Goal: Information Seeking & Learning: Learn about a topic

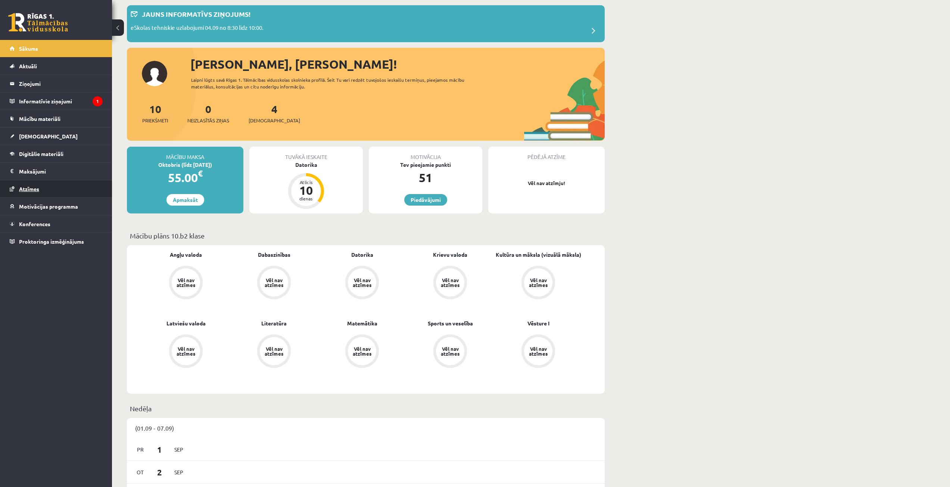
scroll to position [37, 0]
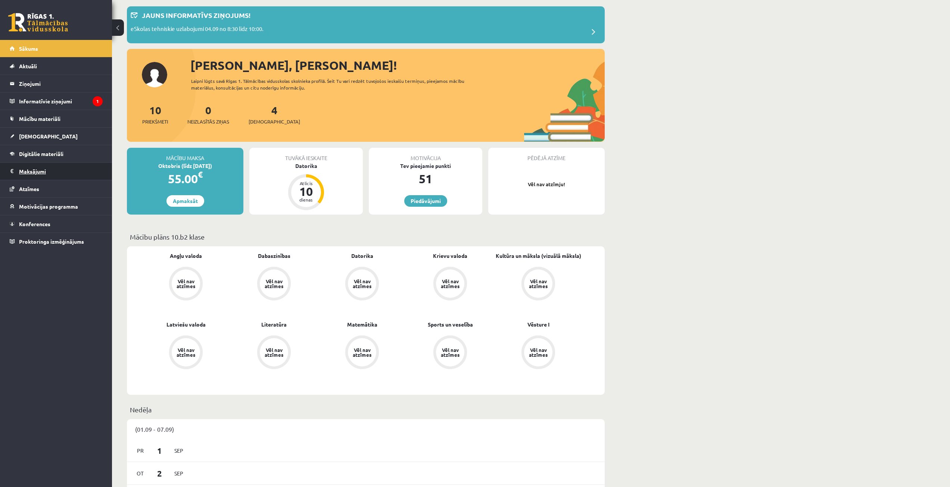
click at [74, 172] on legend "Maksājumi 0" at bounding box center [61, 171] width 84 height 17
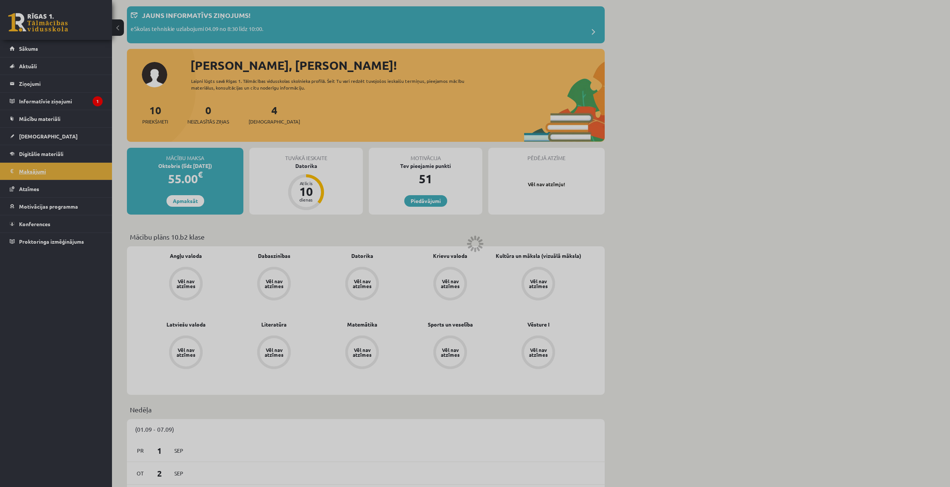
scroll to position [24, 0]
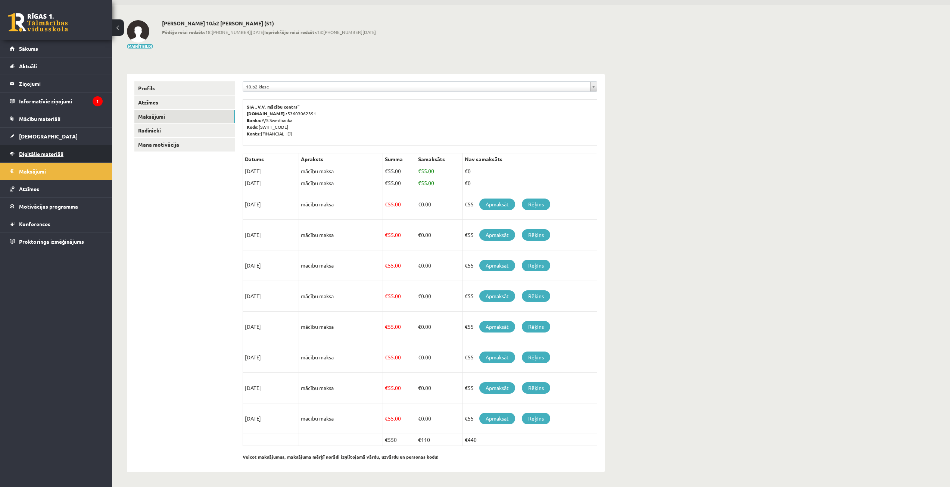
click at [72, 152] on link "Digitālie materiāli" at bounding box center [56, 153] width 93 height 17
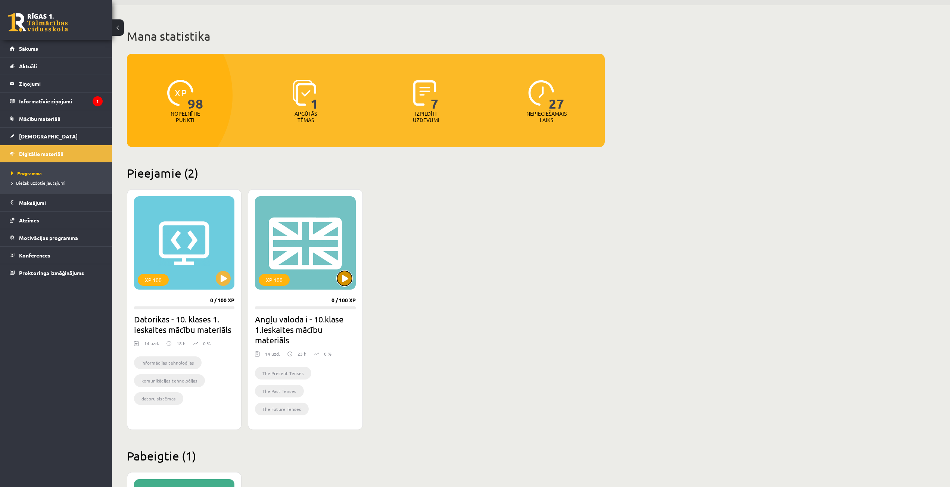
click at [346, 276] on button at bounding box center [344, 278] width 15 height 15
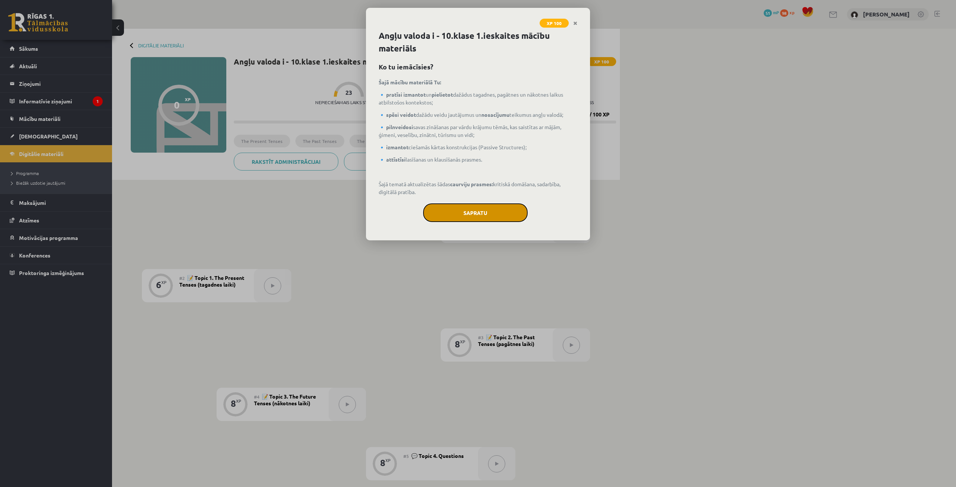
click at [454, 216] on button "Sapratu" at bounding box center [475, 212] width 105 height 19
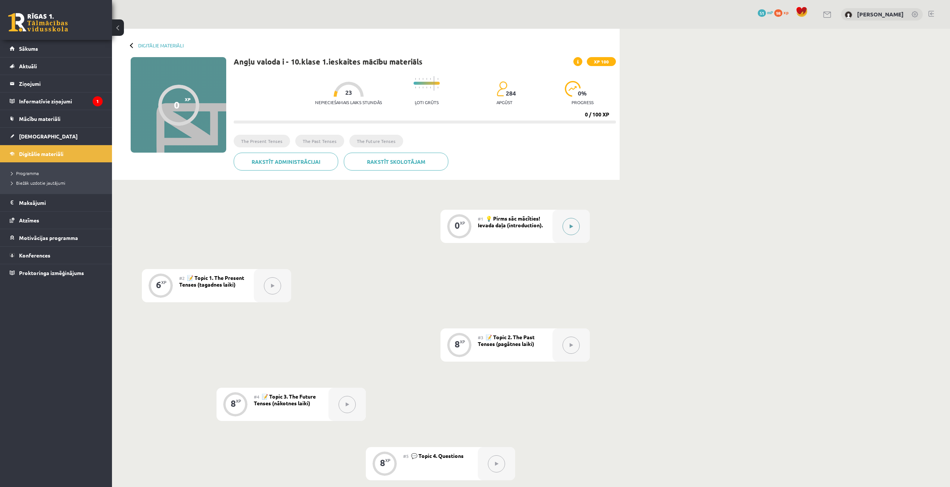
click at [573, 225] on button at bounding box center [571, 226] width 17 height 17
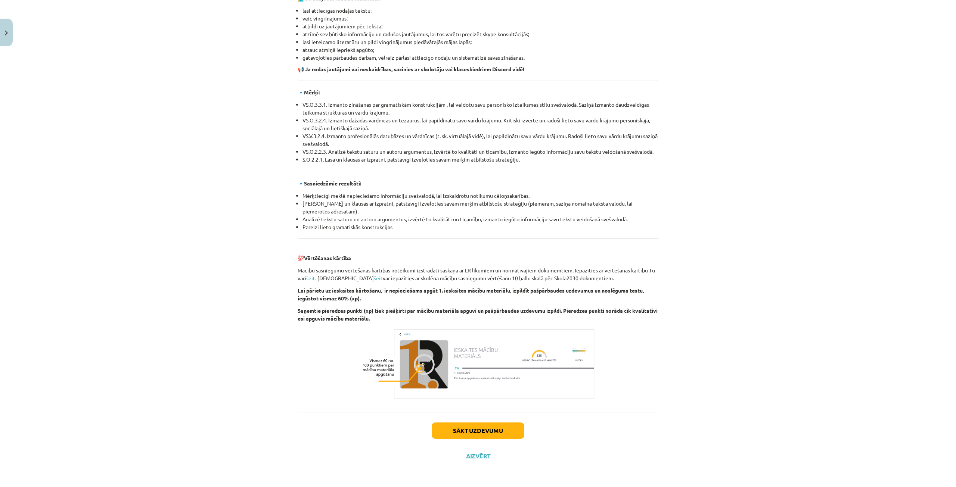
scroll to position [636, 0]
click at [479, 423] on button "Sākt uzdevumu" at bounding box center [478, 430] width 93 height 16
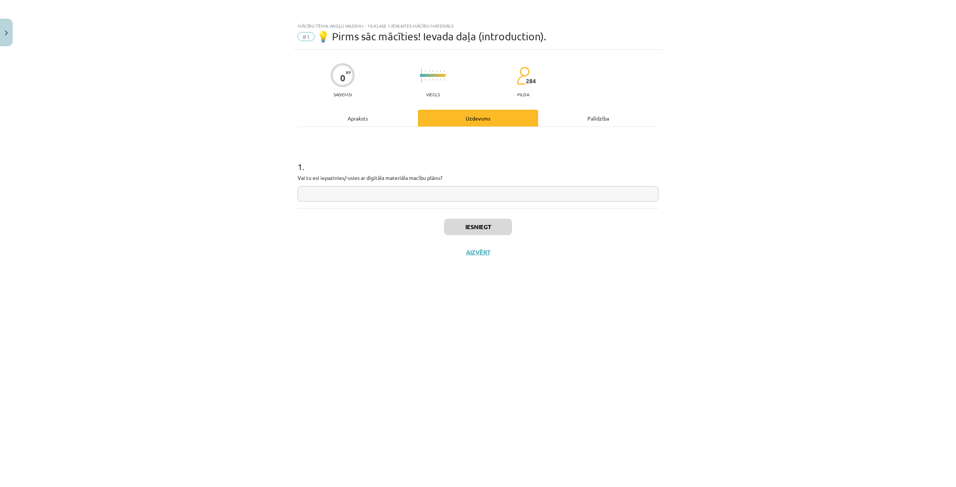
click at [452, 195] on input "text" at bounding box center [478, 193] width 361 height 15
type input "*"
click at [492, 229] on button "Iesniegt" at bounding box center [478, 227] width 68 height 16
click at [503, 259] on button "Nākamā nodarbība" at bounding box center [477, 257] width 73 height 17
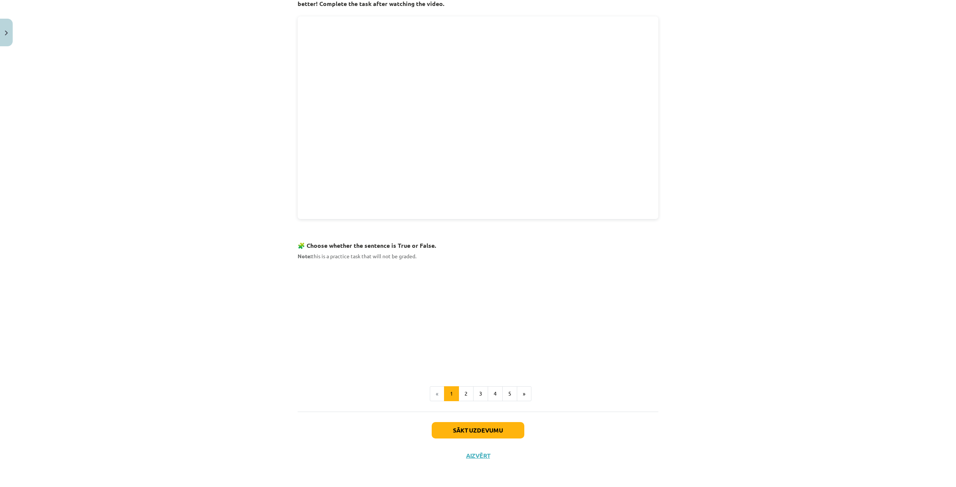
scroll to position [267, 0]
click at [495, 427] on button "Sākt uzdevumu" at bounding box center [478, 431] width 93 height 16
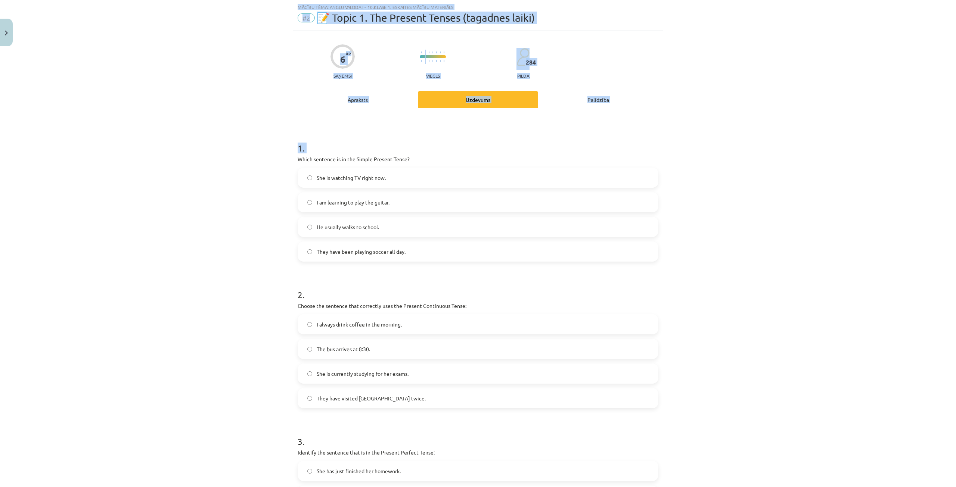
scroll to position [173, 0]
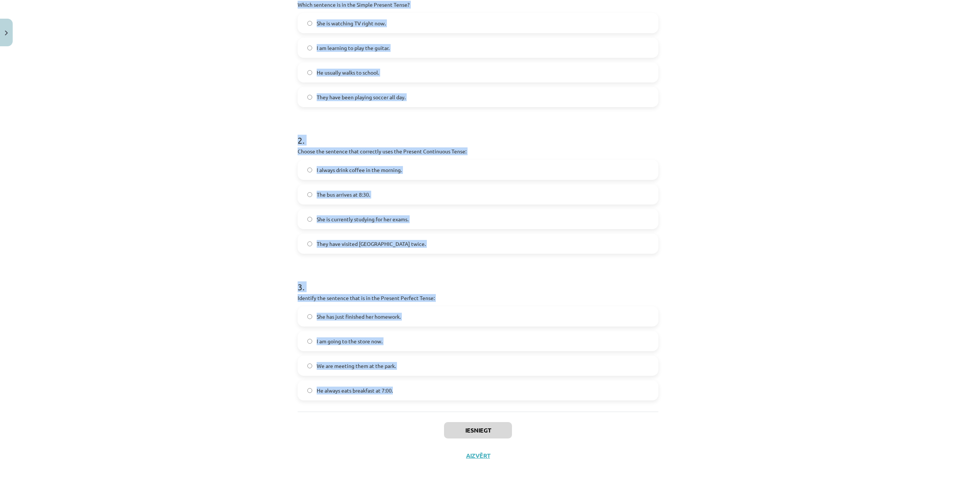
drag, startPoint x: 298, startPoint y: 165, endPoint x: 444, endPoint y: 386, distance: 265.4
click at [444, 386] on div "6 XP Saņemsi Viegls 284 pilda Apraksts Uzdevums Palīdzība 1 . Which sentence is…" at bounding box center [478, 172] width 370 height 592
copy form "Which sentence is in the Simple Present Tense? She is watching TV right now. I …"
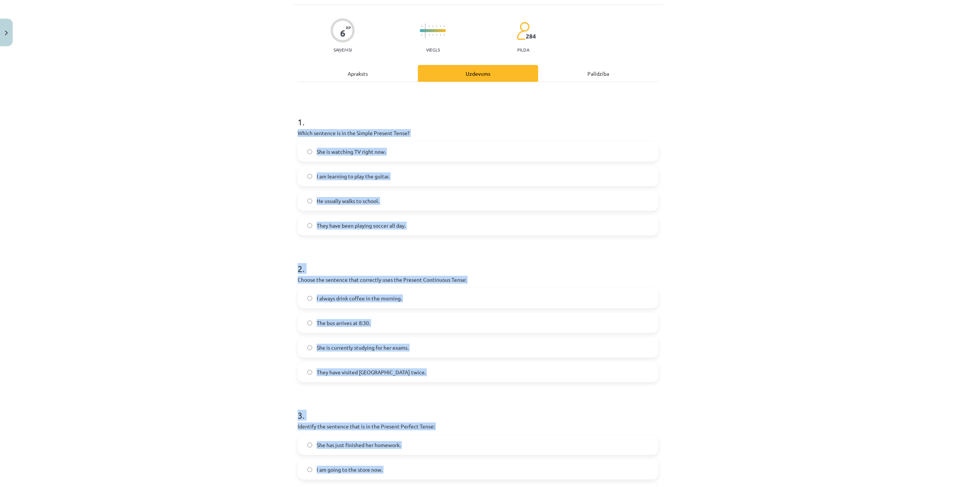
scroll to position [0, 0]
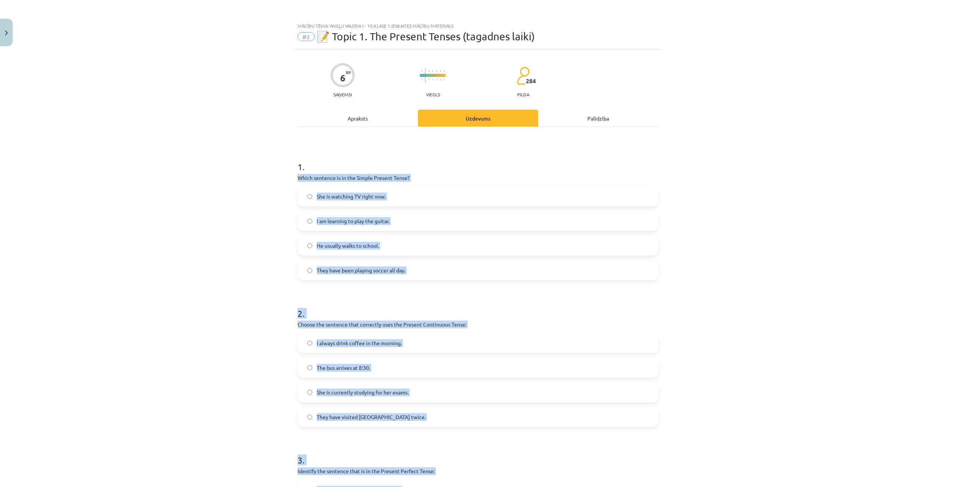
click at [214, 208] on div "Mācību tēma: Angļu valoda i - 10.klase 1.ieskaites mācību materiāls #2 📝 Topic …" at bounding box center [478, 243] width 956 height 487
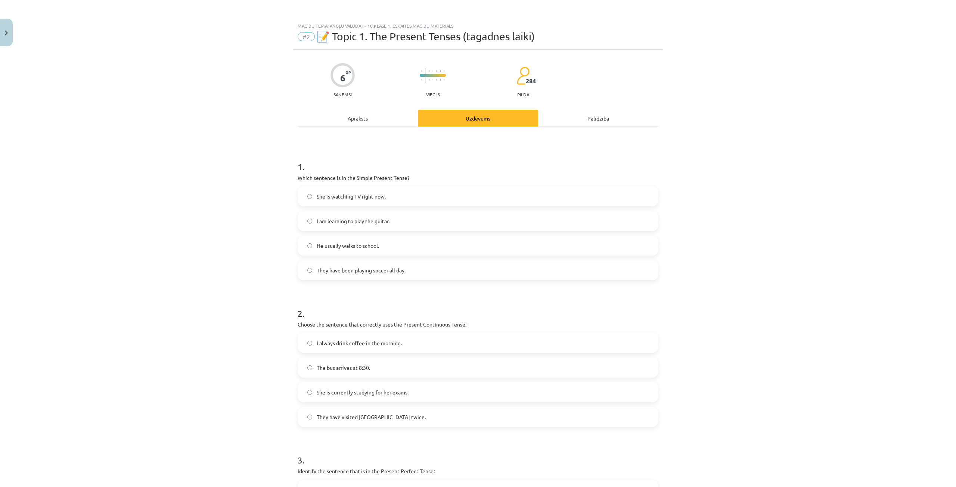
click at [343, 248] on span "He usually walks to school." at bounding box center [348, 246] width 62 height 8
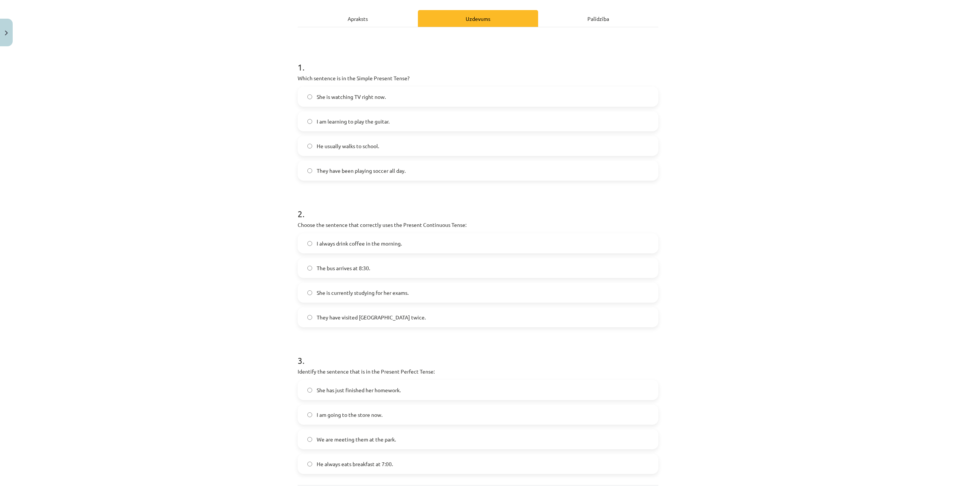
scroll to position [112, 0]
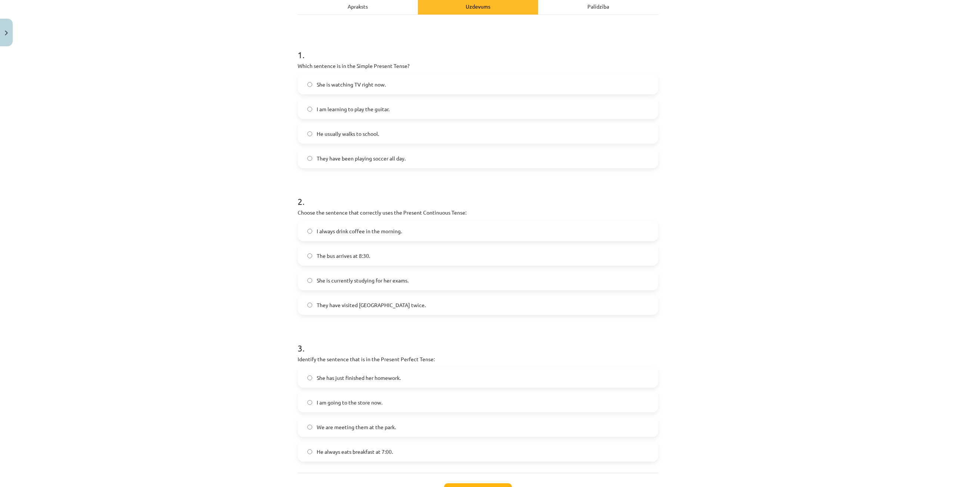
click at [395, 282] on span "She is currently studying for her exams." at bounding box center [363, 281] width 92 height 8
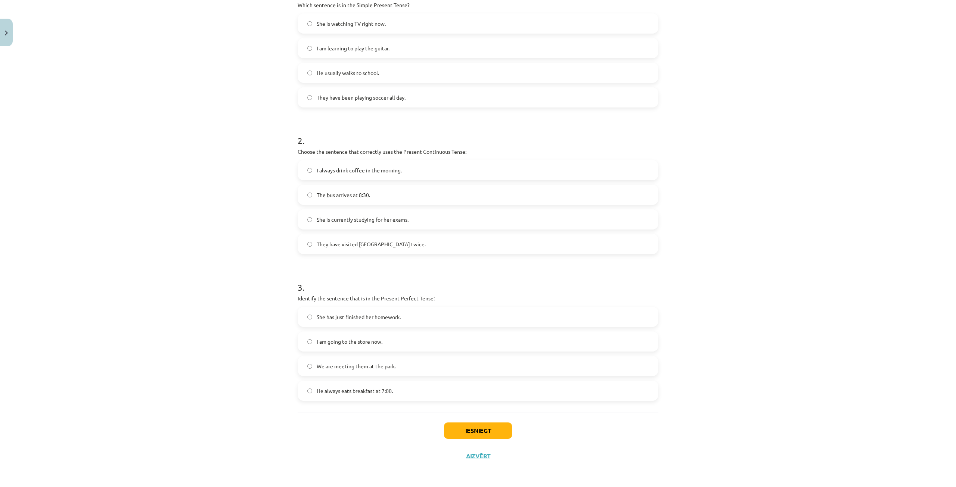
scroll to position [173, 0]
click at [411, 322] on label "She has just finished her homework." at bounding box center [477, 316] width 359 height 19
click at [473, 430] on button "Iesniegt" at bounding box center [478, 430] width 68 height 16
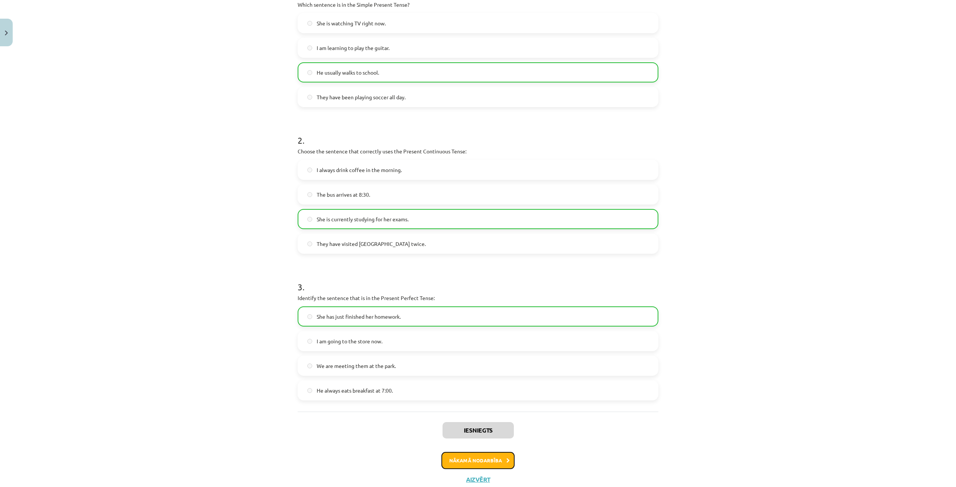
click at [479, 460] on button "Nākamā nodarbība" at bounding box center [477, 460] width 73 height 17
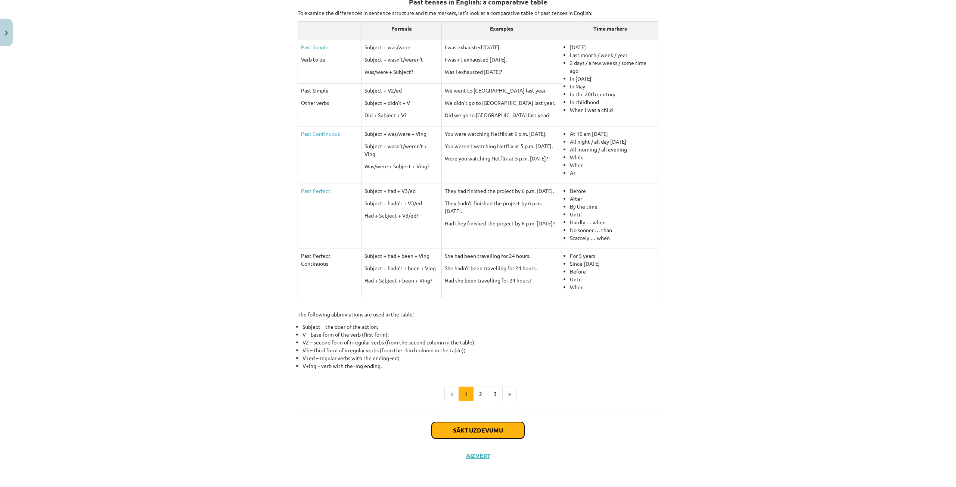
click at [488, 430] on button "Sākt uzdevumu" at bounding box center [478, 430] width 93 height 16
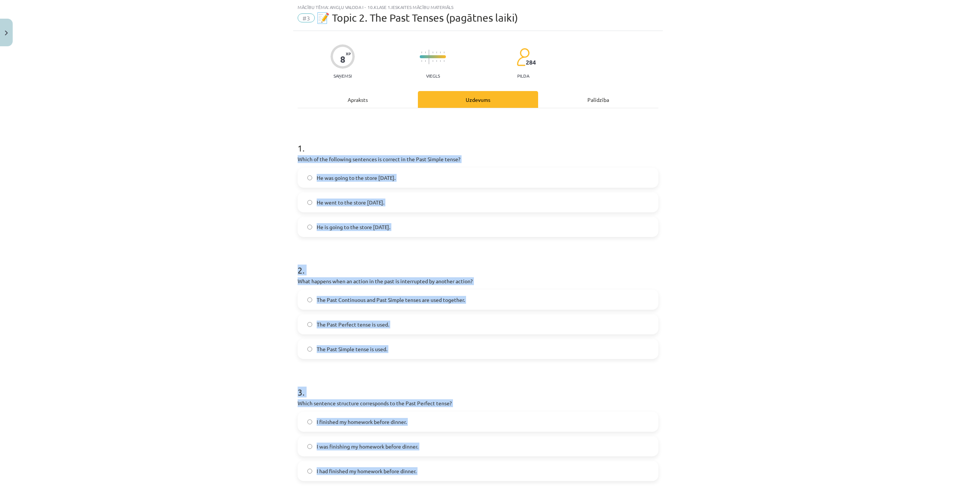
scroll to position [221, 0]
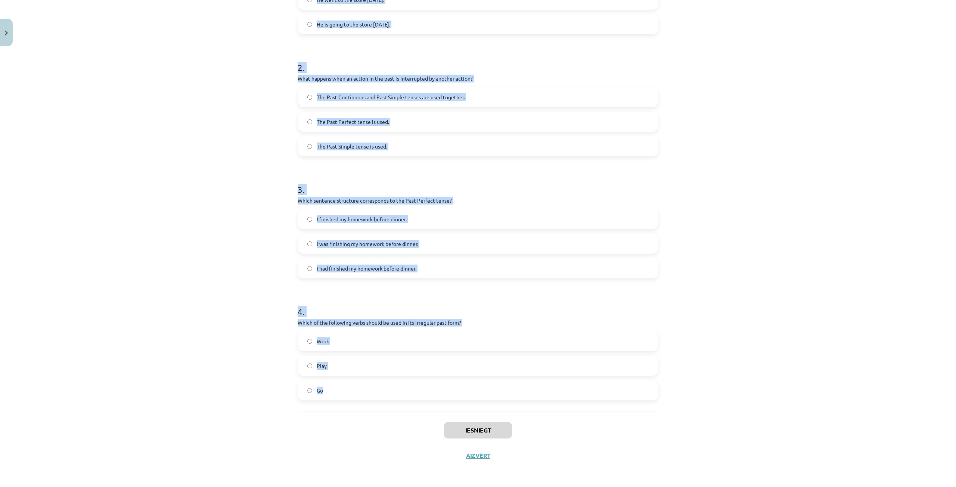
drag, startPoint x: 290, startPoint y: 154, endPoint x: 419, endPoint y: 383, distance: 263.1
click at [419, 383] on div "8 XP Saņemsi Viegls 284 pilda Apraksts Uzdevums Palīdzība 1 . Which of the foll…" at bounding box center [478, 148] width 370 height 640
copy form "Which of the following sentences is correct in the Past Simple tense? He was go…"
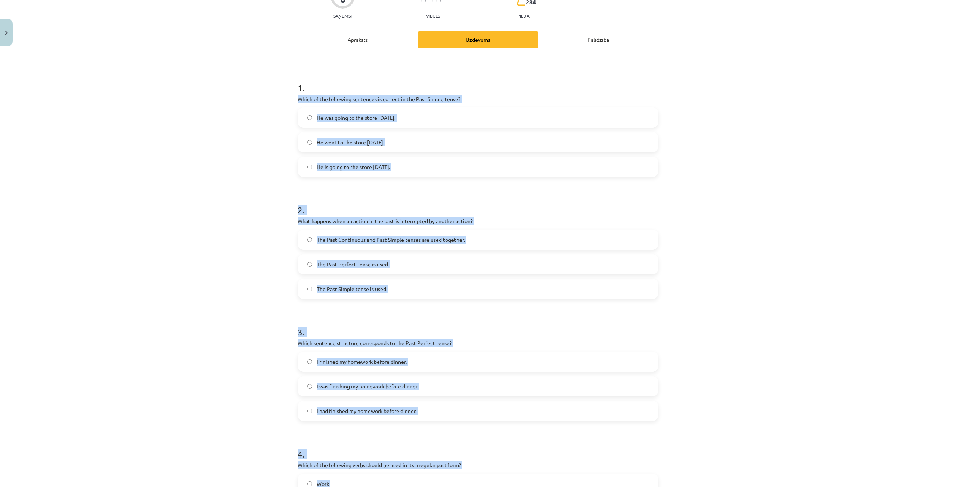
scroll to position [72, 0]
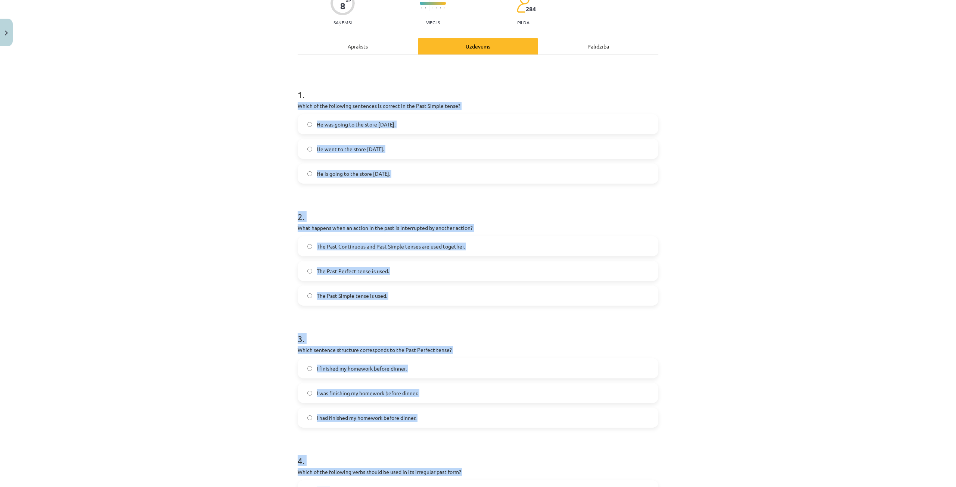
click at [364, 150] on span "He went to the store yesterday." at bounding box center [351, 149] width 68 height 8
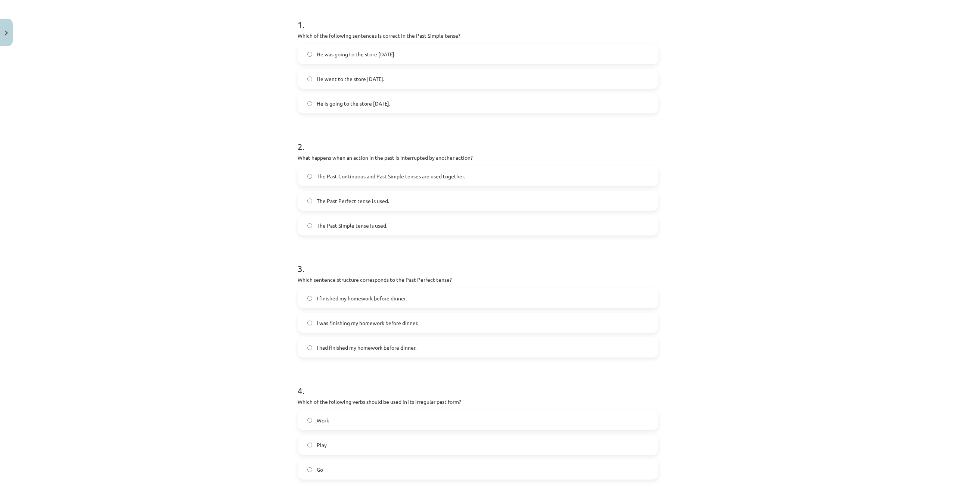
scroll to position [147, 0]
click at [352, 175] on span "The Past Continuous and Past Simple tenses are used together." at bounding box center [391, 172] width 148 height 8
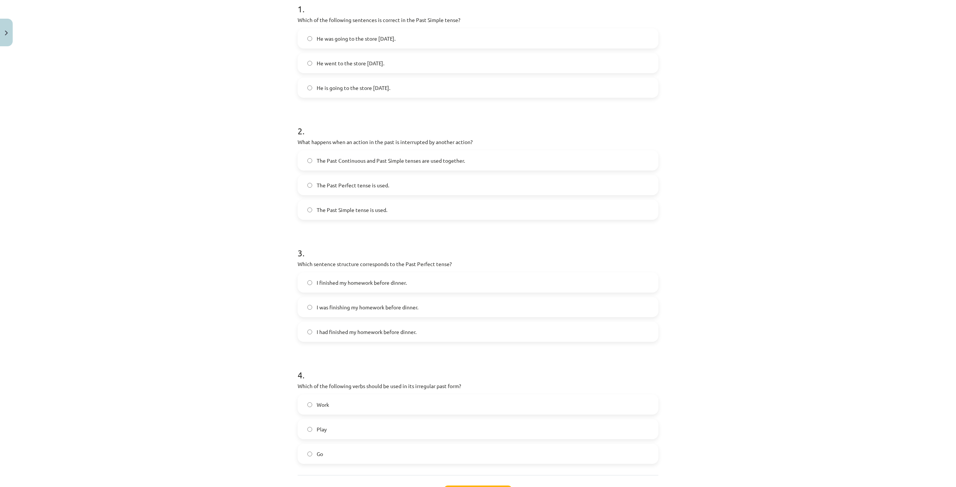
scroll to position [221, 0]
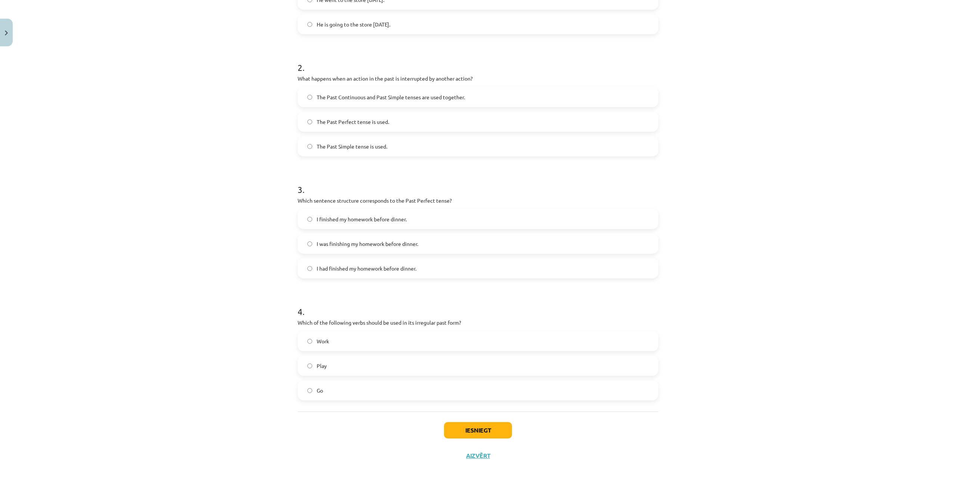
click at [335, 272] on span "I had finished my homework before dinner." at bounding box center [367, 269] width 100 height 8
click at [327, 396] on label "Go" at bounding box center [477, 390] width 359 height 19
click at [495, 429] on button "Iesniegt" at bounding box center [478, 430] width 68 height 16
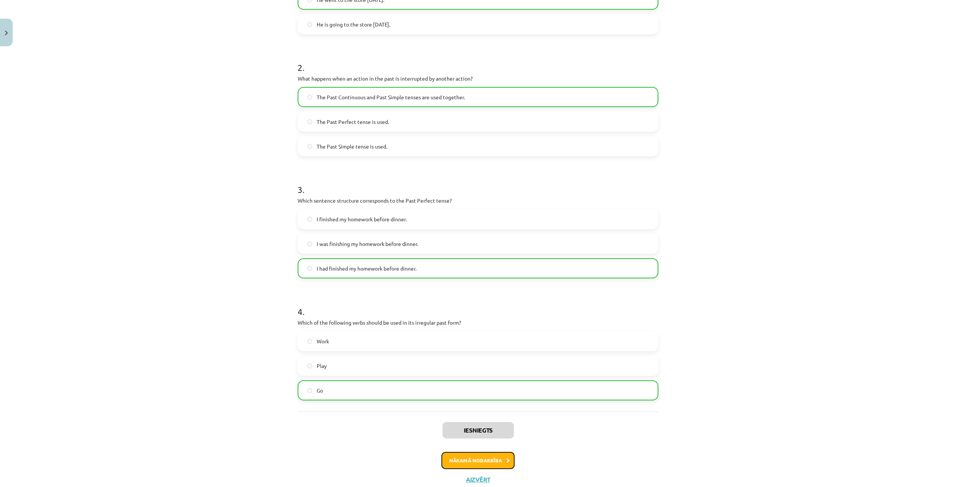
click at [507, 455] on button "Nākamā nodarbība" at bounding box center [477, 460] width 73 height 17
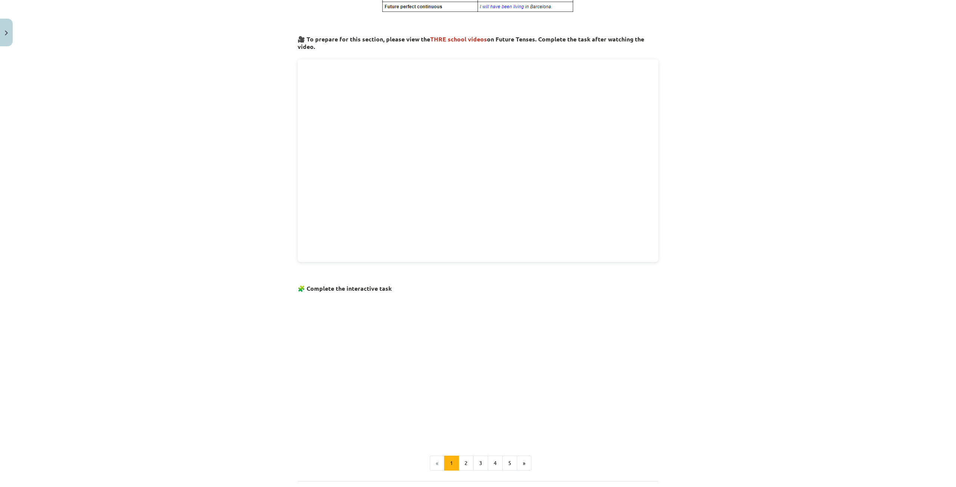
scroll to position [243, 0]
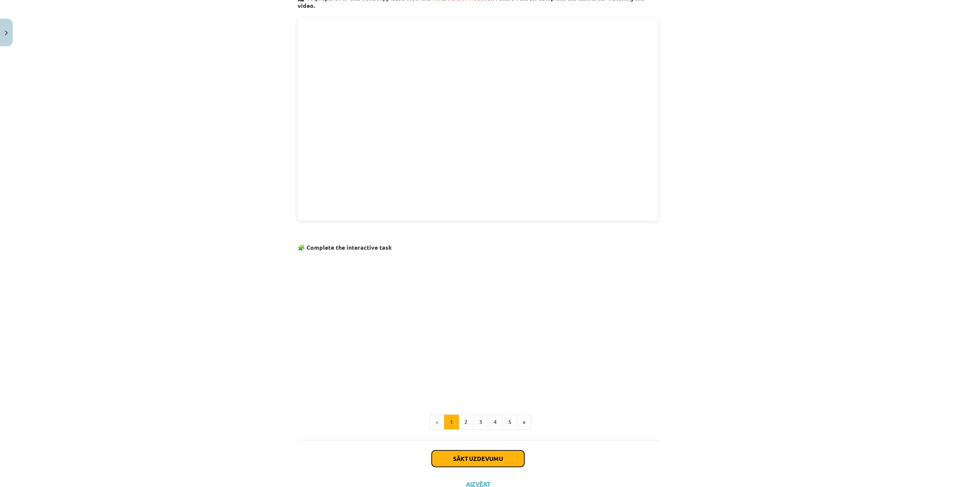
click at [509, 460] on button "Sākt uzdevumu" at bounding box center [478, 459] width 93 height 16
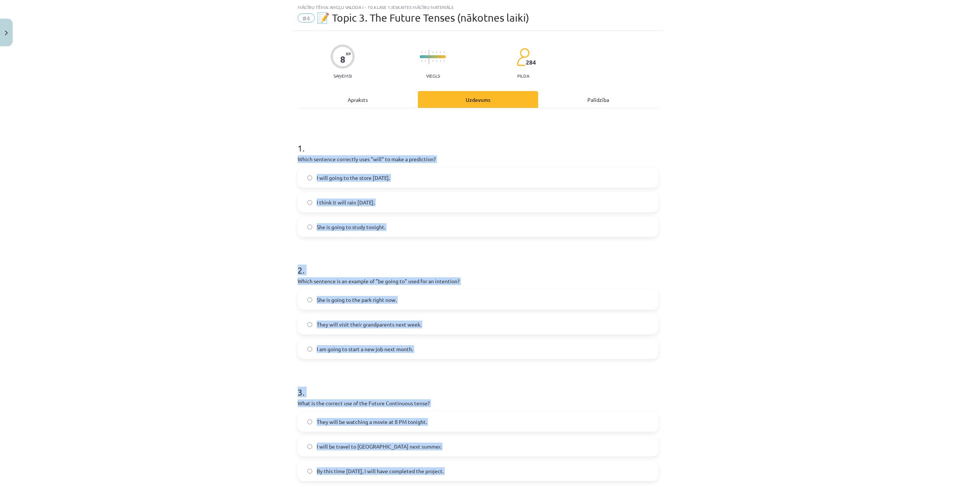
scroll to position [221, 0]
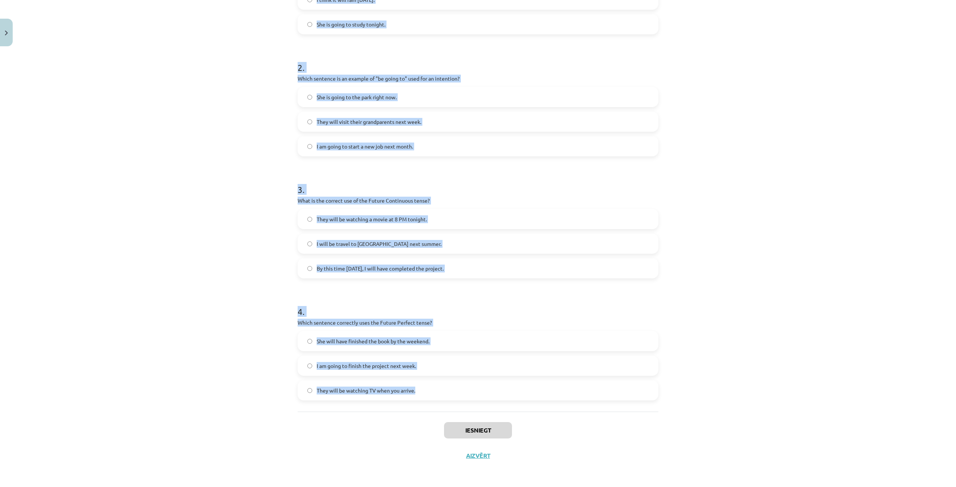
drag, startPoint x: 293, startPoint y: 156, endPoint x: 455, endPoint y: 386, distance: 280.7
click at [455, 386] on div "8 XP Saņemsi Viegls 284 pilda Apraksts Uzdevums Palīdzība 1 . Which sentence co…" at bounding box center [478, 148] width 370 height 640
copy form "Which sentence correctly uses "will" to make a prediction? I will going to the …"
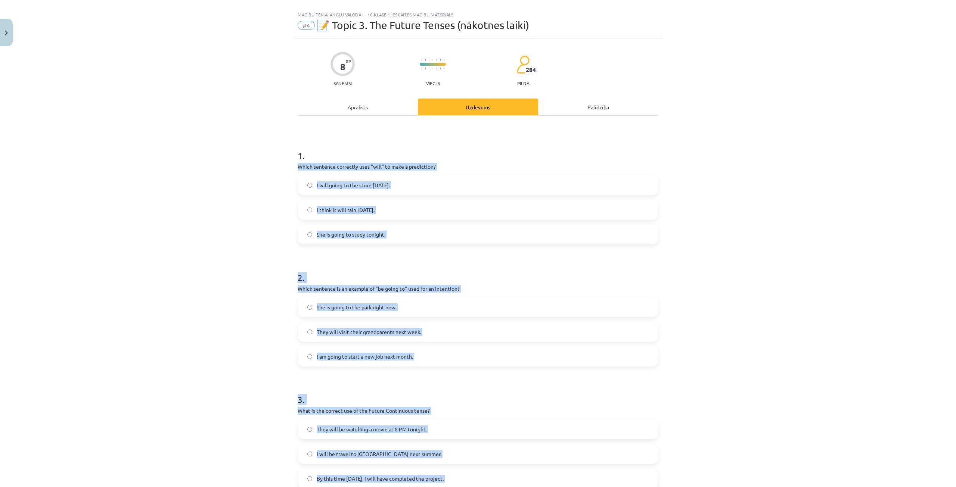
scroll to position [0, 0]
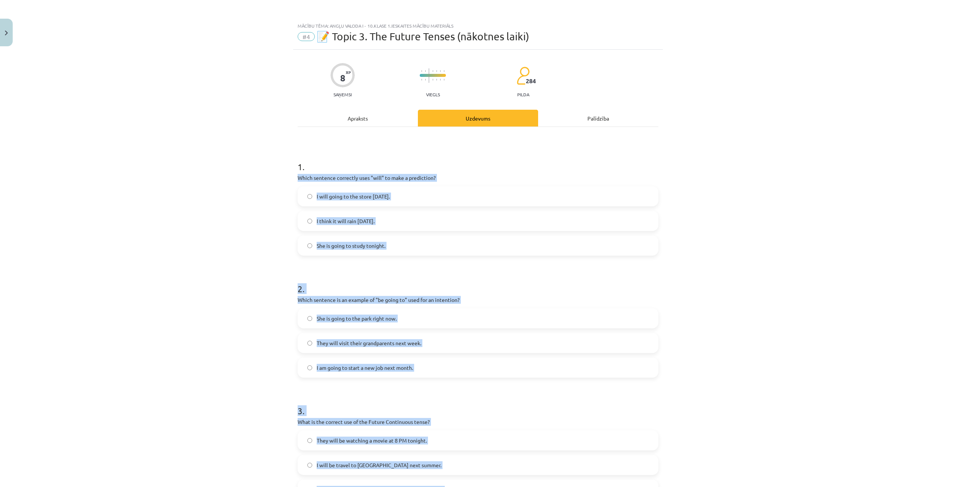
click at [391, 219] on label "I think it will rain tomorrow." at bounding box center [477, 221] width 359 height 19
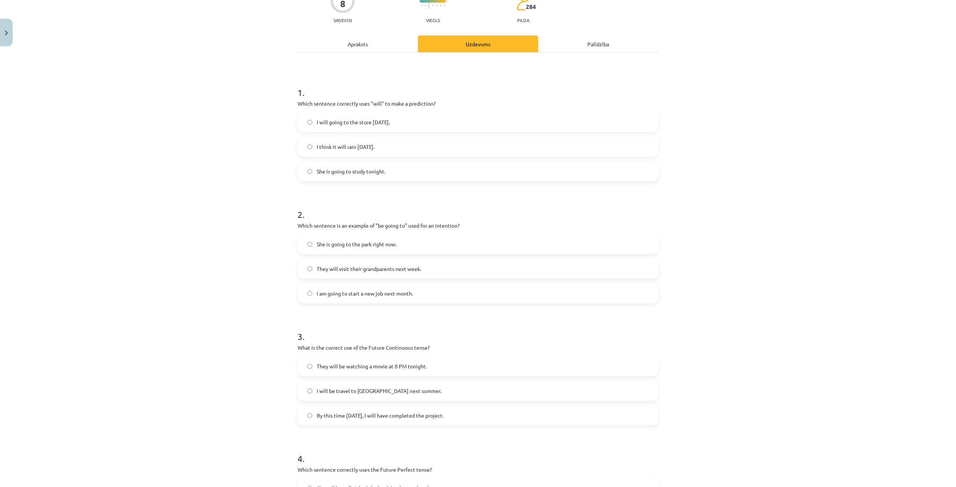
scroll to position [75, 0]
click at [423, 293] on label "I am going to start a new job next month." at bounding box center [477, 293] width 359 height 19
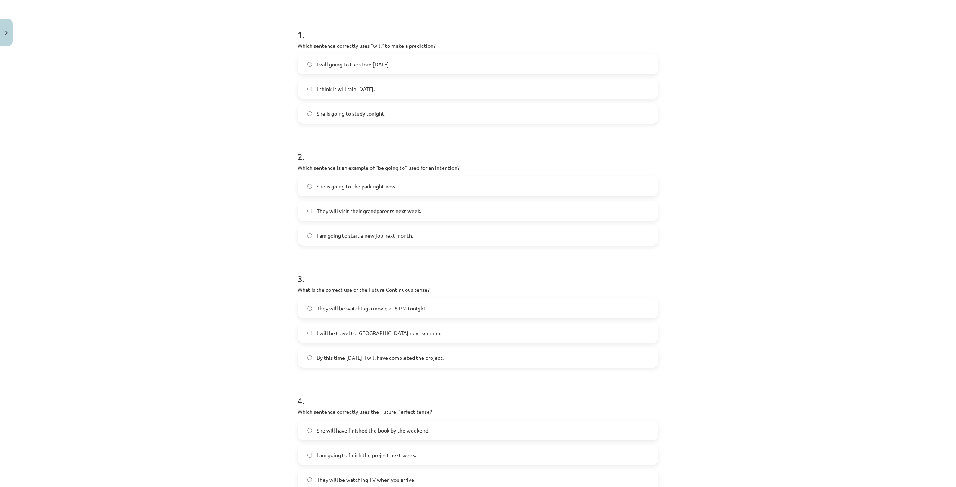
scroll to position [149, 0]
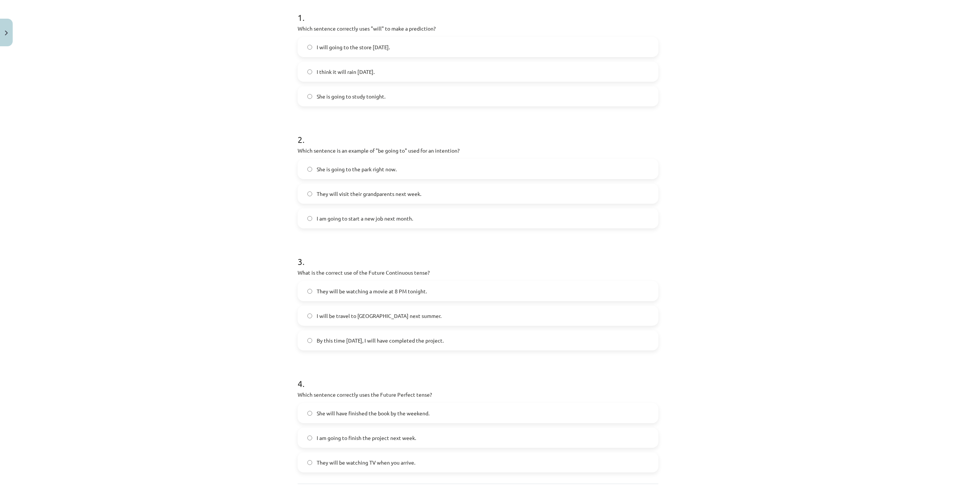
click at [430, 293] on label "They will be watching a movie at 8 PM tonight." at bounding box center [477, 291] width 359 height 19
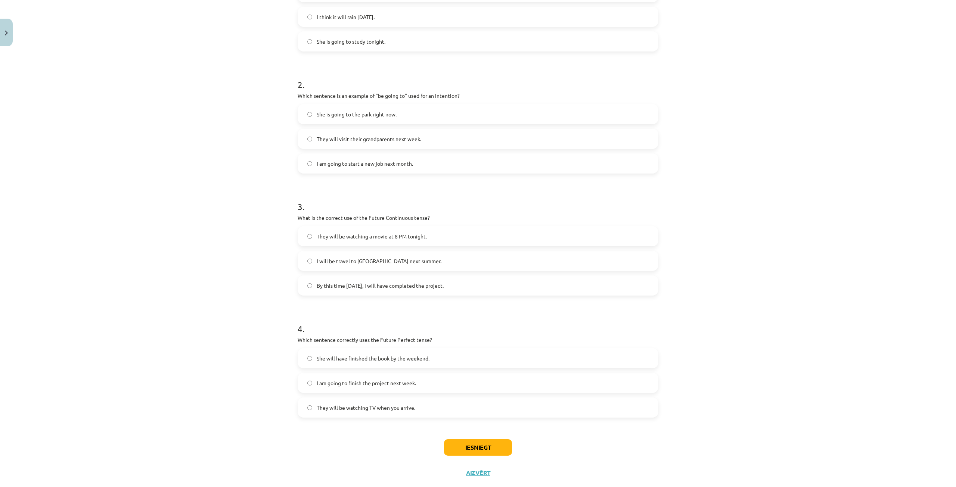
scroll to position [221, 0]
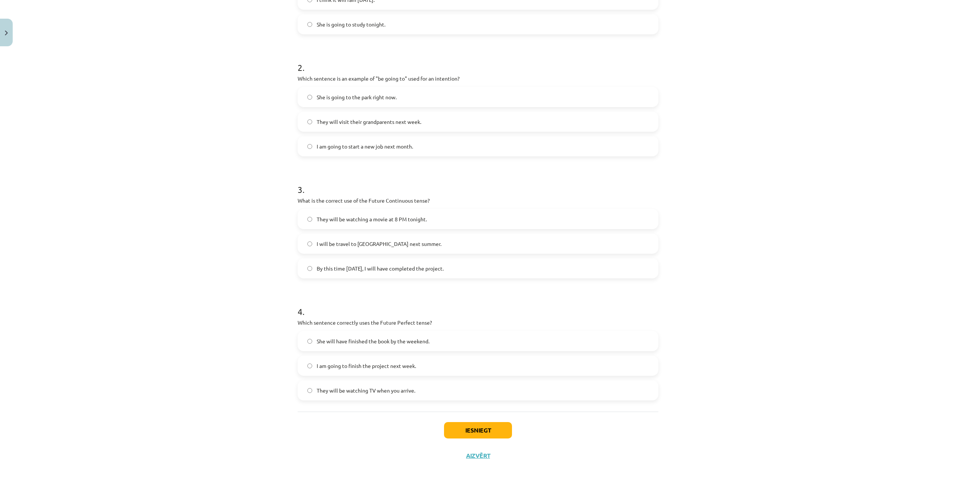
click at [387, 339] on span "She will have finished the book by the weekend." at bounding box center [373, 342] width 113 height 8
click at [457, 429] on button "Iesniegt" at bounding box center [478, 430] width 68 height 16
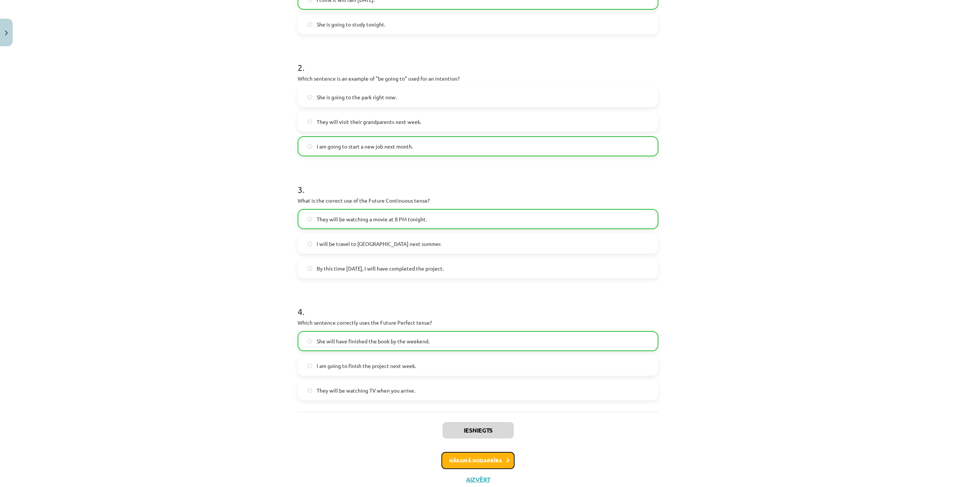
click at [461, 459] on button "Nākamā nodarbība" at bounding box center [477, 460] width 73 height 17
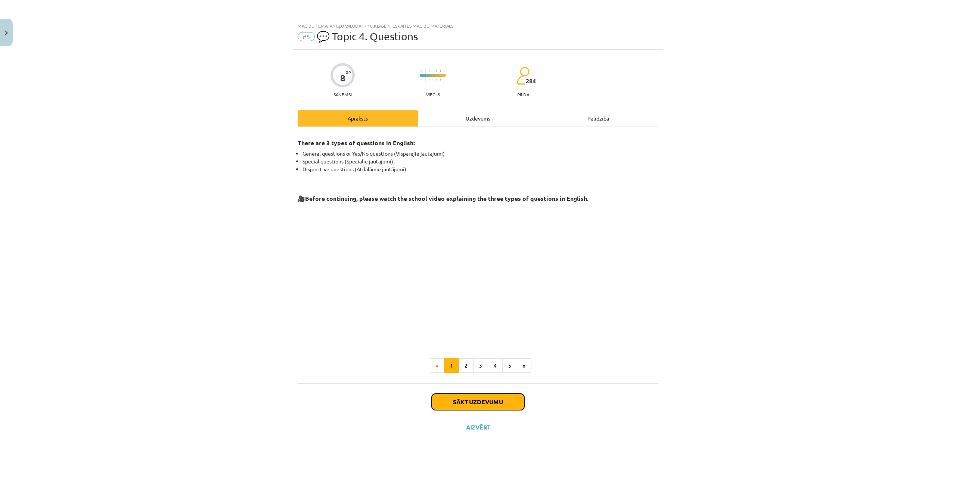
click at [463, 394] on button "Sākt uzdevumu" at bounding box center [478, 402] width 93 height 16
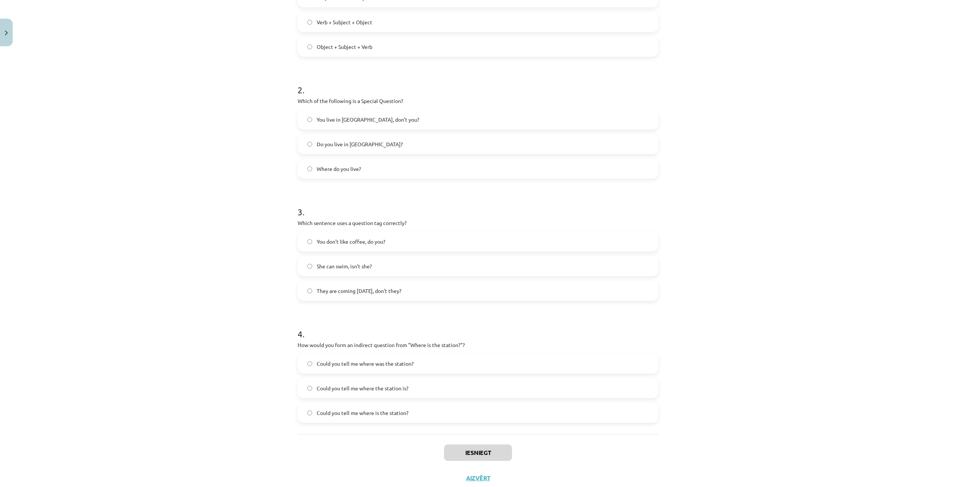
scroll to position [221, 0]
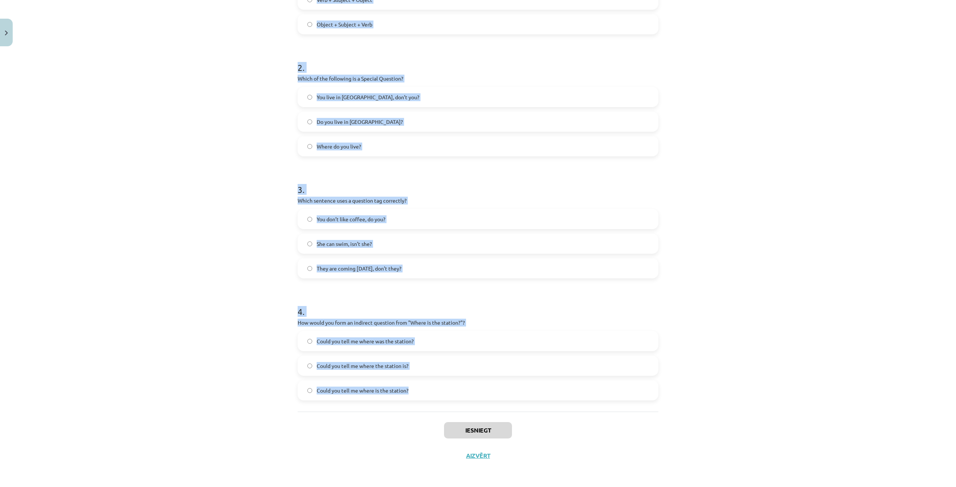
drag, startPoint x: 293, startPoint y: 97, endPoint x: 408, endPoint y: 388, distance: 313.0
click at [408, 388] on div "8 XP Saņemsi Viegls 284 pilda Apraksts Uzdevums Palīdzība 1 . What is the corre…" at bounding box center [478, 148] width 370 height 640
copy form "What is the correct word order for a question in the Present Simple tense? Subj…"
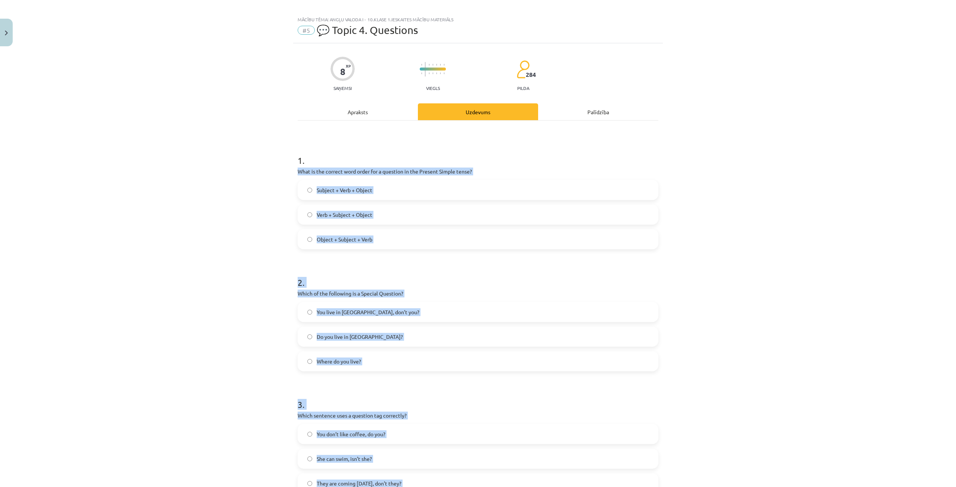
scroll to position [0, 0]
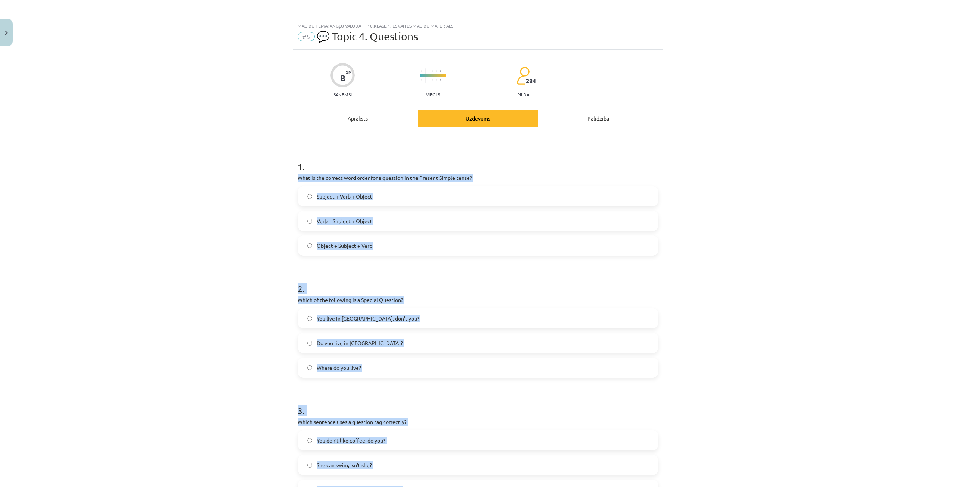
click at [382, 219] on label "Verb + Subject + Object" at bounding box center [477, 221] width 359 height 19
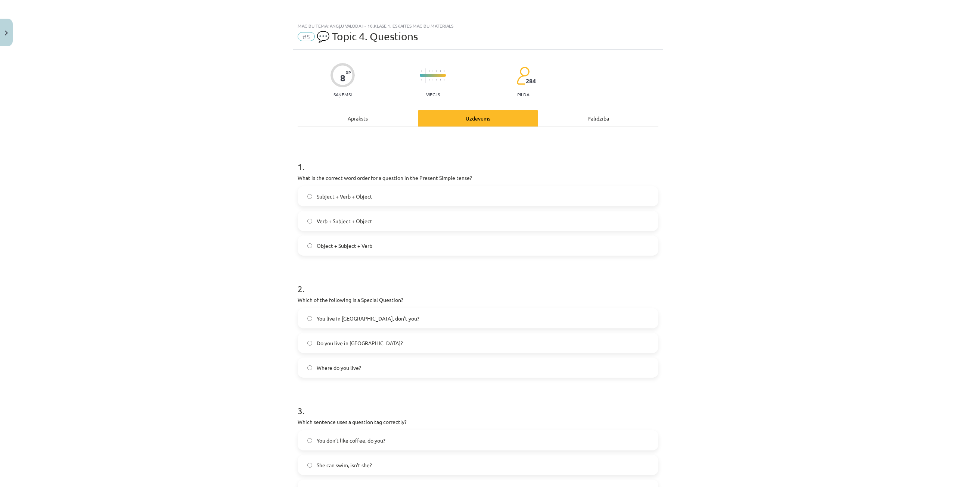
click at [348, 367] on span "Where do you live?" at bounding box center [339, 368] width 44 height 8
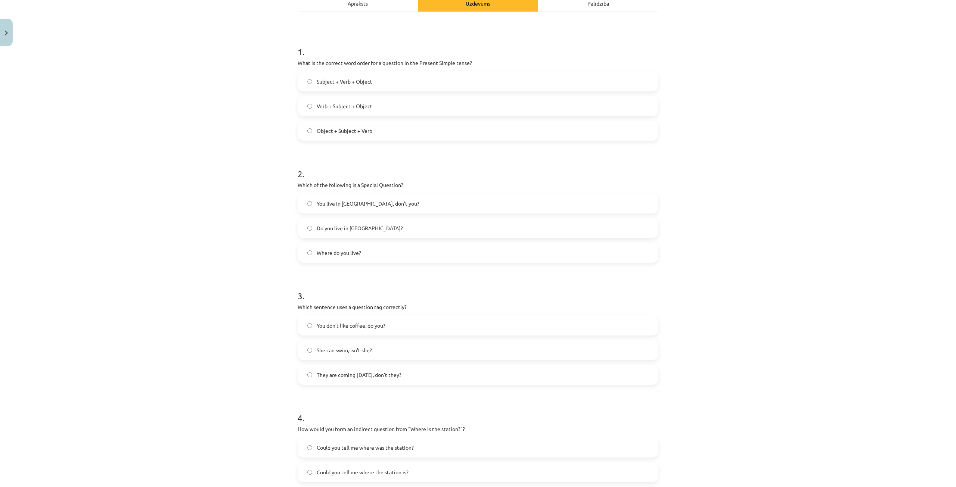
scroll to position [149, 0]
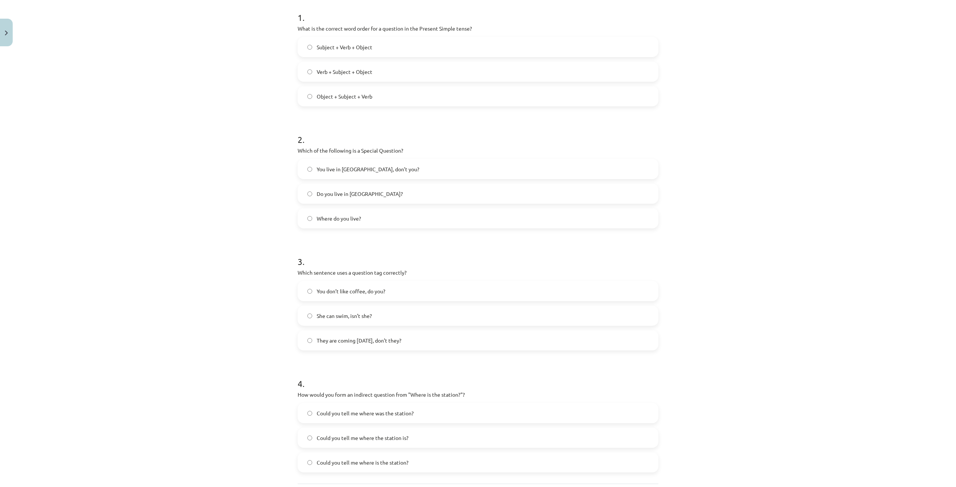
click at [383, 286] on label "You don’t like coffee, do you?" at bounding box center [477, 291] width 359 height 19
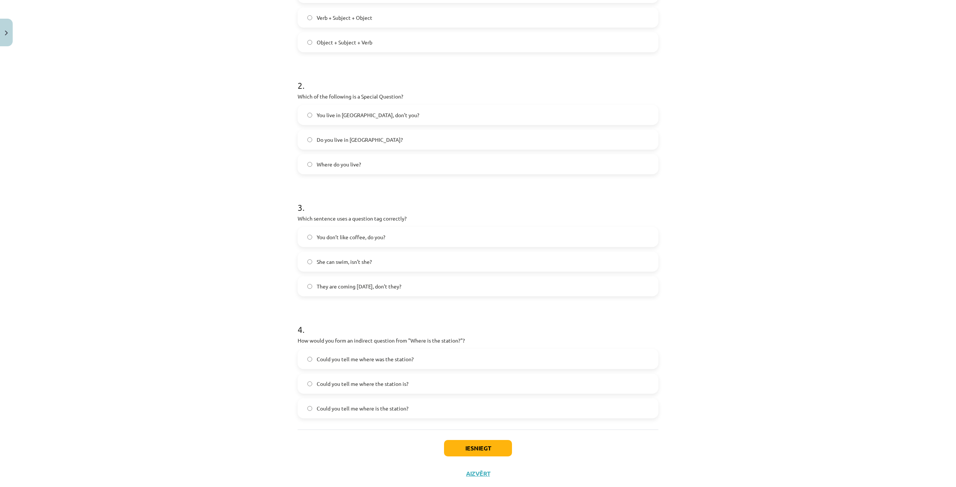
scroll to position [221, 0]
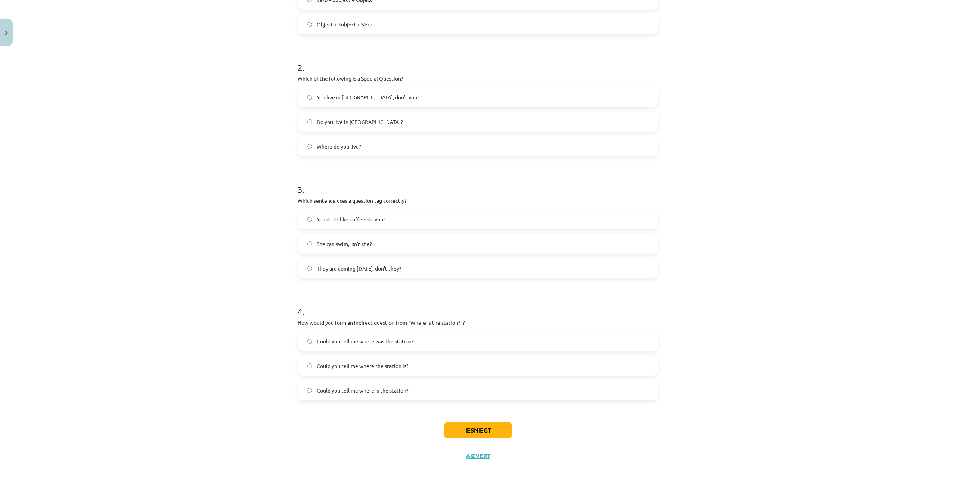
click at [393, 365] on span "Could you tell me where the station is?" at bounding box center [363, 366] width 92 height 8
click at [472, 423] on button "Iesniegt" at bounding box center [478, 430] width 68 height 16
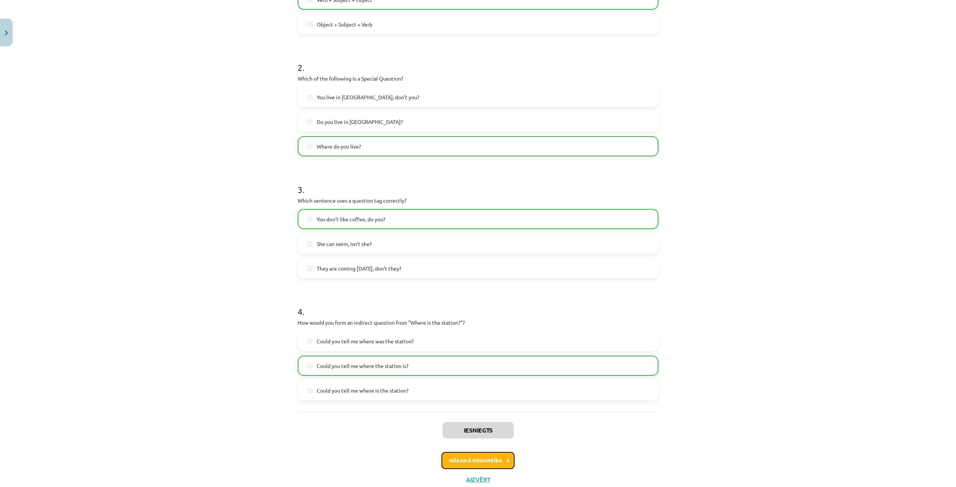
click at [487, 462] on button "Nākamā nodarbība" at bounding box center [477, 460] width 73 height 17
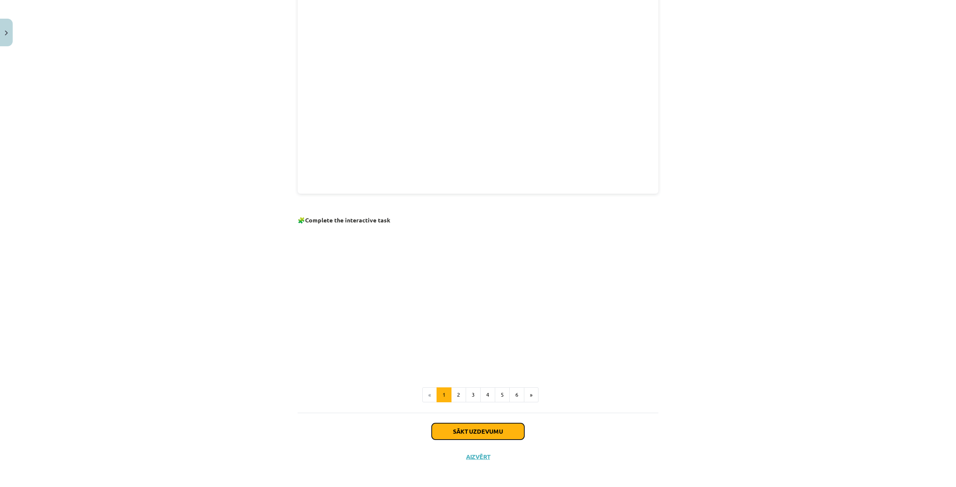
click at [476, 426] on button "Sākt uzdevumu" at bounding box center [478, 431] width 93 height 16
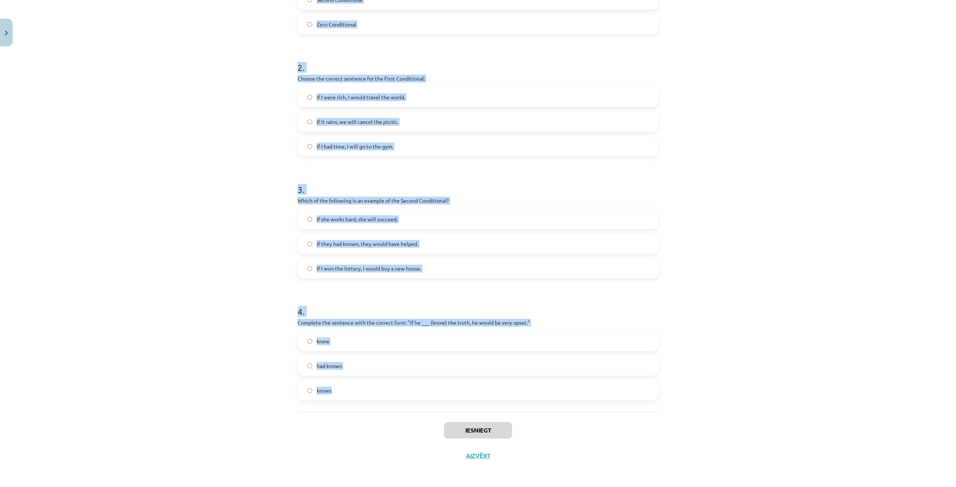
drag, startPoint x: 291, startPoint y: 153, endPoint x: 413, endPoint y: 395, distance: 270.8
click at [413, 395] on div "8 XP Saņemsi Viegls 284 pilda Apraksts Uzdevums Palīdzība 1 . Which conditional…" at bounding box center [478, 148] width 370 height 640
copy form "1 . Which conditional is used to express a general truth? First Conditional Sec…"
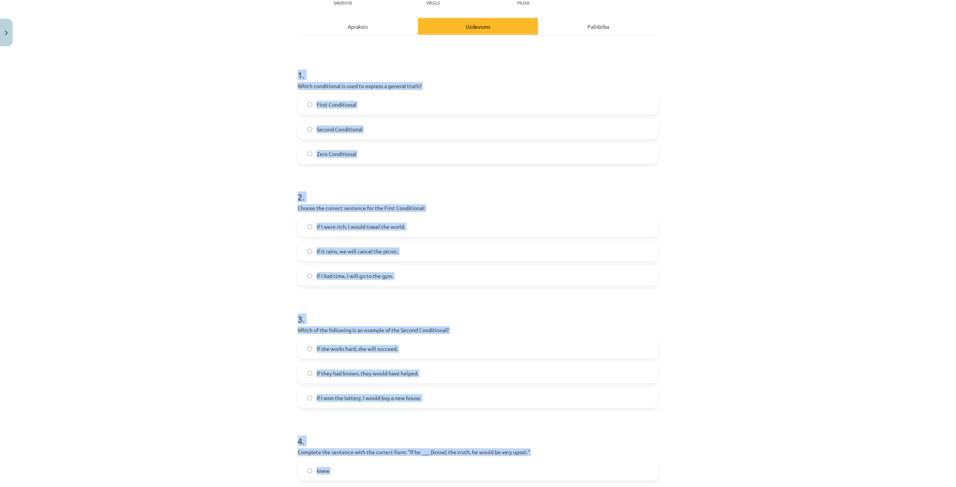
scroll to position [72, 0]
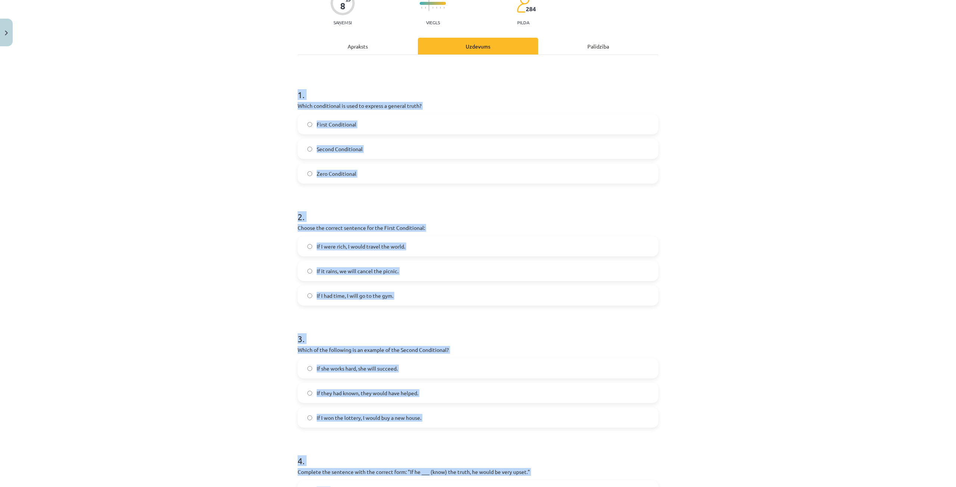
click at [367, 167] on label "Zero Conditional" at bounding box center [477, 173] width 359 height 19
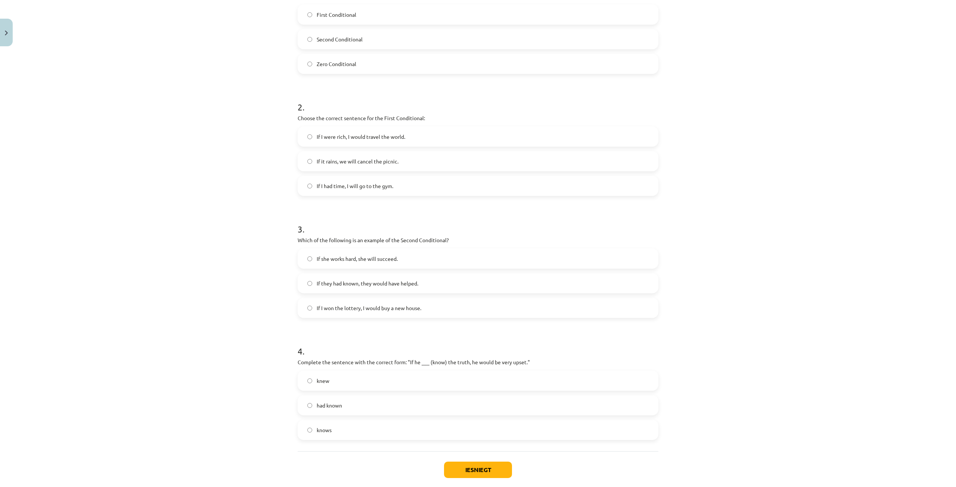
scroll to position [184, 0]
click at [347, 162] on span "If it rains, we will cancel the picnic." at bounding box center [358, 159] width 82 height 8
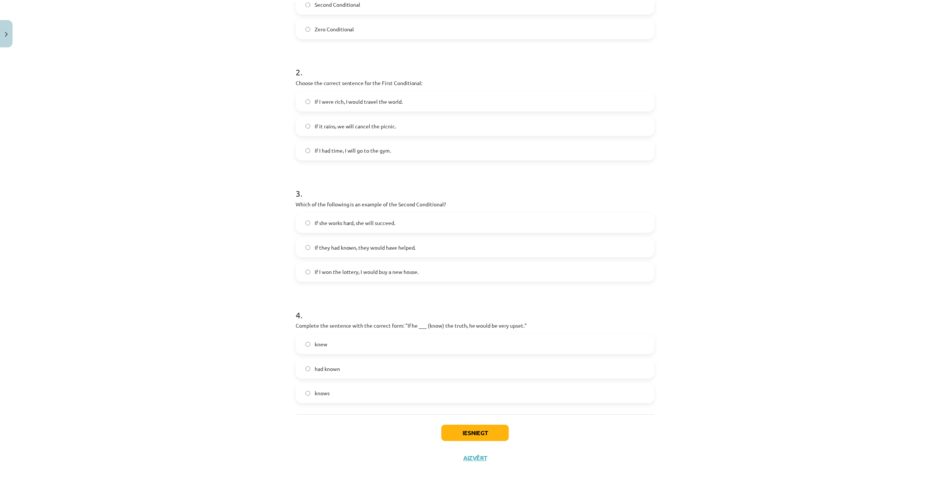
scroll to position [221, 0]
click at [345, 269] on span "If I won the lottery, I would buy a new house." at bounding box center [369, 269] width 105 height 8
click at [193, 123] on div "Mācību tēma: Angļu valoda i - 10.klase 1.ieskaites mācību materiāls #6 📝 Topic …" at bounding box center [478, 243] width 956 height 487
click at [240, 303] on div "Mācību tēma: Angļu valoda i - 10.klase 1.ieskaites mācību materiāls #6 📝 Topic …" at bounding box center [478, 243] width 956 height 487
click at [362, 339] on label "knew" at bounding box center [477, 341] width 359 height 19
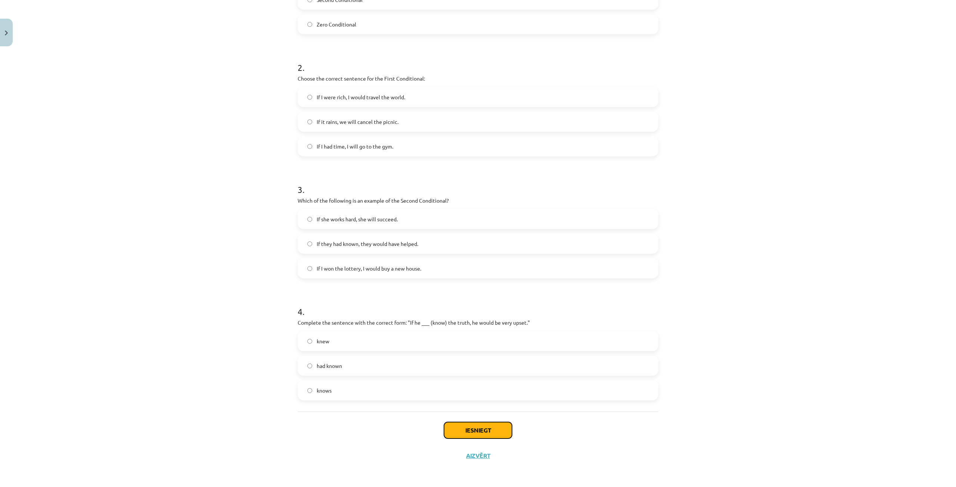
click at [476, 433] on button "Iesniegt" at bounding box center [478, 430] width 68 height 16
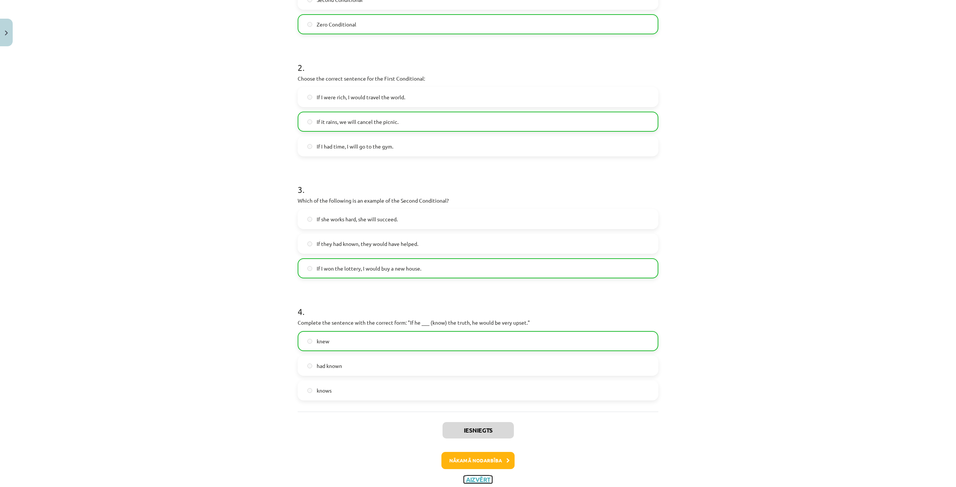
click at [478, 477] on button "Aizvērt" at bounding box center [478, 479] width 28 height 7
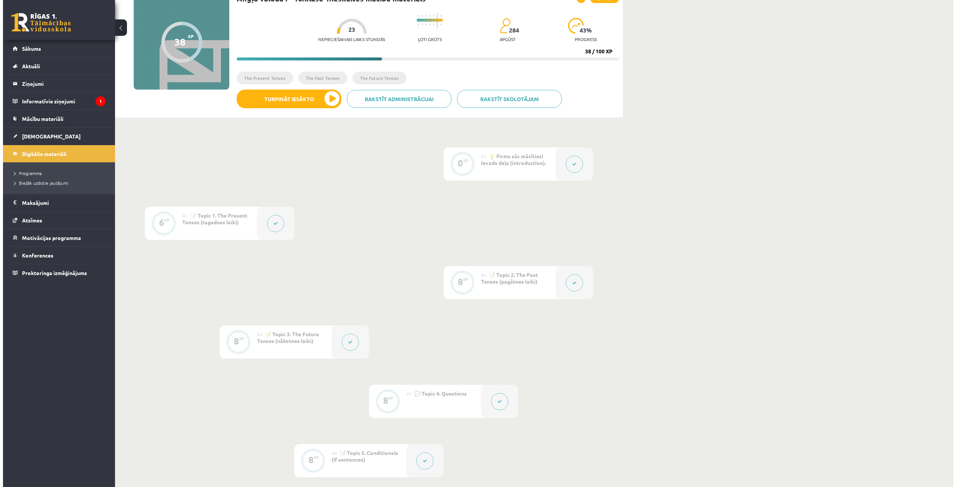
scroll to position [187, 0]
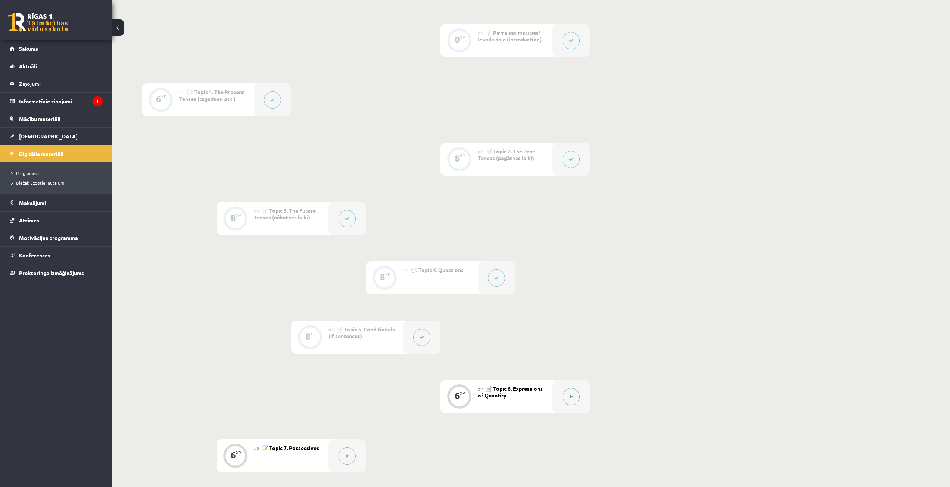
click at [574, 398] on button at bounding box center [571, 396] width 17 height 17
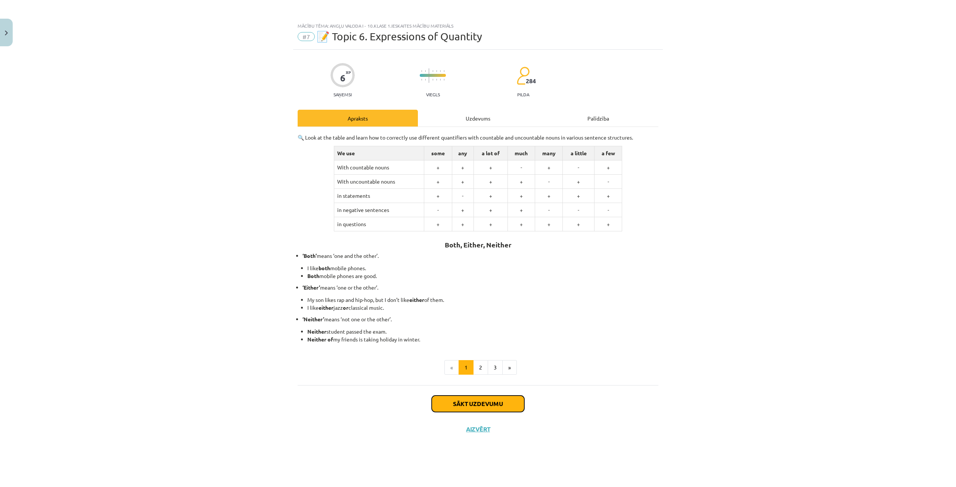
click at [491, 405] on button "Sākt uzdevumu" at bounding box center [478, 404] width 93 height 16
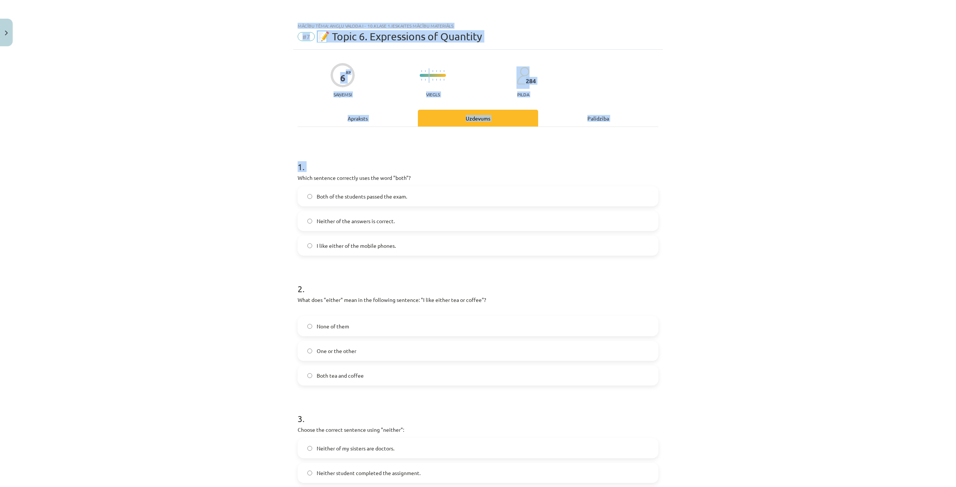
scroll to position [107, 0]
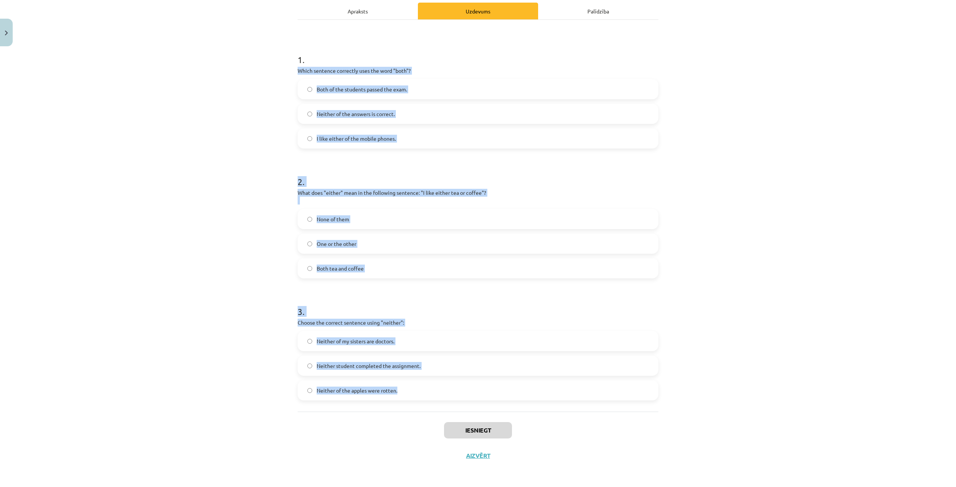
drag, startPoint x: 294, startPoint y: 173, endPoint x: 420, endPoint y: 398, distance: 258.2
click at [420, 398] on div "6 XP Saņemsi Viegls 284 pilda Apraksts Uzdevums Palīdzība 1 . Which sentence co…" at bounding box center [478, 206] width 370 height 526
copy form "Which sentence correctly uses the word "both"? Both of the students passed the …"
click at [401, 90] on span "Both of the students passed the exam." at bounding box center [362, 90] width 90 height 8
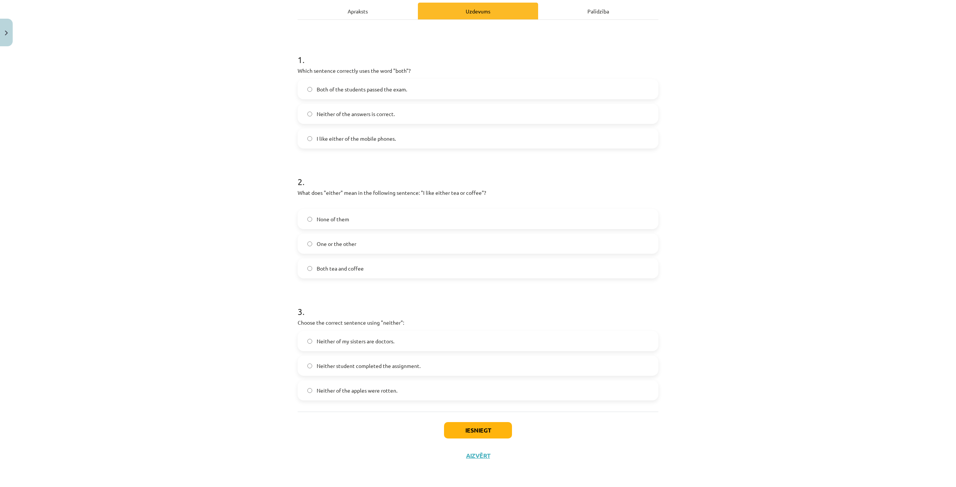
click at [336, 242] on span "One or the other" at bounding box center [337, 244] width 40 height 8
click at [396, 363] on span "Neither student completed the assignment." at bounding box center [369, 366] width 104 height 8
click at [471, 428] on button "Iesniegt" at bounding box center [478, 430] width 68 height 16
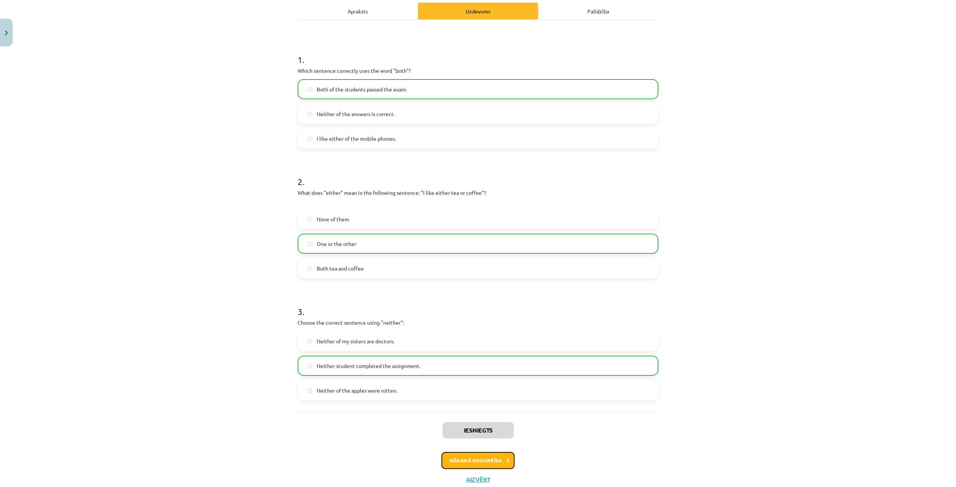
click at [453, 459] on button "Nākamā nodarbība" at bounding box center [477, 460] width 73 height 17
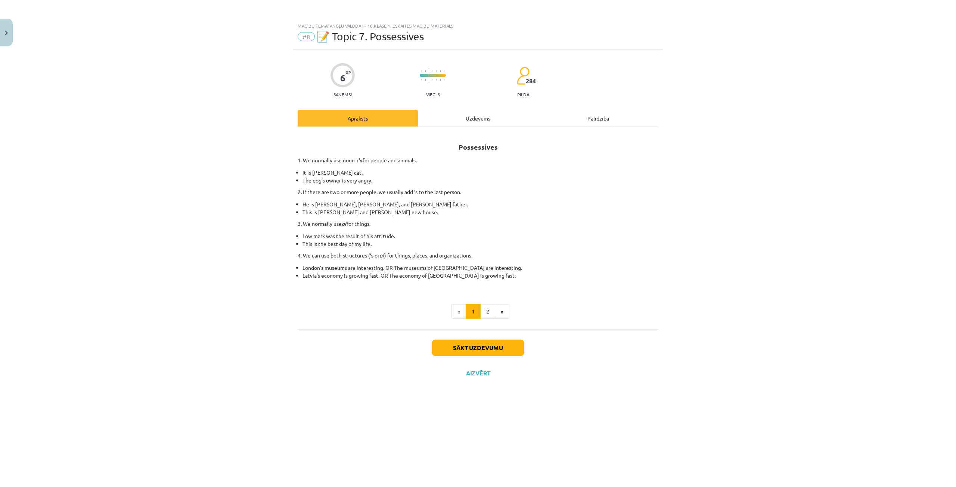
scroll to position [0, 0]
click at [468, 352] on button "Sākt uzdevumu" at bounding box center [478, 348] width 93 height 16
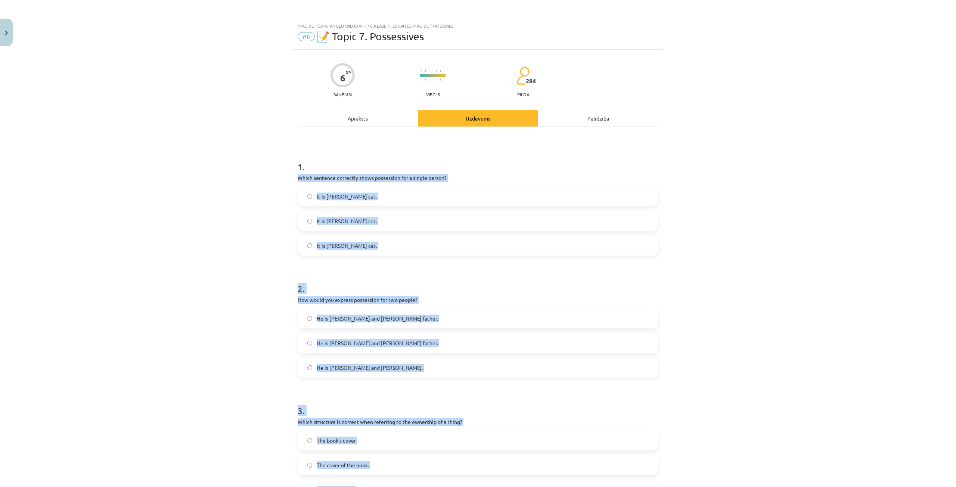
scroll to position [99, 0]
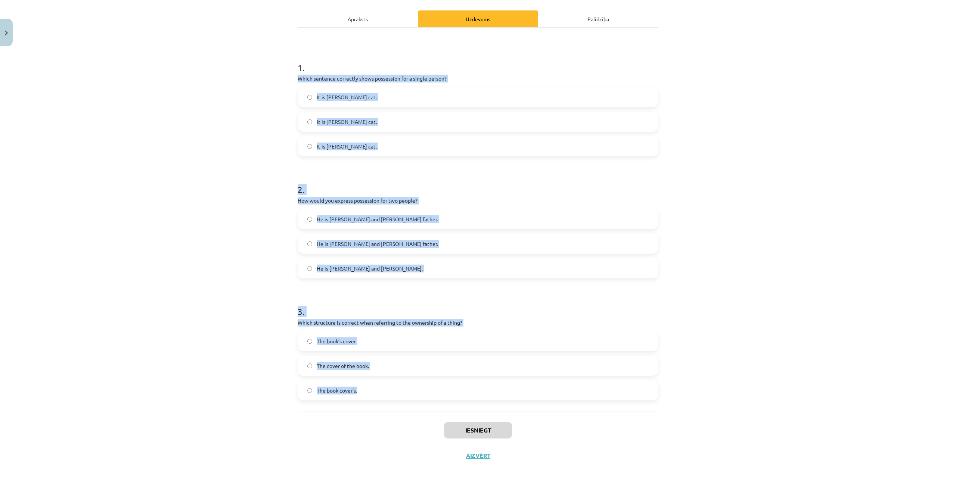
drag, startPoint x: 293, startPoint y: 173, endPoint x: 427, endPoint y: 401, distance: 264.6
click at [427, 401] on div "6 XP Saņemsi Viegls 284 pilda Apraksts Uzdevums Palīdzība 1 . Which sentence co…" at bounding box center [478, 209] width 370 height 518
copy form "Which sentence correctly shows possession for a single person? It is Janes cat.…"
click at [373, 118] on label "It is Janes’s cat." at bounding box center [477, 121] width 359 height 19
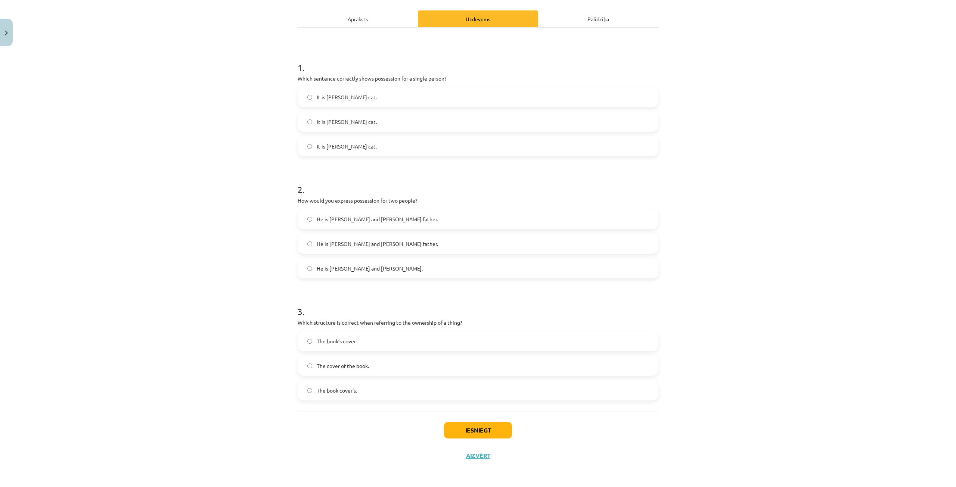
click at [357, 146] on label "It is Jane’s cat." at bounding box center [477, 146] width 359 height 19
click at [394, 245] on label "He is Alice and James’s father." at bounding box center [477, 243] width 359 height 19
click at [378, 373] on label "The cover of the book." at bounding box center [477, 366] width 359 height 19
click at [478, 429] on button "Iesniegt" at bounding box center [478, 430] width 68 height 16
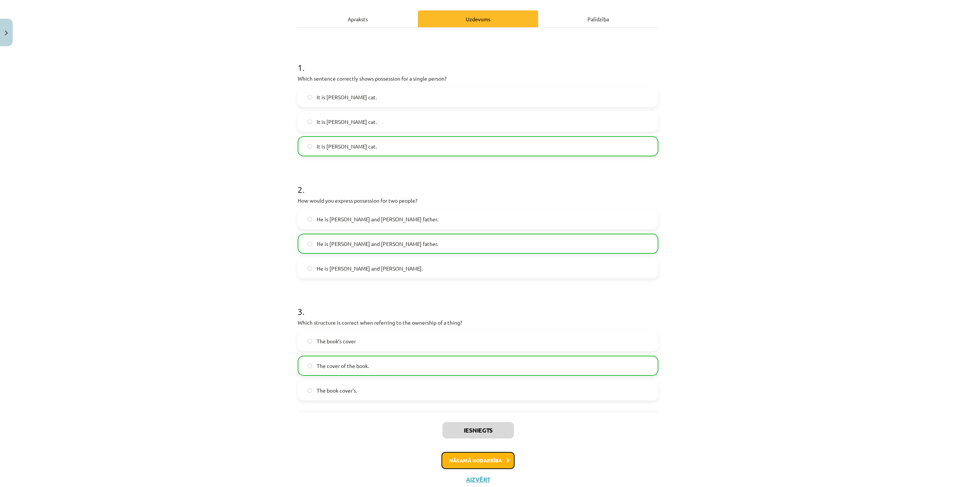
click at [481, 455] on button "Nākamā nodarbība" at bounding box center [477, 460] width 73 height 17
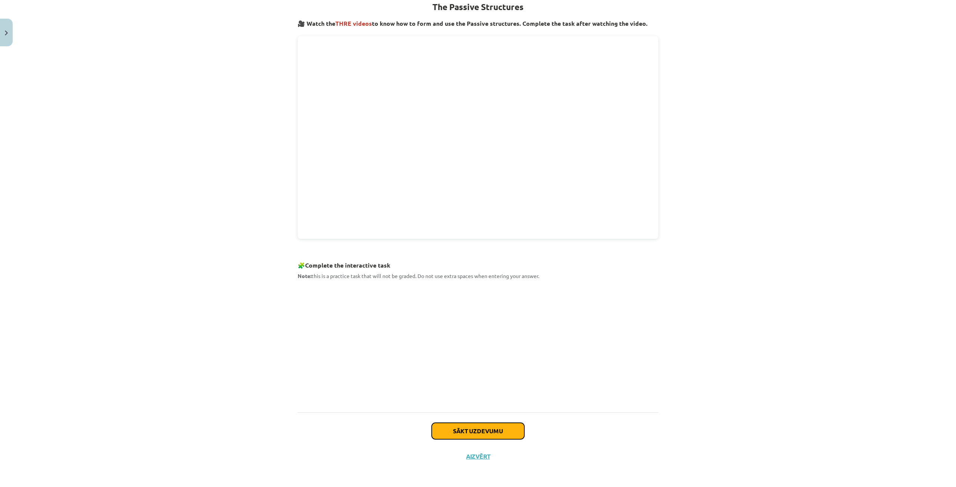
click at [481, 424] on button "Sākt uzdevumu" at bounding box center [478, 431] width 93 height 16
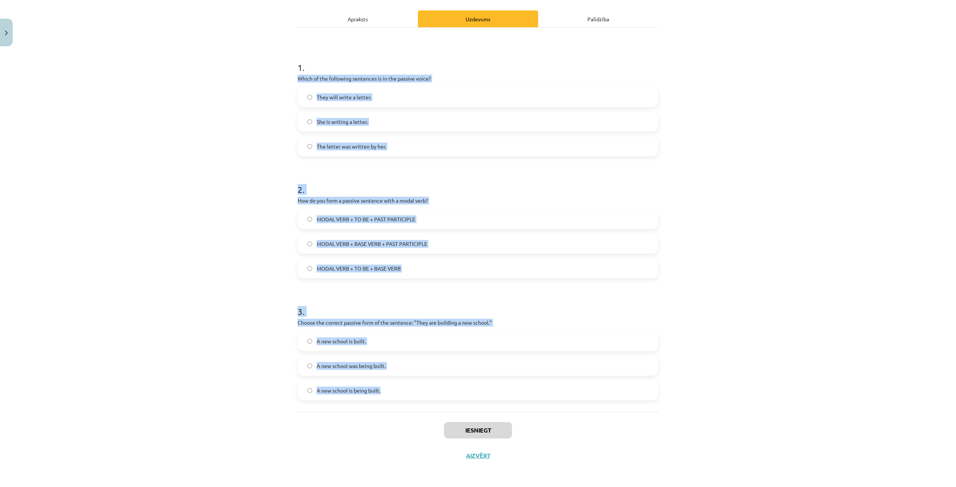
drag, startPoint x: 299, startPoint y: 171, endPoint x: 405, endPoint y: 396, distance: 248.5
click at [405, 396] on div "6 XP Saņemsi Grūts 284 pilda Apraksts Uzdevums Palīdzība 1 . Which of the follo…" at bounding box center [478, 209] width 370 height 518
copy form "Which of the following sentences is in the passive voice? They will write a let…"
click at [391, 153] on label "The letter was written by her." at bounding box center [477, 146] width 359 height 19
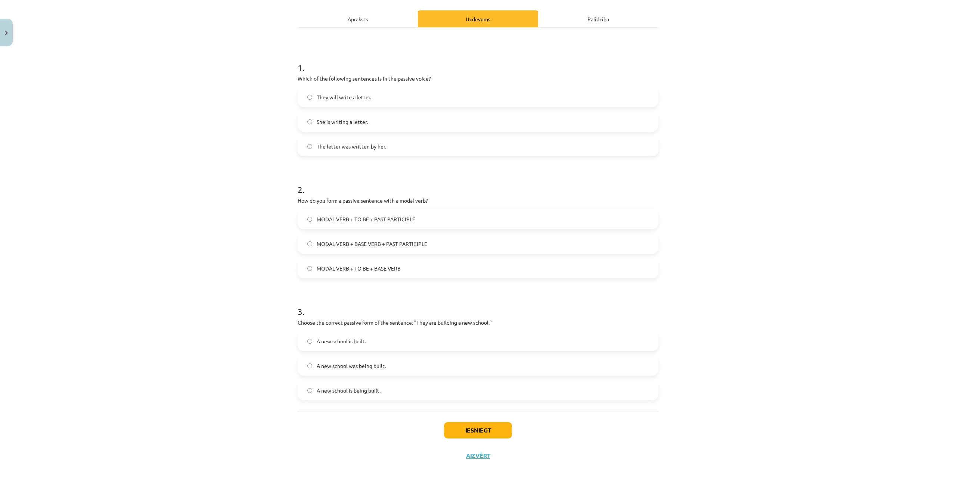
click at [394, 219] on span "MODAL VERB + TO BE + PAST PARTICIPLE" at bounding box center [366, 219] width 99 height 8
click at [383, 366] on span "A new school was being built." at bounding box center [351, 366] width 69 height 8
click at [386, 390] on label "A new school is being built." at bounding box center [477, 390] width 359 height 19
click at [508, 431] on button "Iesniegt" at bounding box center [478, 430] width 68 height 16
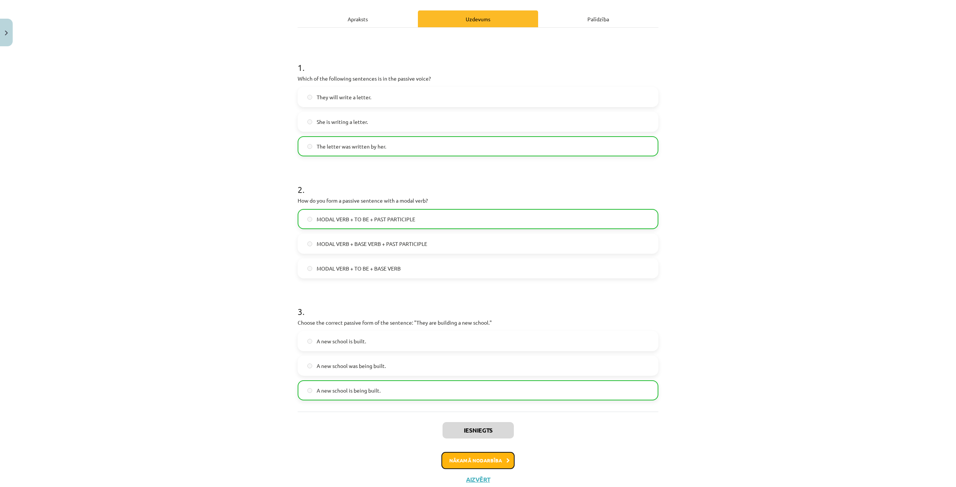
click at [491, 463] on button "Nākamā nodarbība" at bounding box center [477, 460] width 73 height 17
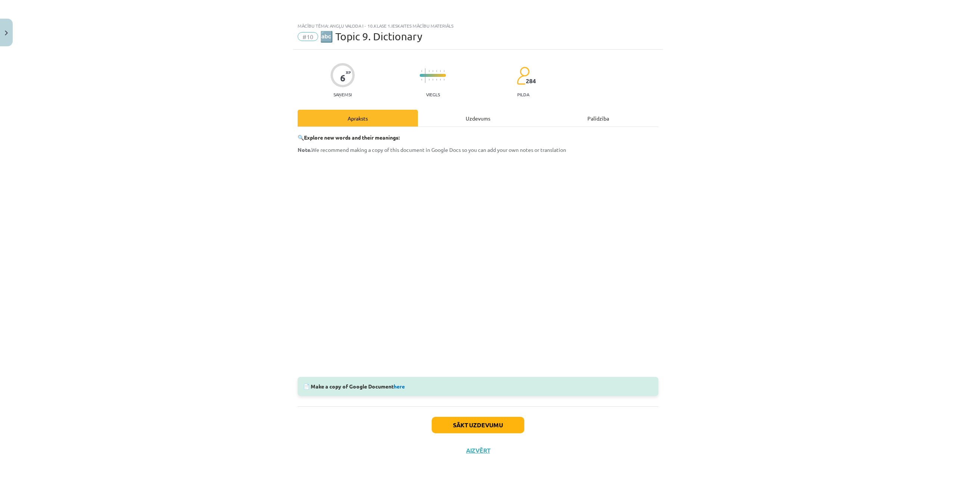
scroll to position [0, 0]
click at [489, 420] on button "Sākt uzdevumu" at bounding box center [478, 425] width 93 height 16
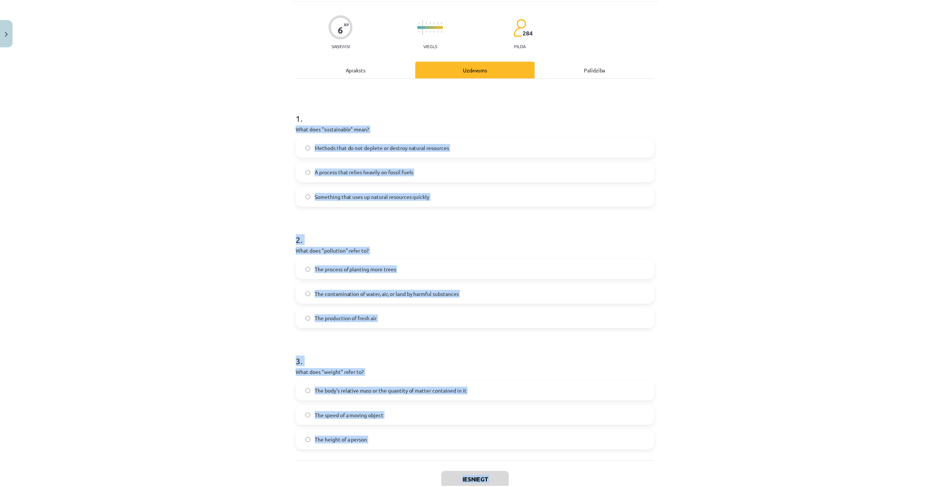
scroll to position [99, 0]
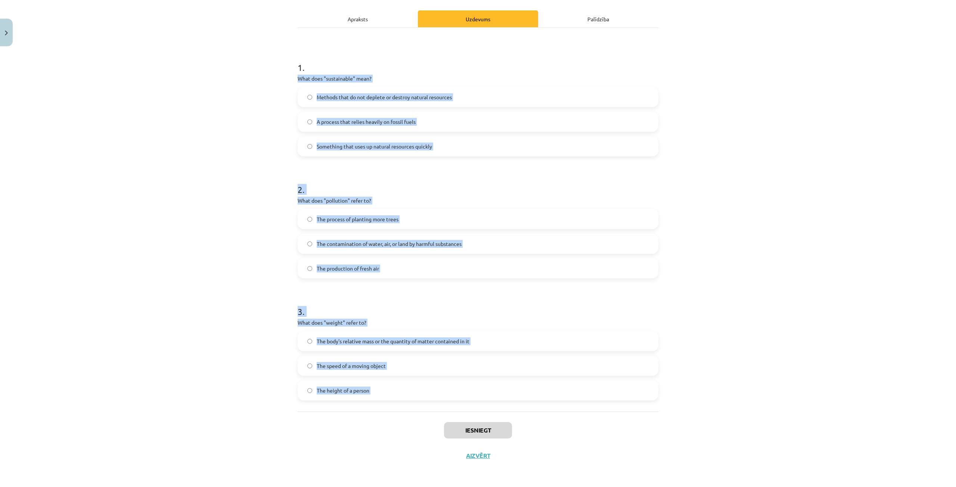
drag, startPoint x: 291, startPoint y: 174, endPoint x: 397, endPoint y: 413, distance: 261.1
click at [397, 413] on div "6 XP Saņemsi Viegls 284 pilda Apraksts Uzdevums Palīdzība 1 . What does "sustai…" at bounding box center [478, 209] width 370 height 518
copy form "What does "sustainable" mean? Methods that do not deplete or destroy natural re…"
click at [449, 93] on span "Methods that do not deplete or destroy natural resources" at bounding box center [384, 97] width 135 height 8
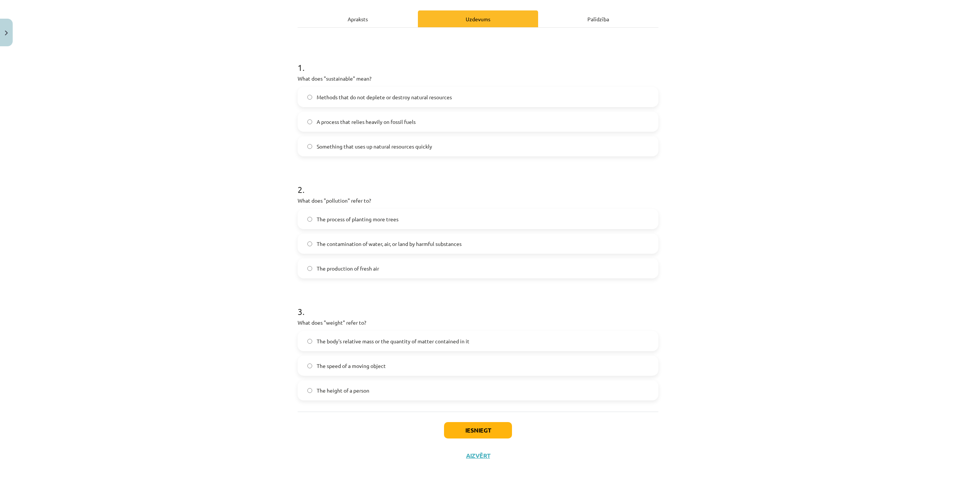
click at [451, 246] on span "The contamination of water, air, or land by harmful substances" at bounding box center [389, 244] width 145 height 8
click at [476, 334] on label "The body's relative mass or the quantity of matter contained in it" at bounding box center [477, 341] width 359 height 19
click at [468, 423] on button "Iesniegt" at bounding box center [478, 430] width 68 height 16
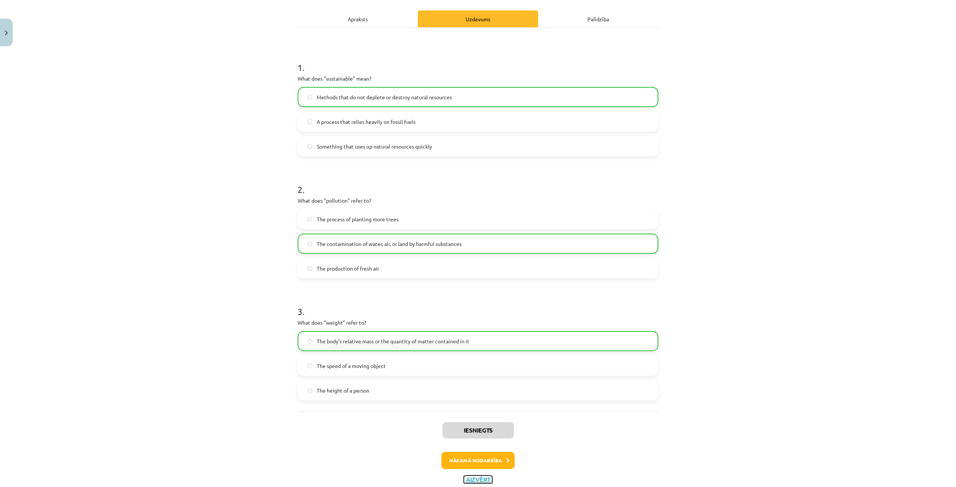
click at [480, 482] on button "Aizvērt" at bounding box center [478, 479] width 28 height 7
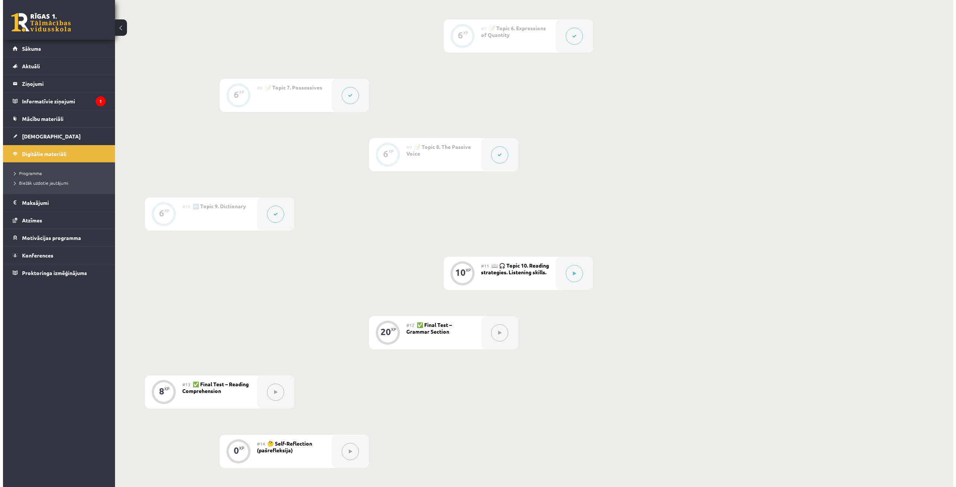
scroll to position [560, 0]
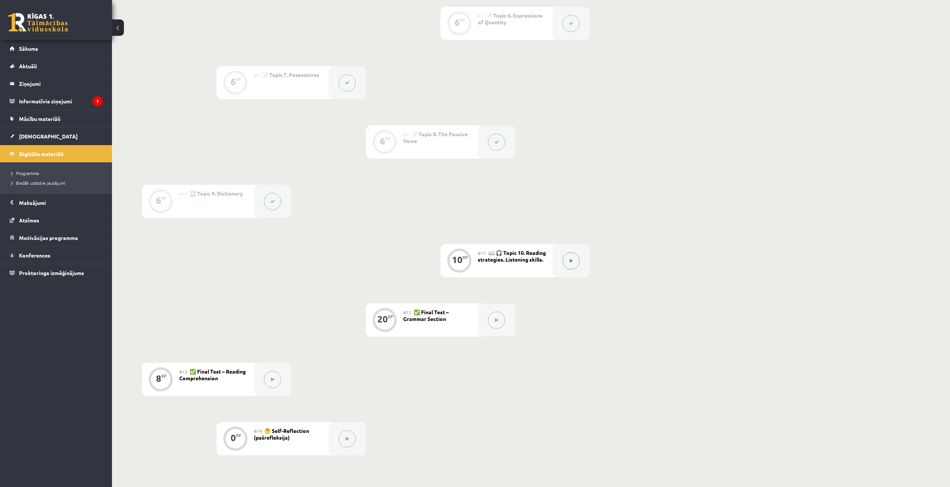
click at [571, 257] on button at bounding box center [571, 260] width 17 height 17
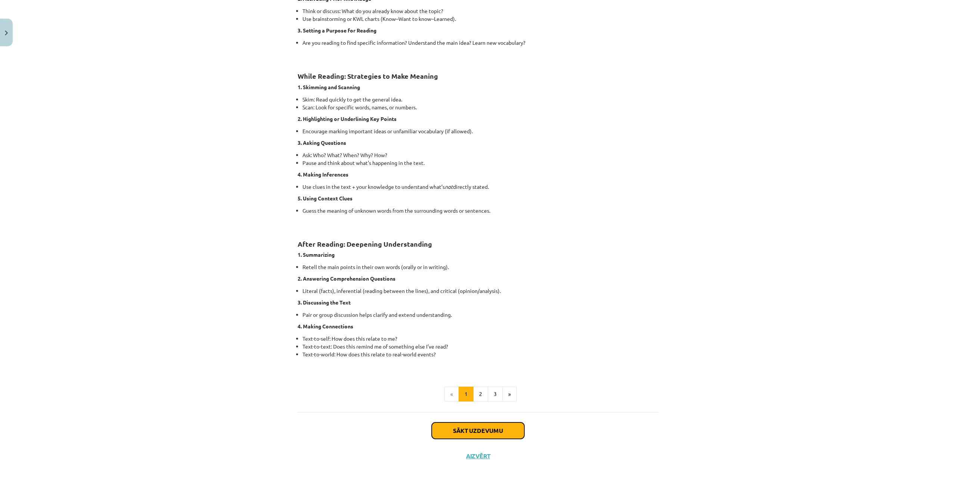
click at [453, 426] on button "Sākt uzdevumu" at bounding box center [478, 431] width 93 height 16
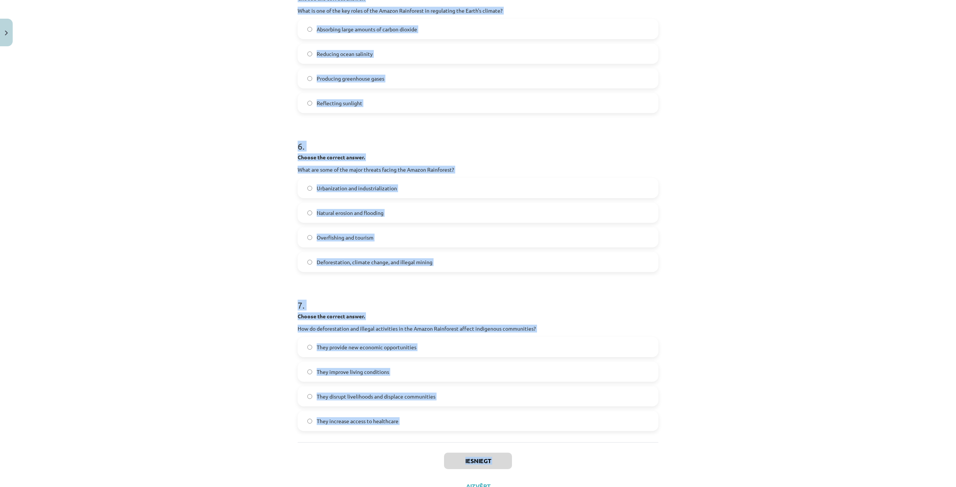
scroll to position [649, 0]
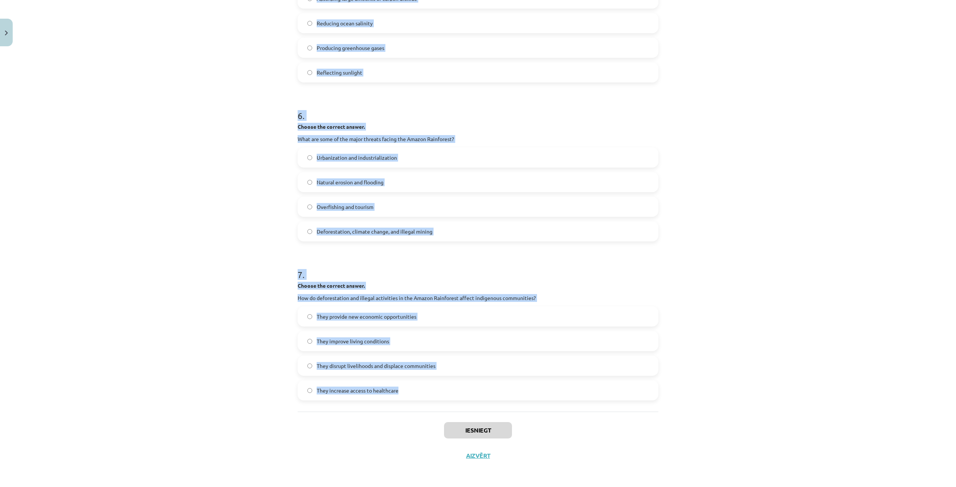
drag, startPoint x: 291, startPoint y: 156, endPoint x: 413, endPoint y: 397, distance: 270.2
copy form "Choose whether the sentence is True or False. The Amazon Rainforest is often ca…"
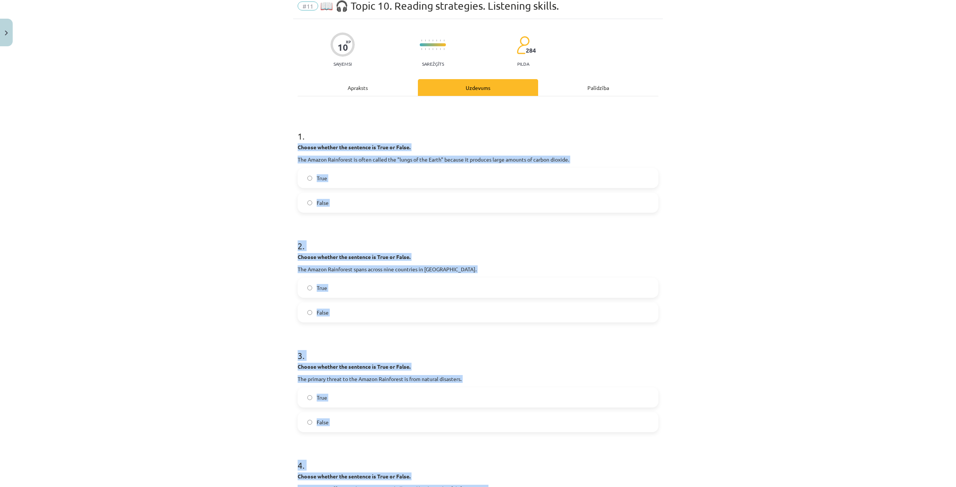
scroll to position [0, 0]
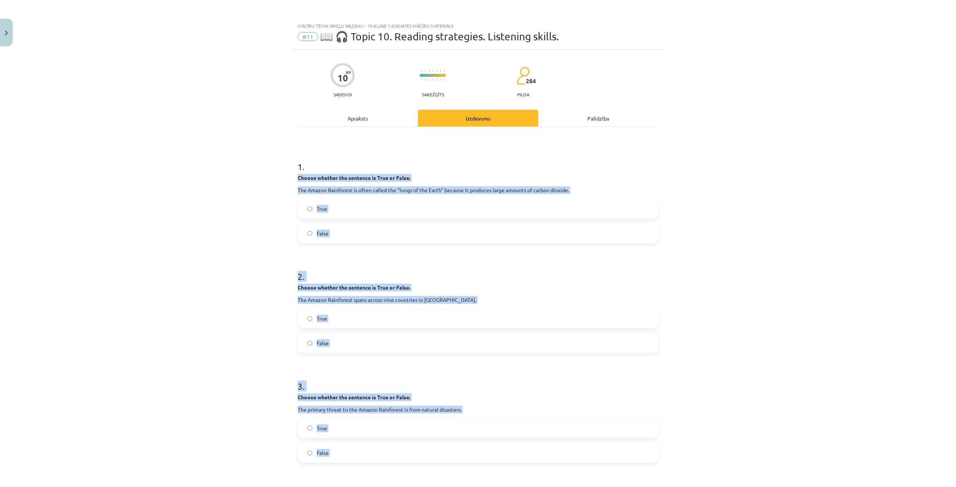
click at [345, 226] on label "False" at bounding box center [477, 233] width 359 height 19
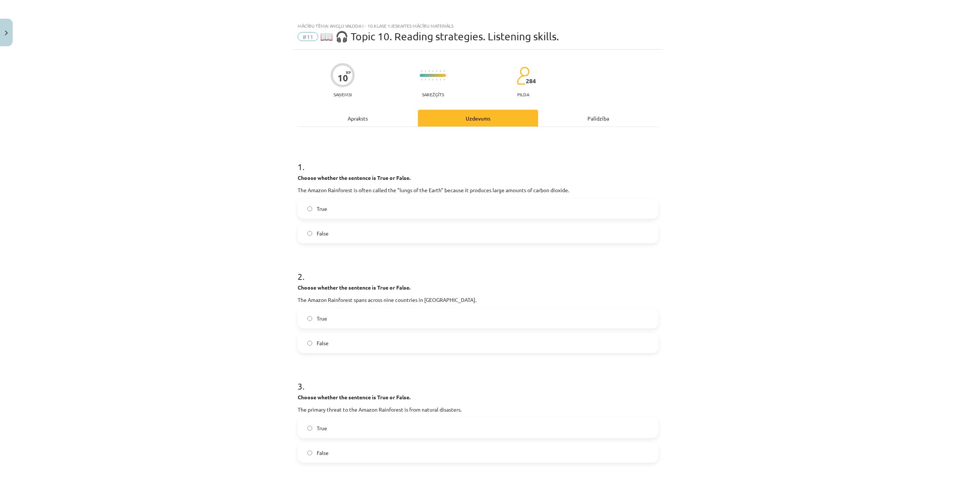
click at [307, 314] on label "True" at bounding box center [477, 318] width 359 height 19
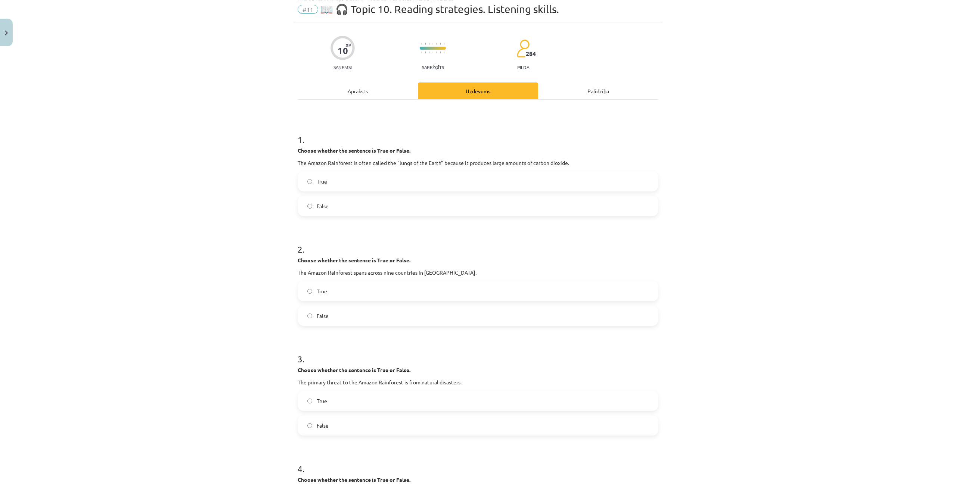
scroll to position [112, 0]
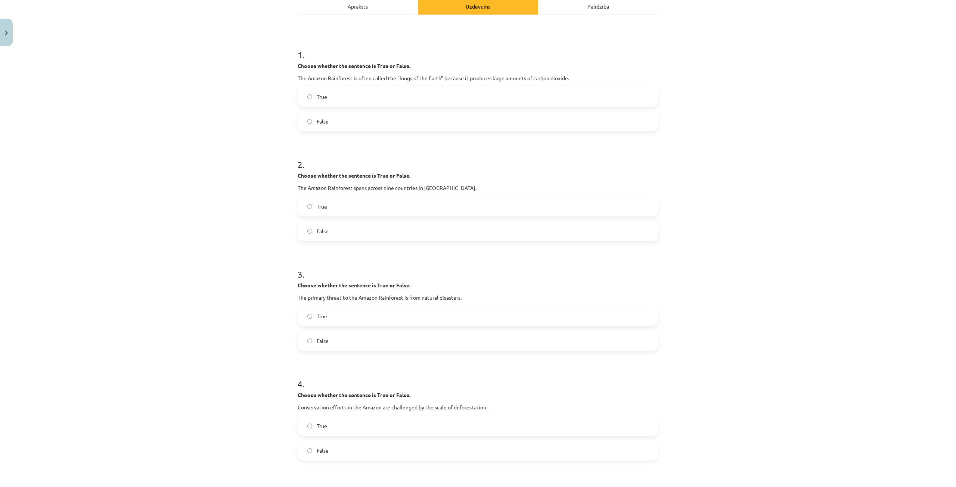
click at [337, 345] on label "False" at bounding box center [477, 341] width 359 height 19
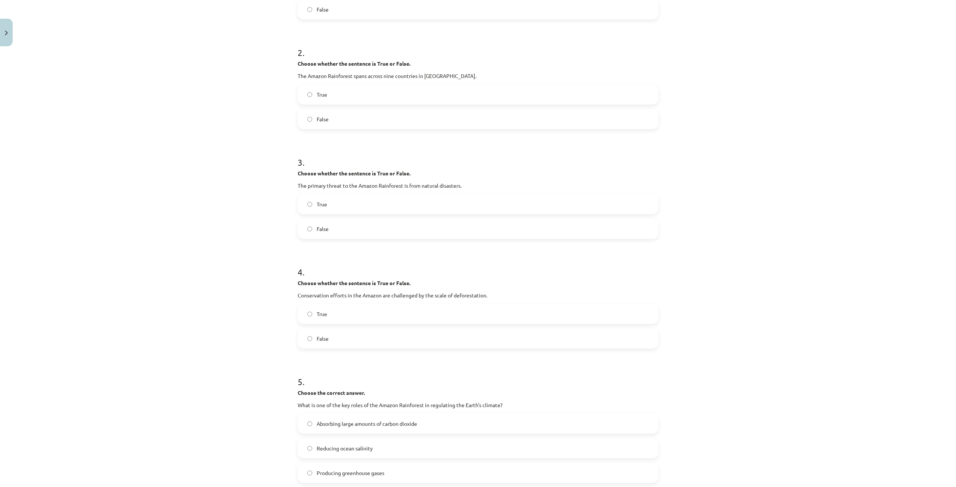
click at [324, 312] on span "True" at bounding box center [322, 314] width 10 height 8
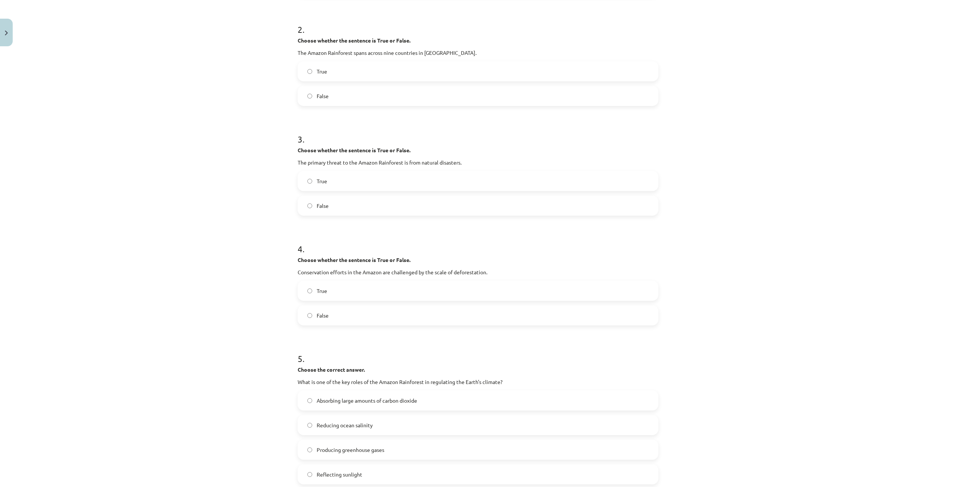
scroll to position [336, 0]
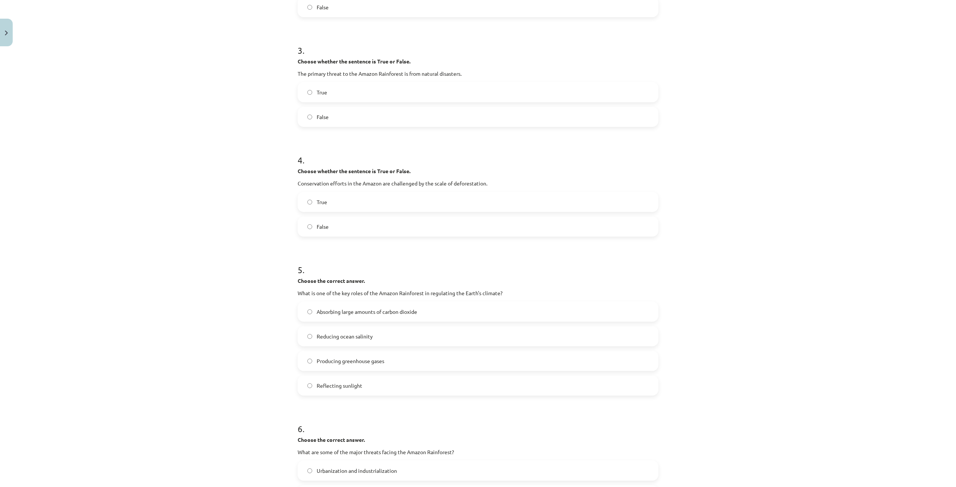
click at [399, 317] on label "Absorbing large amounts of carbon dioxide" at bounding box center [477, 311] width 359 height 19
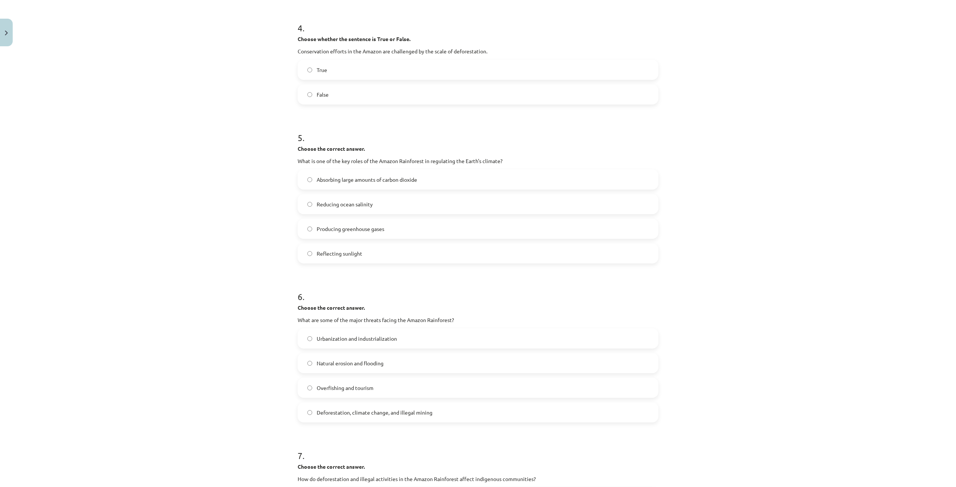
scroll to position [560, 0]
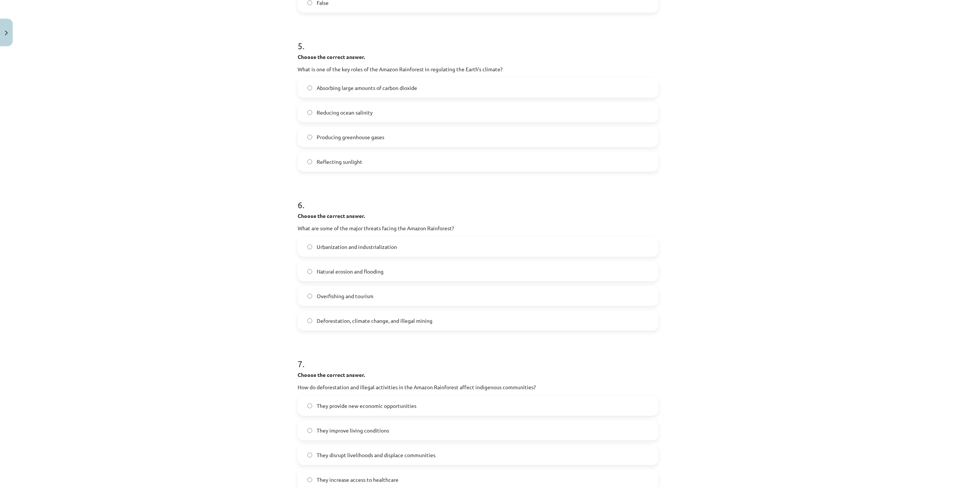
click at [449, 323] on label "Deforestation, climate change, and illegal mining" at bounding box center [477, 320] width 359 height 19
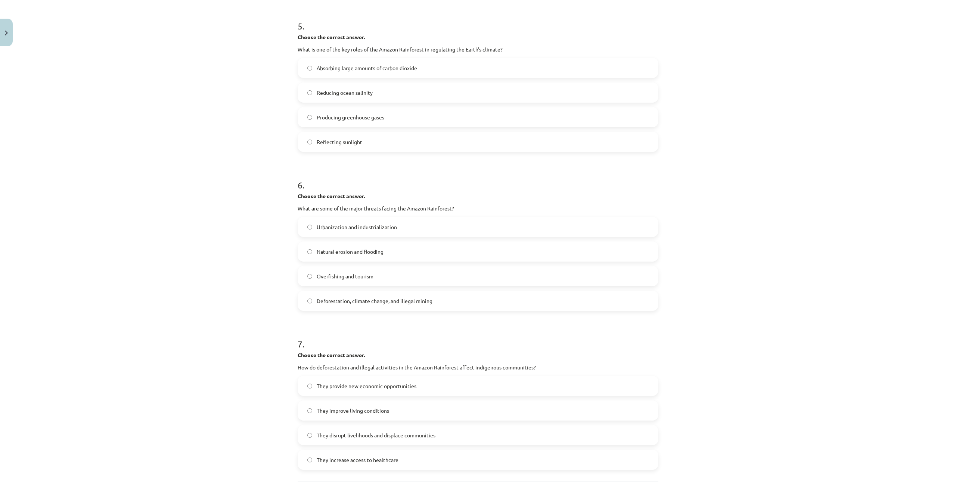
scroll to position [649, 0]
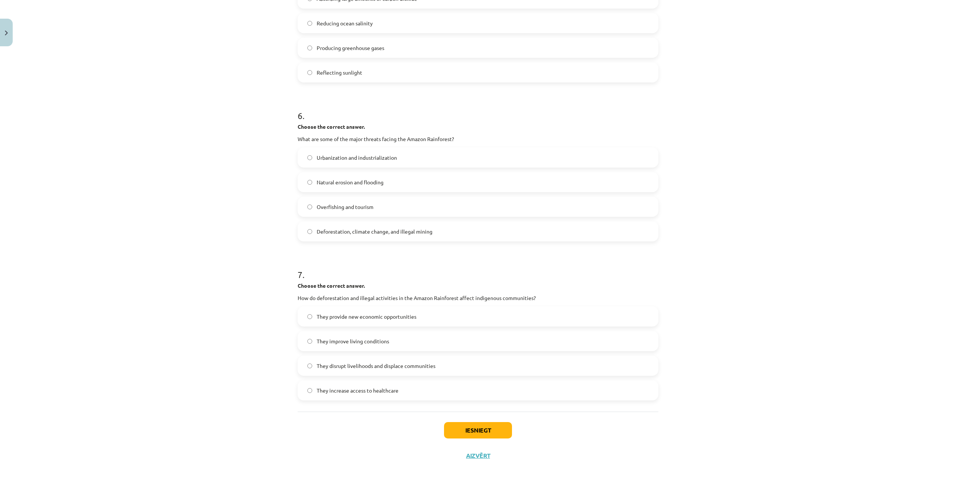
click at [416, 365] on span "They disrupt livelihoods and displace communities" at bounding box center [376, 366] width 119 height 8
click at [464, 430] on button "Iesniegt" at bounding box center [478, 430] width 68 height 16
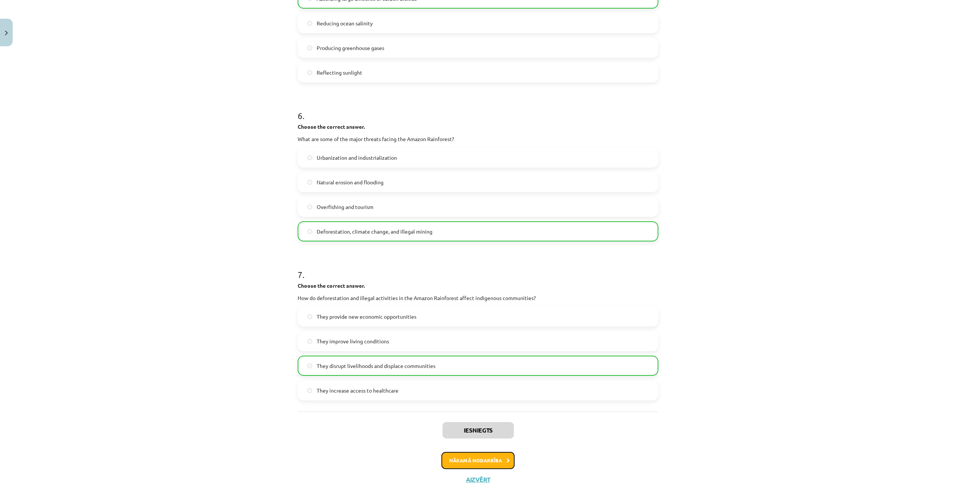
click at [484, 460] on button "Nākamā nodarbība" at bounding box center [477, 460] width 73 height 17
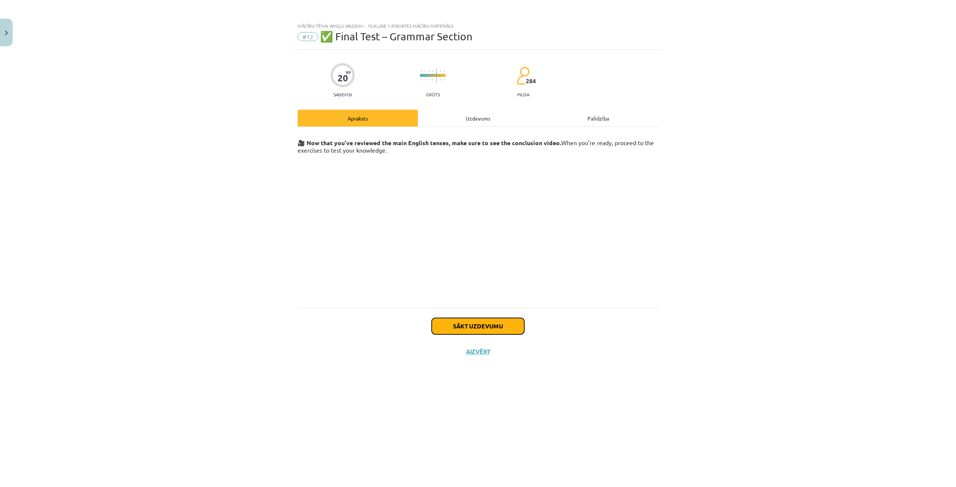
click at [486, 323] on button "Sākt uzdevumu" at bounding box center [478, 326] width 93 height 16
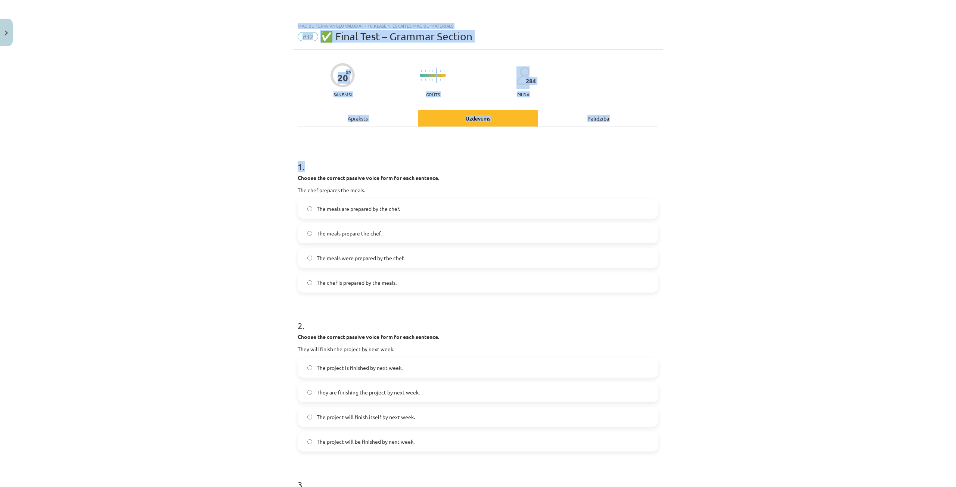
scroll to position [430, 0]
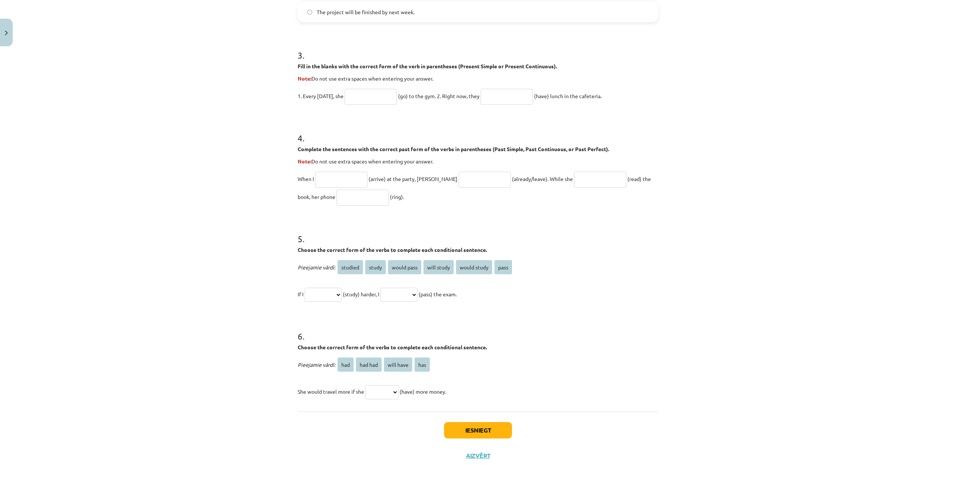
drag, startPoint x: 295, startPoint y: 172, endPoint x: 468, endPoint y: 401, distance: 286.8
click at [468, 401] on div "1 . Choose the correct passive voice form for each sentence. The chef prepares …" at bounding box center [478, 54] width 361 height 715
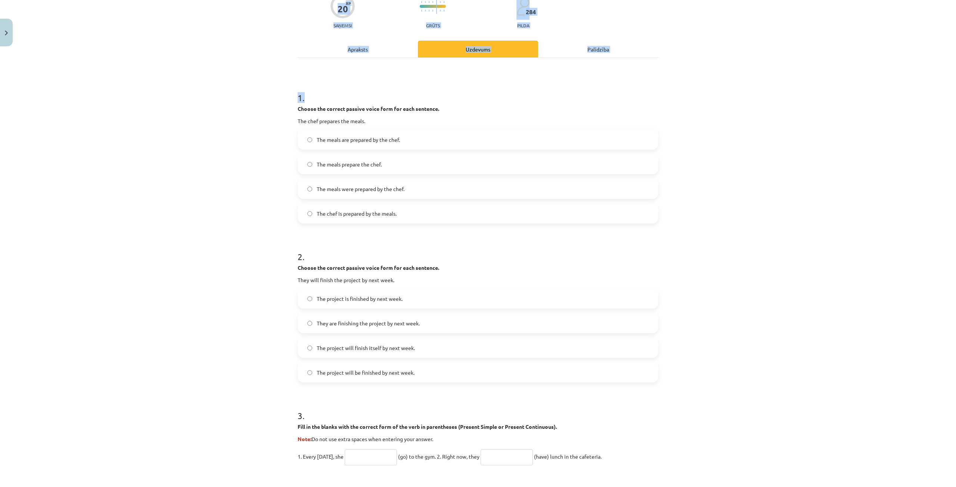
scroll to position [0, 0]
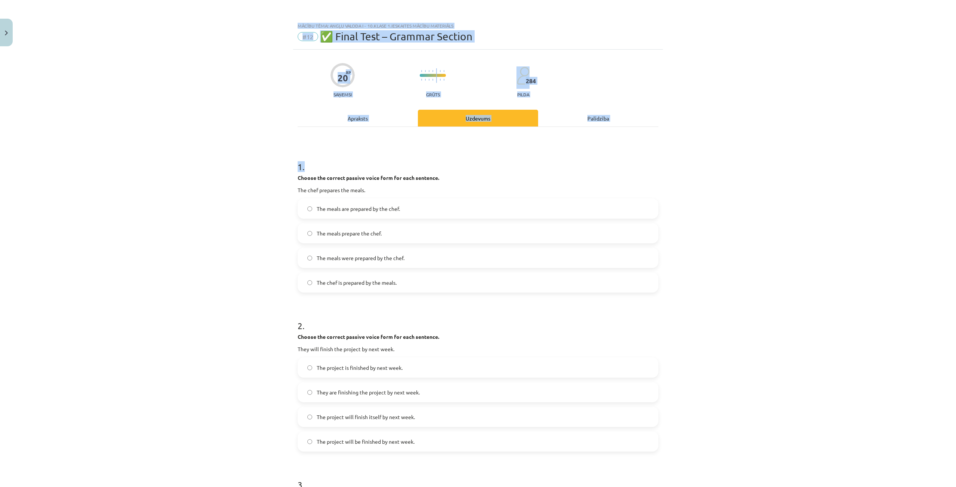
click at [216, 216] on div "Mācību tēma: Angļu valoda i - 10.klase 1.ieskaites mācību materiāls #12 ✅ Final…" at bounding box center [478, 243] width 956 height 487
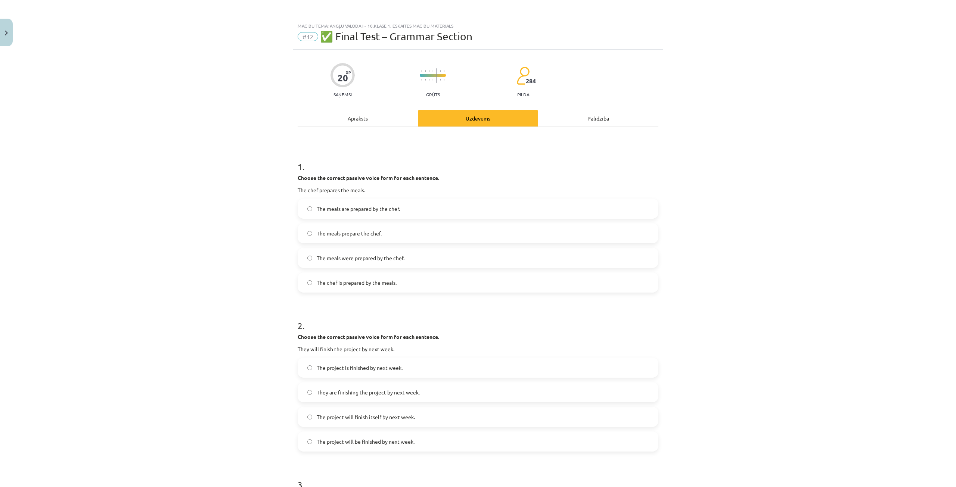
click at [373, 208] on span "The meals are prepared by the chef." at bounding box center [358, 209] width 83 height 8
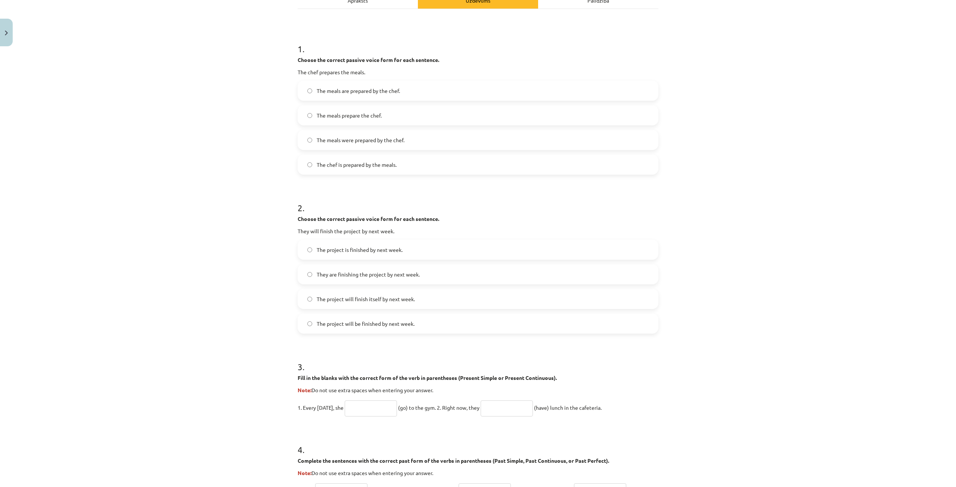
scroll to position [149, 0]
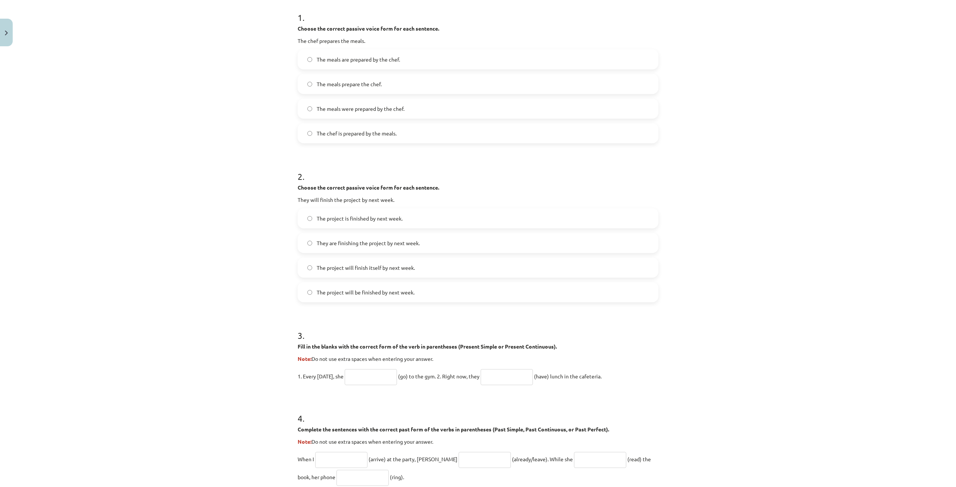
click at [341, 296] on span "The project will be finished by next week." at bounding box center [366, 293] width 98 height 8
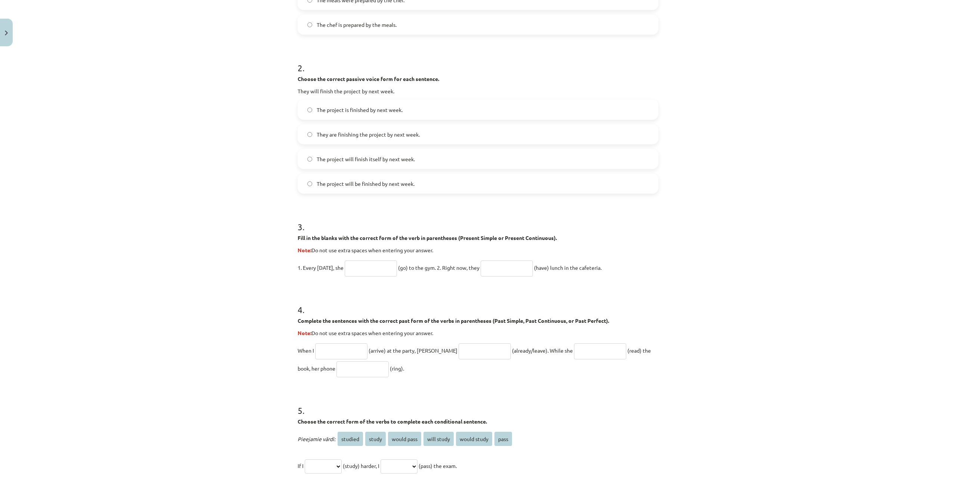
scroll to position [261, 0]
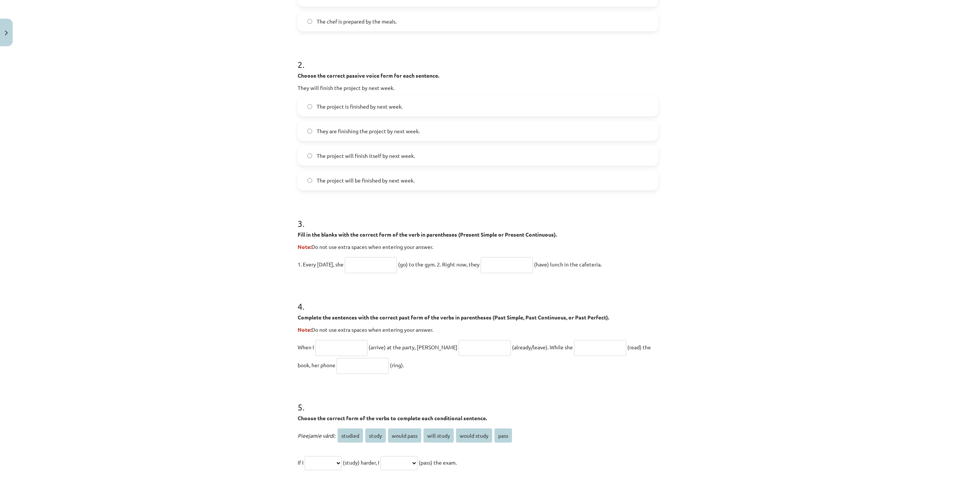
click at [367, 263] on input "text" at bounding box center [371, 265] width 52 height 16
type input "****"
click at [517, 269] on input "text" at bounding box center [507, 265] width 52 height 16
type input "**********"
click at [332, 348] on input "text" at bounding box center [341, 348] width 52 height 16
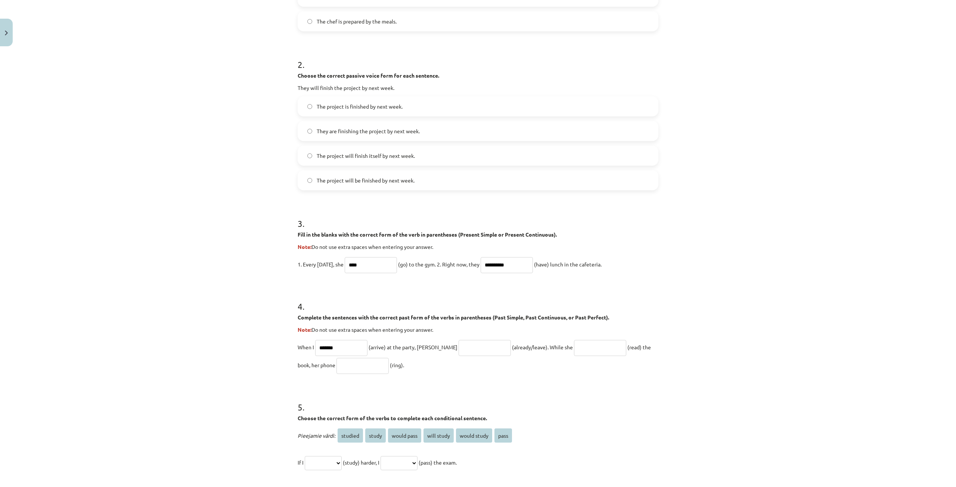
type input "*******"
click at [459, 350] on input "text" at bounding box center [485, 348] width 52 height 16
paste input "**********"
type input "**********"
click at [574, 349] on input "text" at bounding box center [600, 348] width 52 height 16
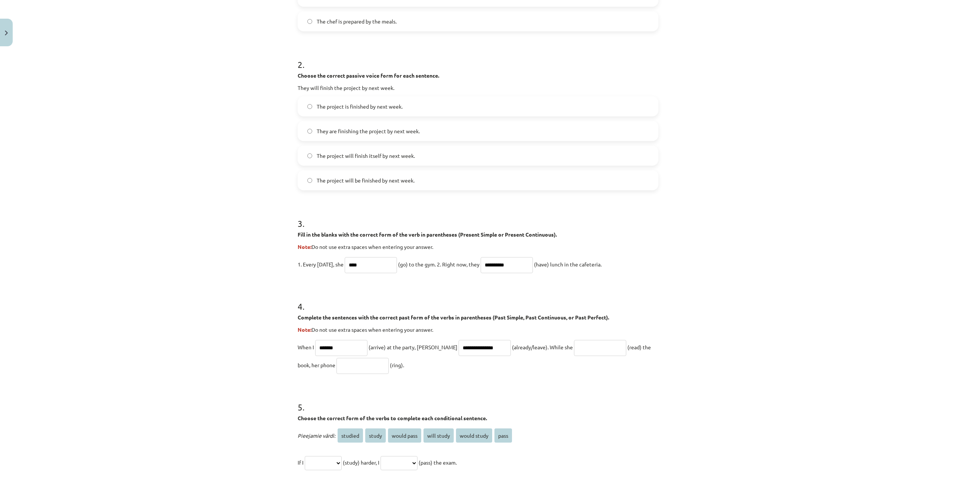
paste input "**********"
type input "**********"
click at [343, 364] on input "text" at bounding box center [362, 366] width 52 height 16
paste input "****"
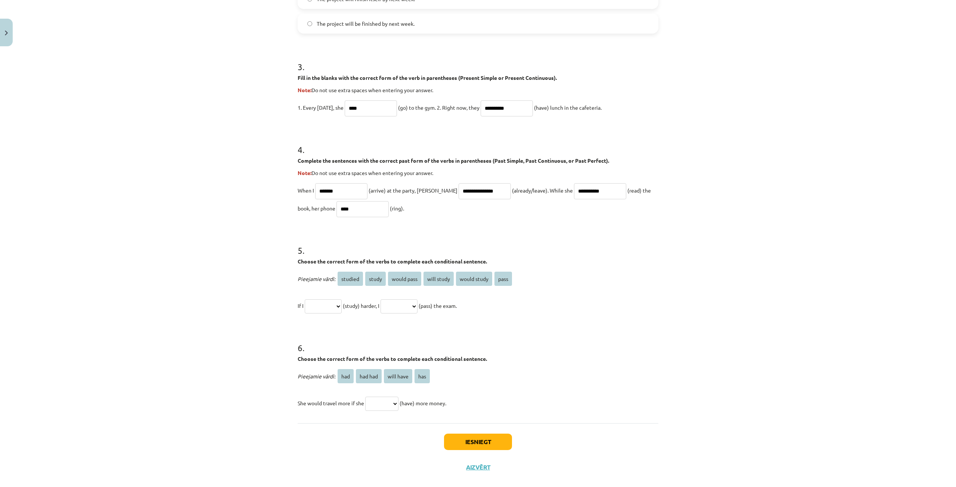
scroll to position [430, 0]
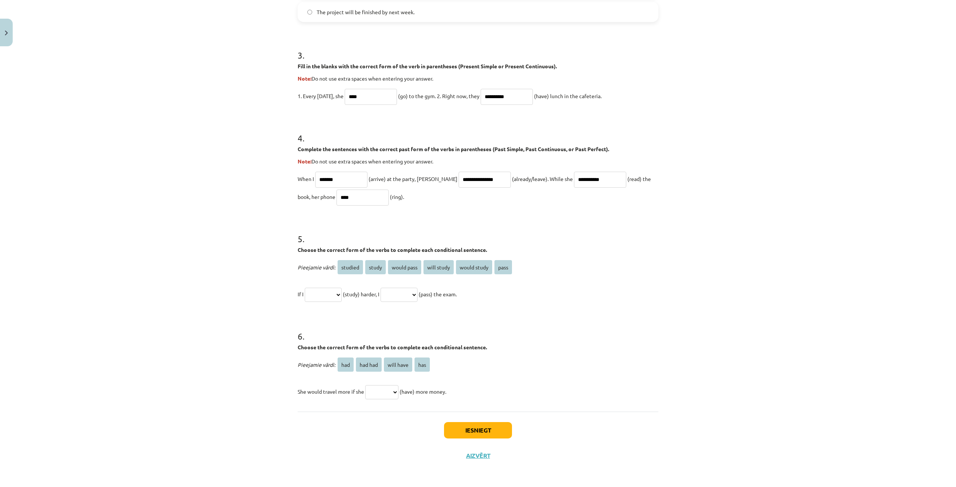
type input "****"
click at [323, 293] on select "**********" at bounding box center [323, 295] width 37 height 14
select select "*******"
click at [305, 288] on select "**********" at bounding box center [323, 295] width 37 height 14
click at [417, 290] on select "**********" at bounding box center [398, 295] width 37 height 14
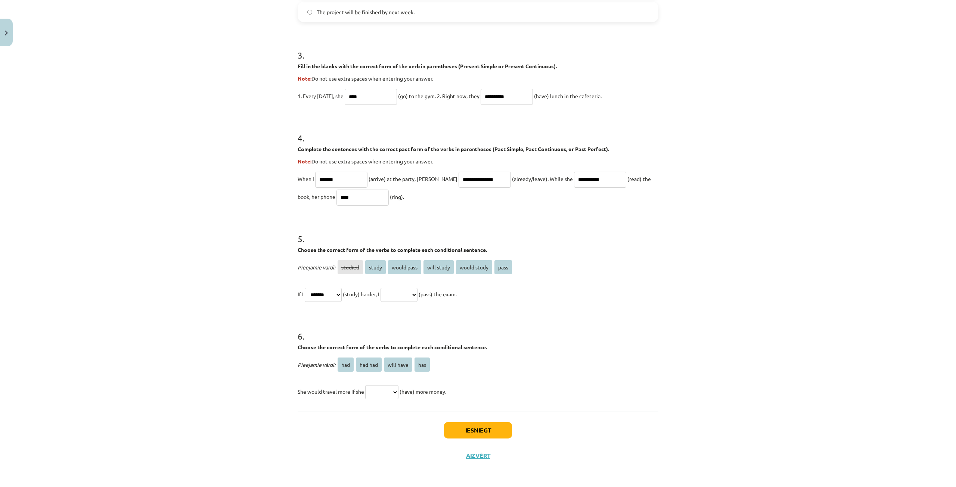
select select "**********"
click at [389, 288] on select "**********" at bounding box center [398, 295] width 37 height 14
click at [380, 391] on select "*** ******* ********* ***" at bounding box center [381, 392] width 33 height 14
select select "***"
click at [365, 385] on select "*** ******* ********* ***" at bounding box center [381, 392] width 33 height 14
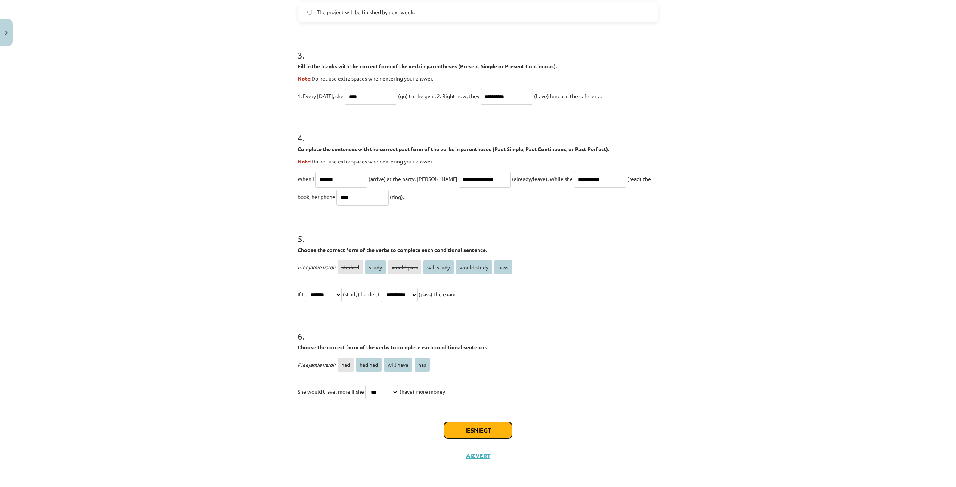
click at [495, 428] on button "Iesniegt" at bounding box center [478, 430] width 68 height 16
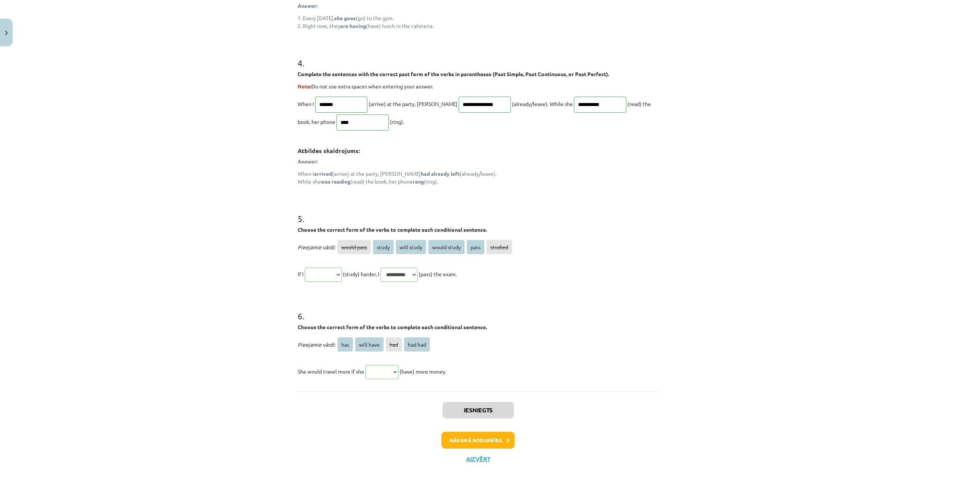
scroll to position [563, 0]
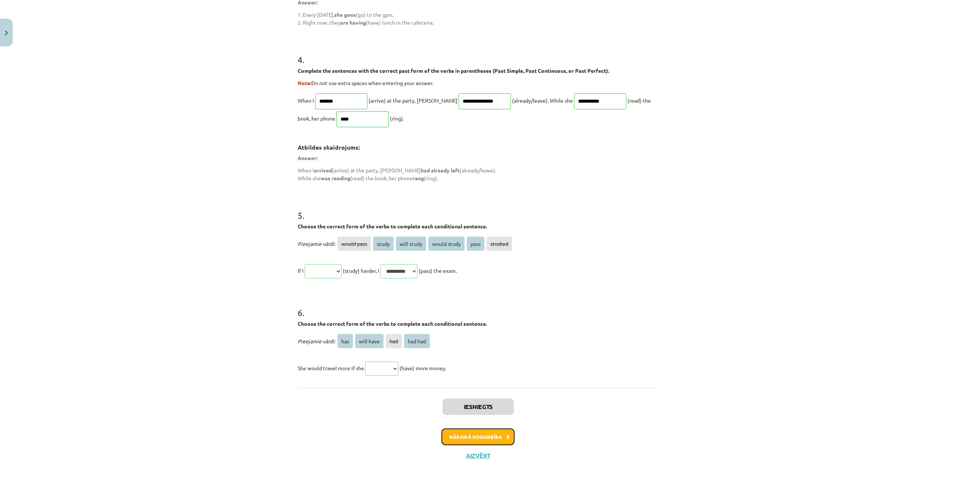
click at [504, 442] on button "Nākamā nodarbība" at bounding box center [477, 437] width 73 height 17
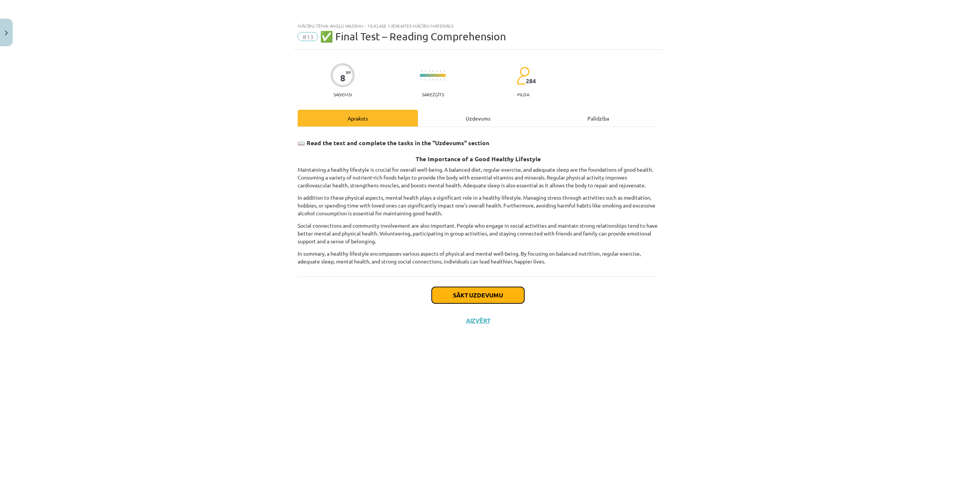
click at [465, 290] on button "Sākt uzdevumu" at bounding box center [478, 295] width 93 height 16
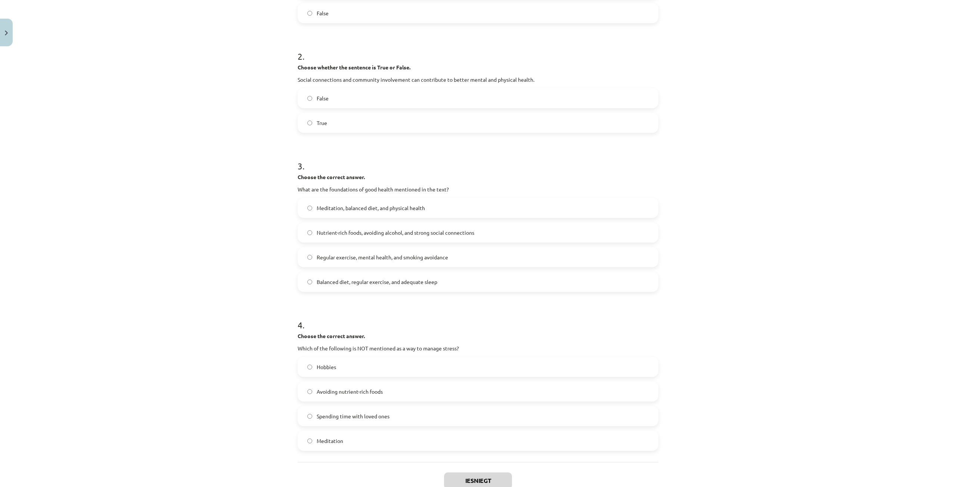
scroll to position [271, 0]
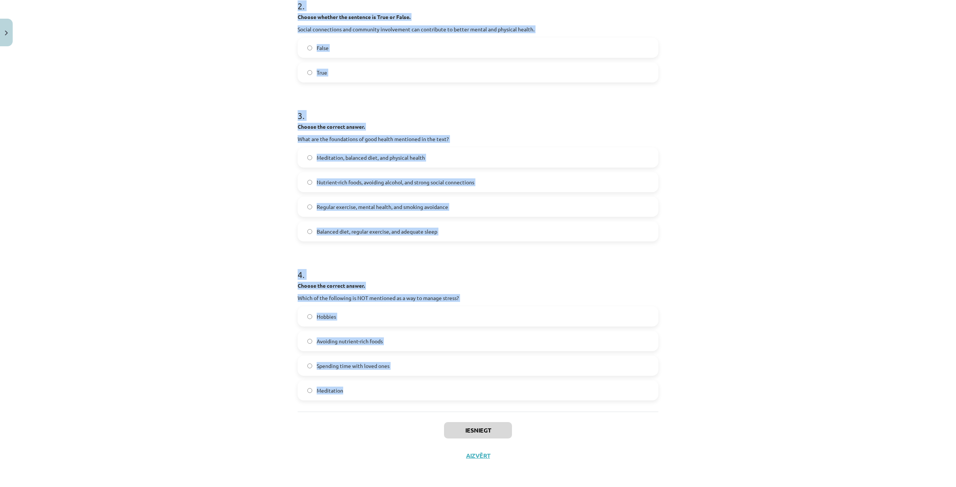
drag, startPoint x: 295, startPoint y: 174, endPoint x: 435, endPoint y: 386, distance: 254.5
click at [435, 386] on form "1 . Choose whether the sentence is True or False. A healthy lifestyle only focu…" at bounding box center [478, 139] width 361 height 523
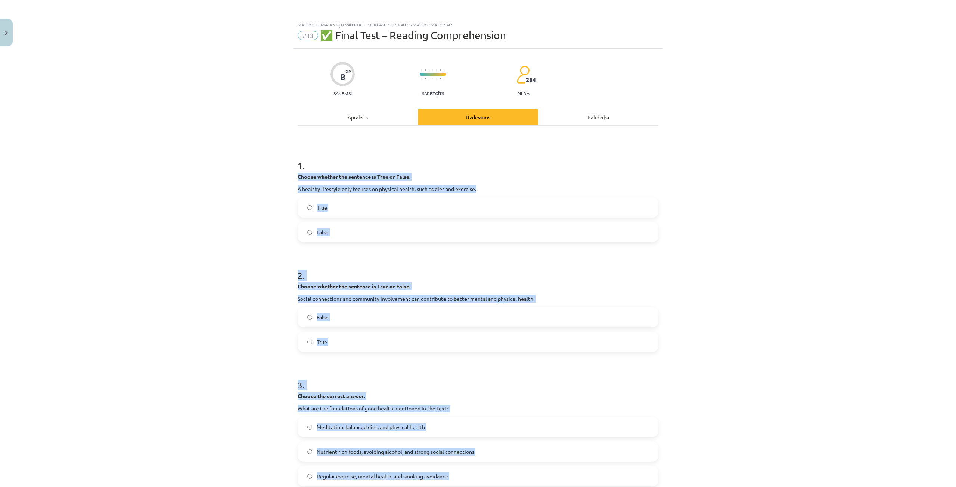
scroll to position [0, 0]
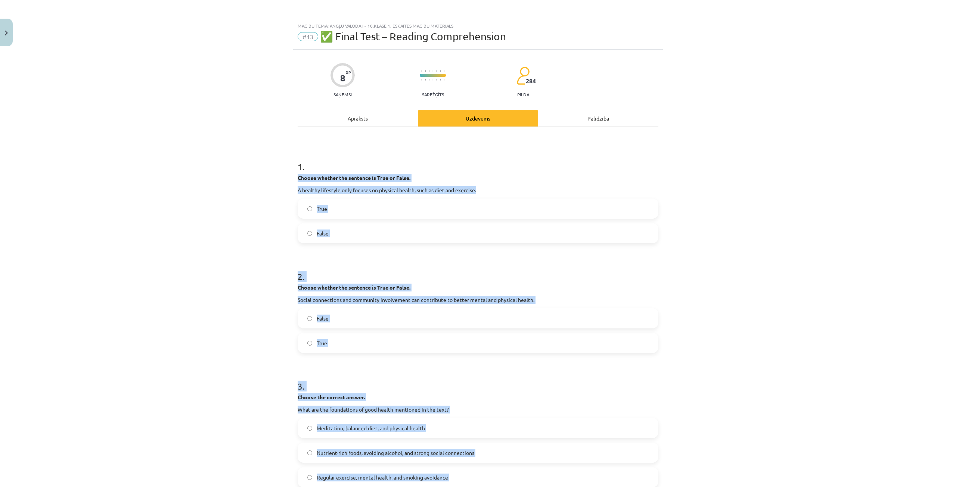
click at [366, 238] on label "False" at bounding box center [477, 233] width 359 height 19
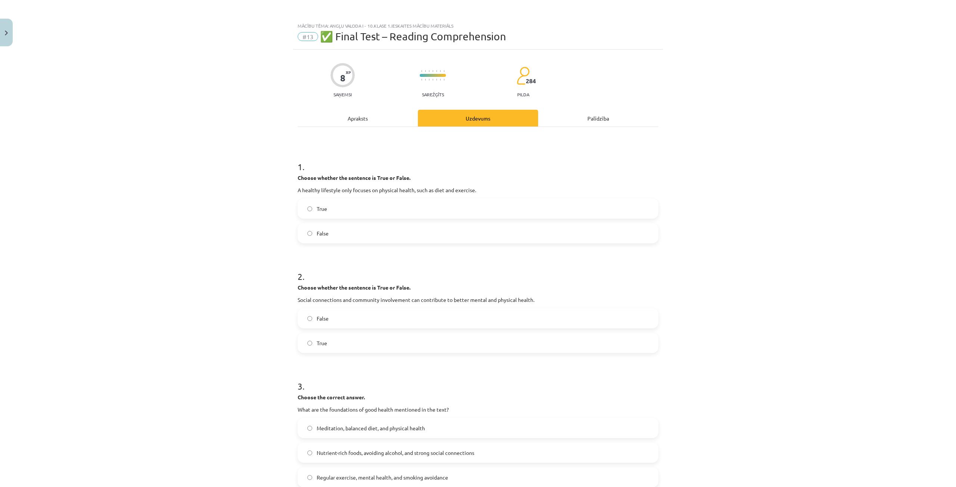
click at [361, 336] on label "True" at bounding box center [477, 343] width 359 height 19
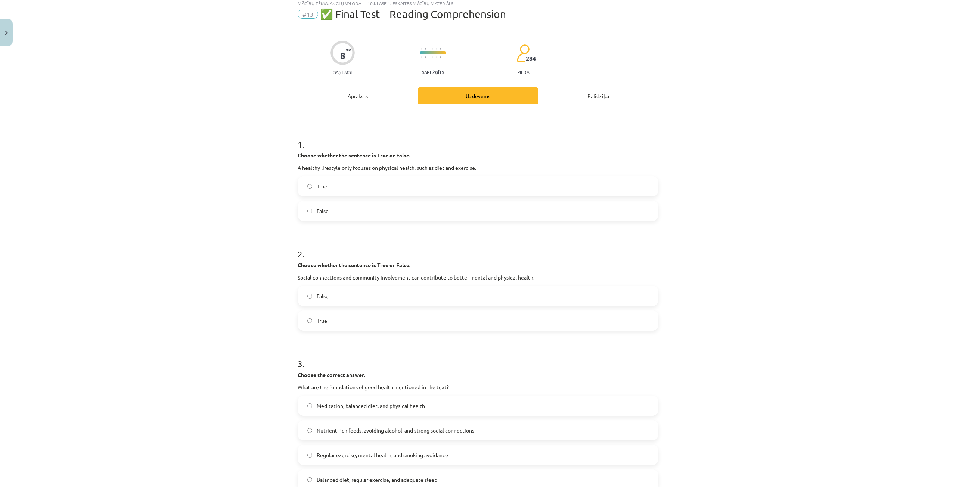
scroll to position [112, 0]
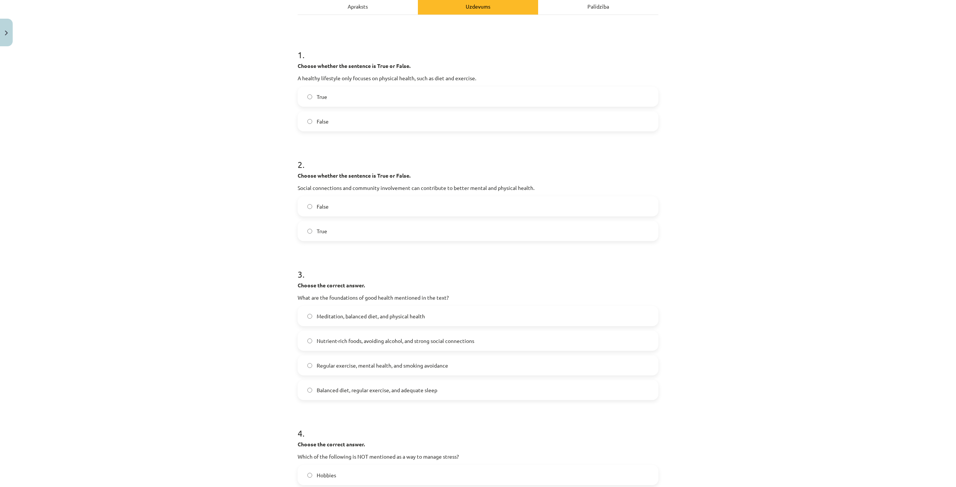
click at [436, 395] on label "Balanced diet, regular exercise, and adequate sleep" at bounding box center [477, 390] width 359 height 19
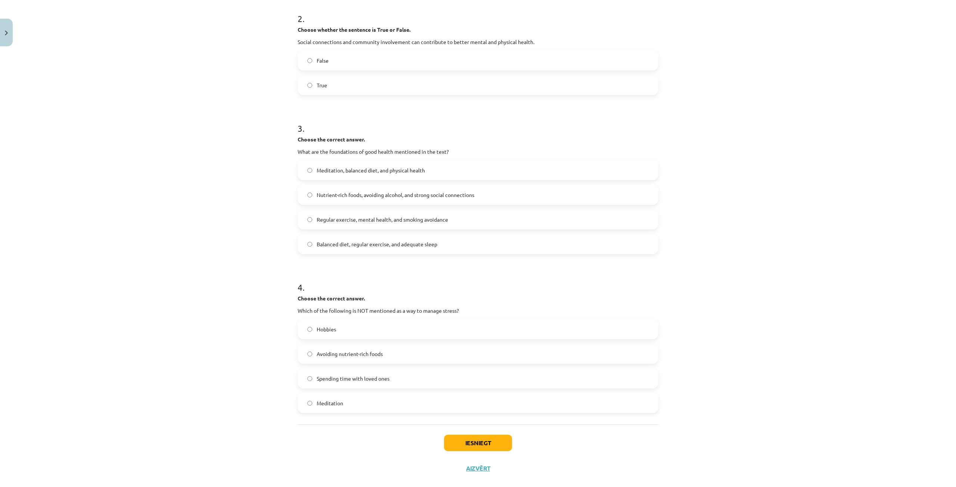
scroll to position [271, 0]
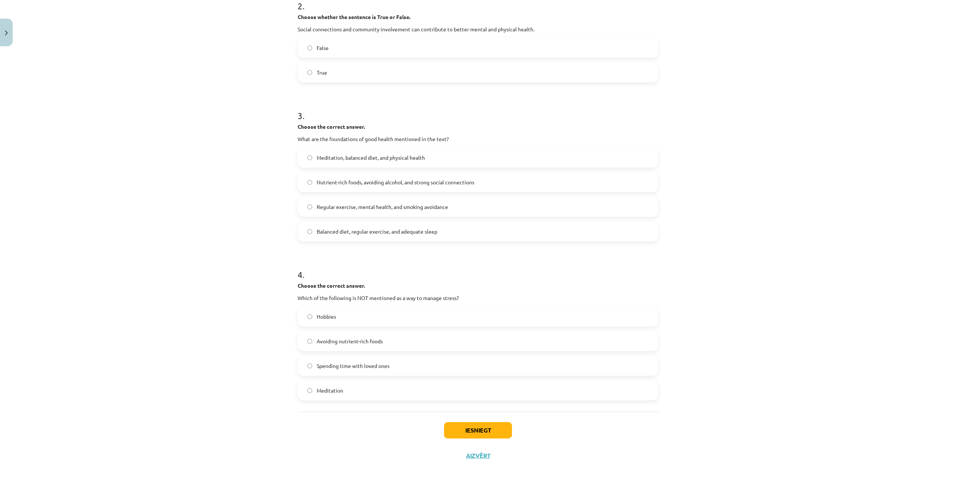
click at [400, 346] on label "Avoiding nutrient-rich foods" at bounding box center [477, 341] width 359 height 19
click at [469, 431] on button "Iesniegt" at bounding box center [478, 430] width 68 height 16
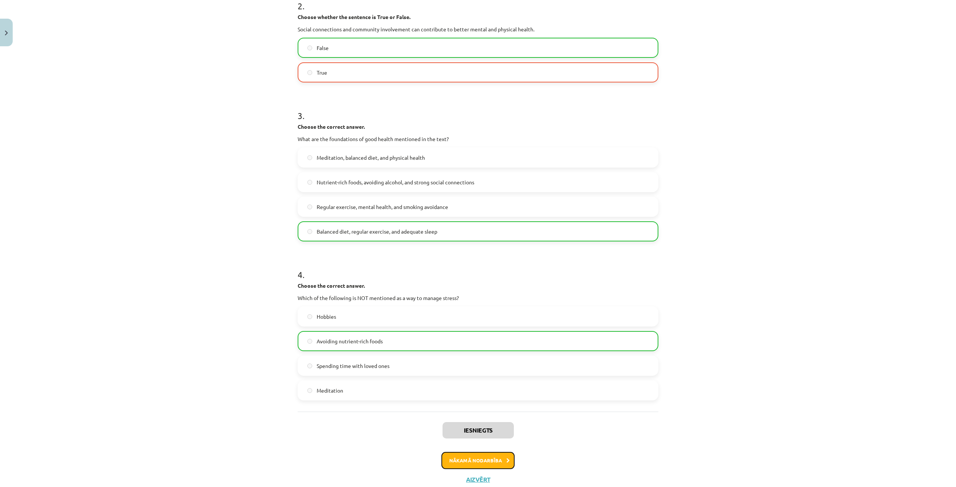
click at [490, 464] on button "Nākamā nodarbība" at bounding box center [477, 460] width 73 height 17
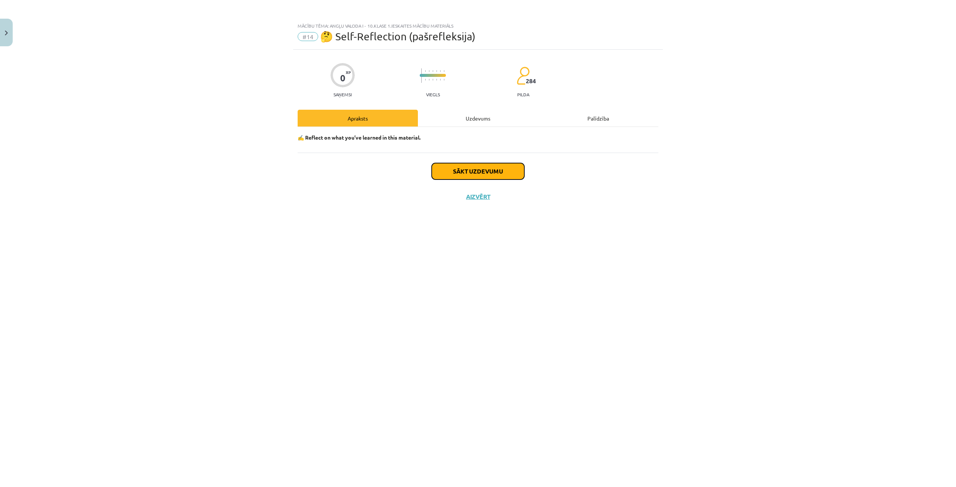
click at [453, 170] on button "Sākt uzdevumu" at bounding box center [478, 171] width 93 height 16
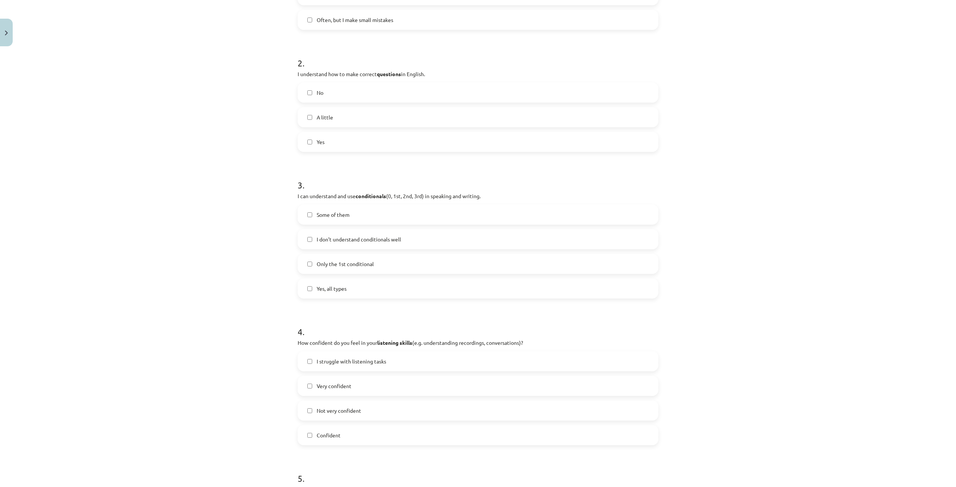
scroll to position [589, 0]
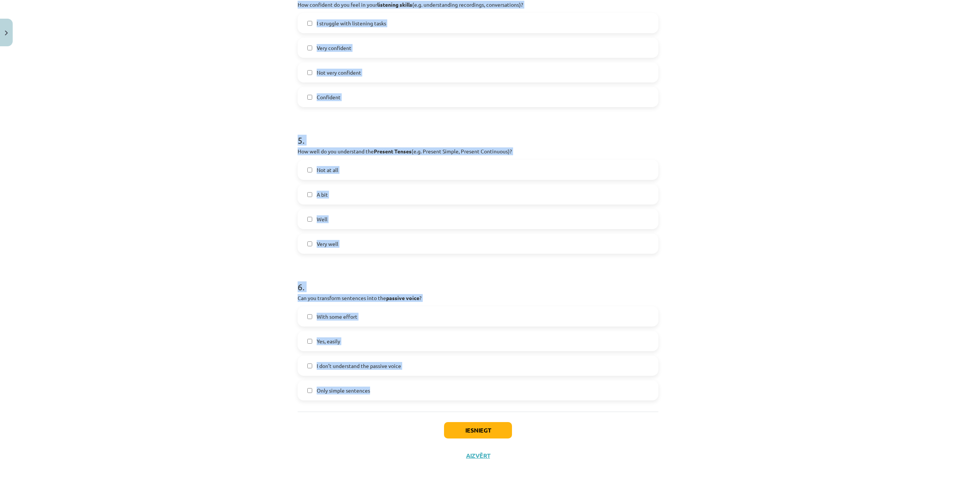
drag, startPoint x: 292, startPoint y: 175, endPoint x: 392, endPoint y: 405, distance: 250.3
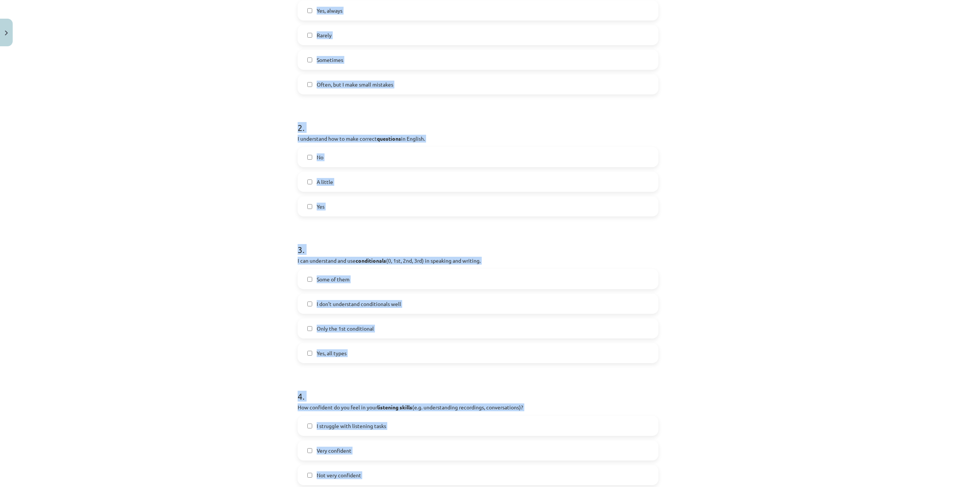
scroll to position [103, 0]
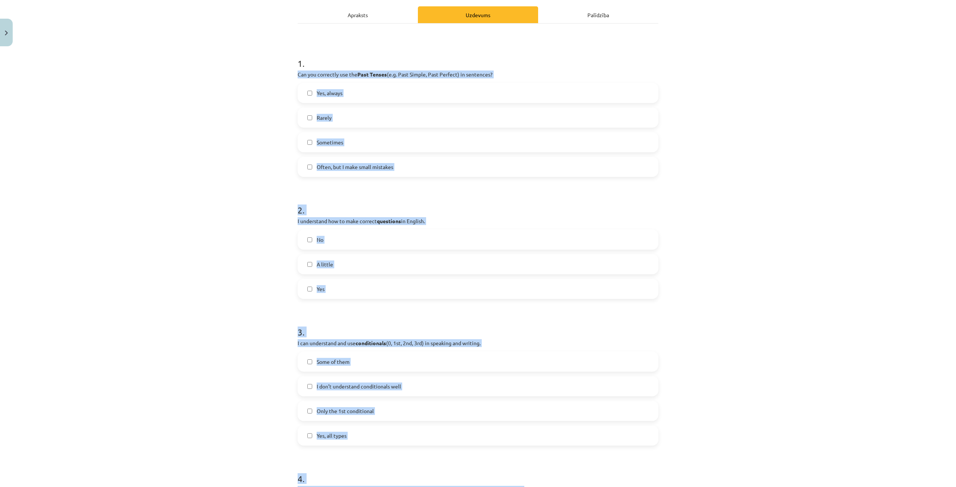
click at [362, 92] on label "Yes, always" at bounding box center [477, 93] width 359 height 19
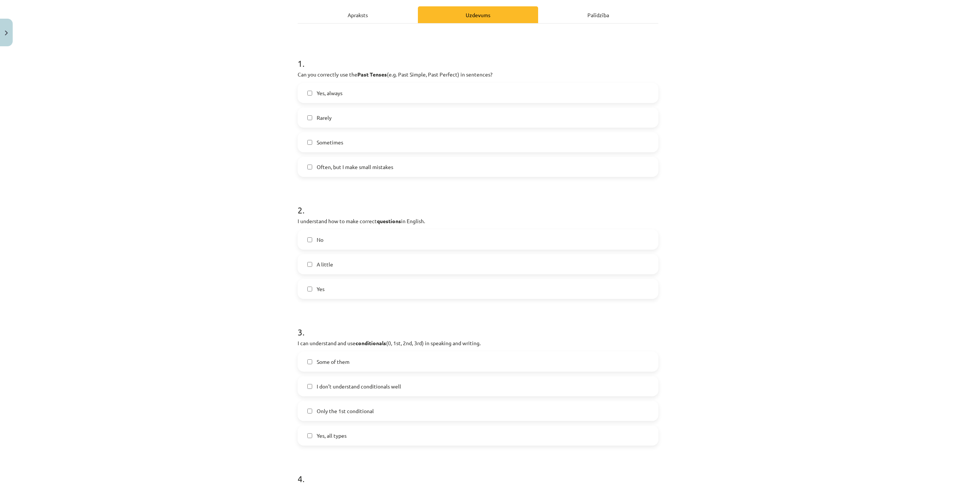
click at [328, 291] on label "Yes" at bounding box center [477, 289] width 359 height 19
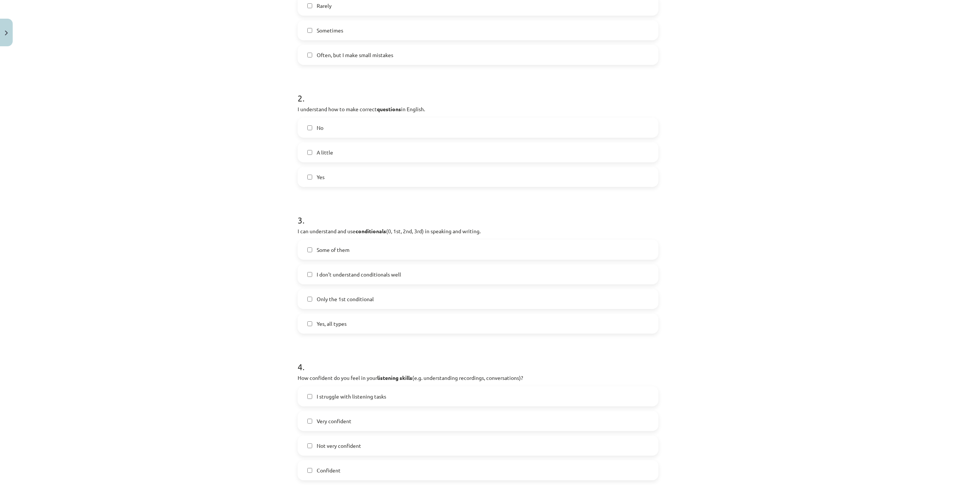
click at [339, 328] on label "Yes, all types" at bounding box center [477, 323] width 359 height 19
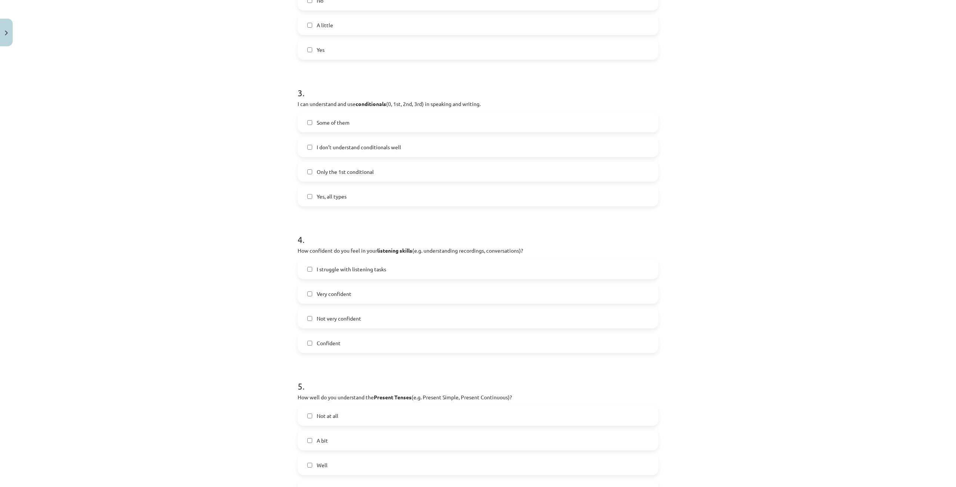
scroll to position [365, 0]
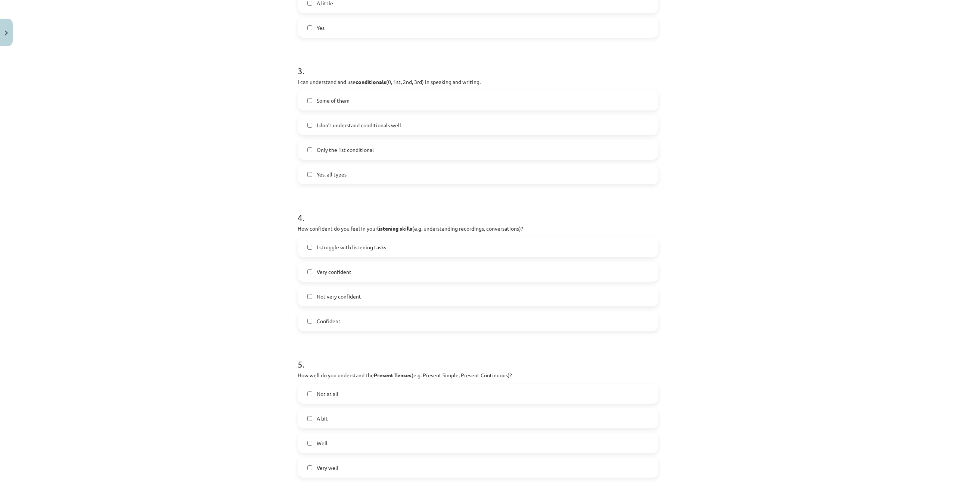
click at [344, 321] on label "Confident" at bounding box center [477, 321] width 359 height 19
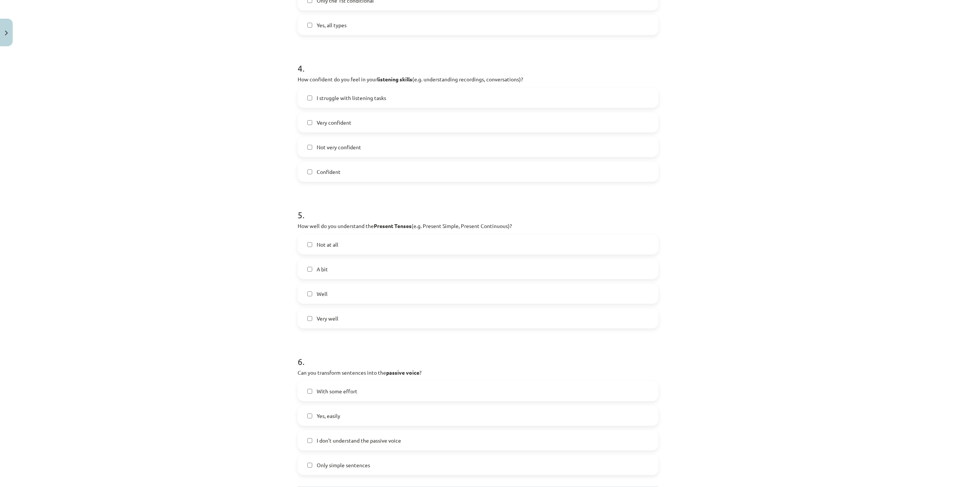
click at [350, 317] on label "Very well" at bounding box center [477, 318] width 359 height 19
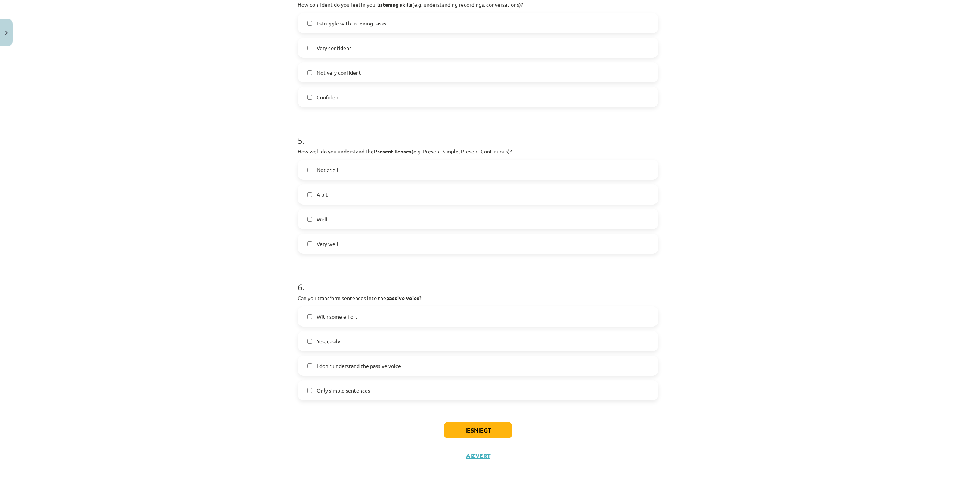
click at [347, 331] on div "With some effort Yes, easily I don’t understand the passive voice Only simple s…" at bounding box center [478, 354] width 361 height 94
click at [347, 344] on label "Yes, easily" at bounding box center [477, 341] width 359 height 19
click at [493, 425] on button "Iesniegt" at bounding box center [478, 430] width 68 height 16
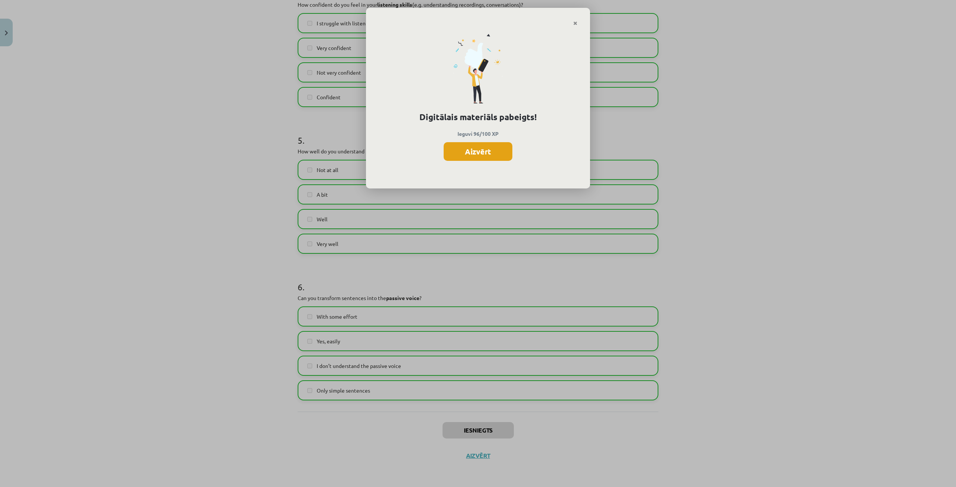
click at [498, 149] on button "Aizvērt" at bounding box center [478, 151] width 69 height 19
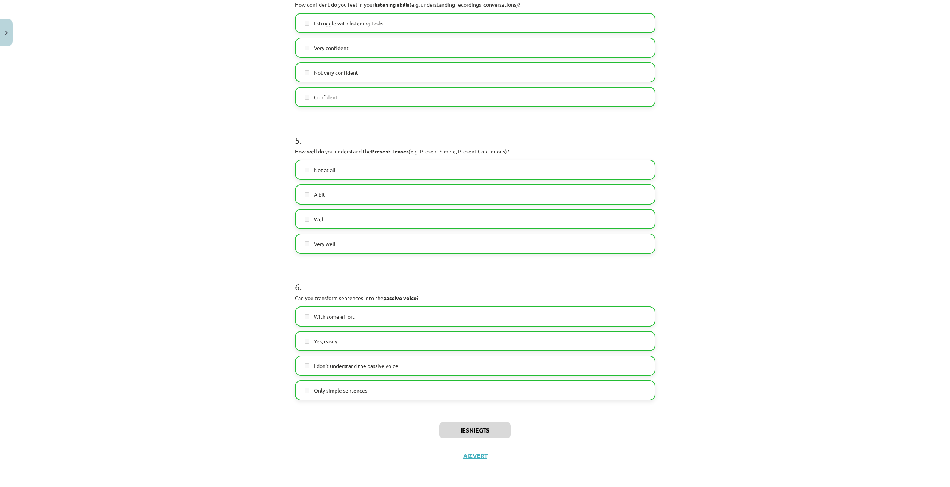
click at [490, 454] on div "Iesniegts Aizvērt" at bounding box center [475, 438] width 361 height 52
click at [479, 456] on button "Aizvērt" at bounding box center [475, 455] width 28 height 7
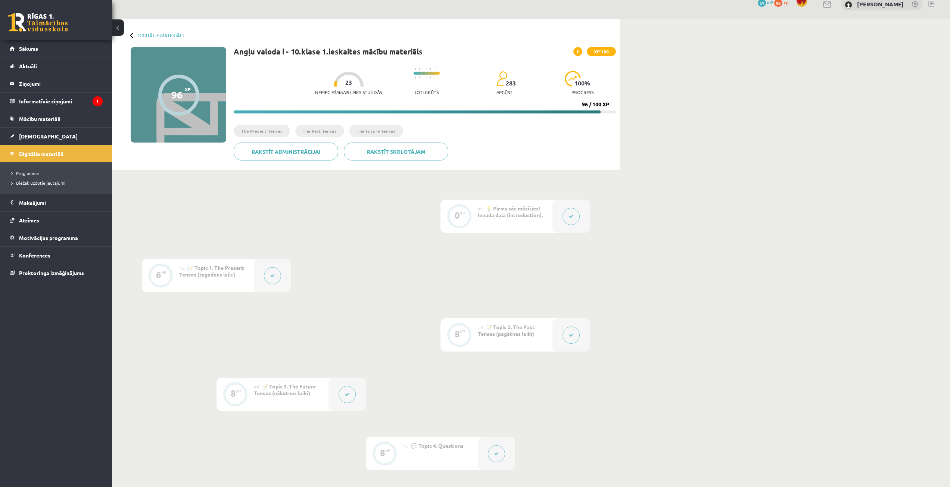
scroll to position [0, 0]
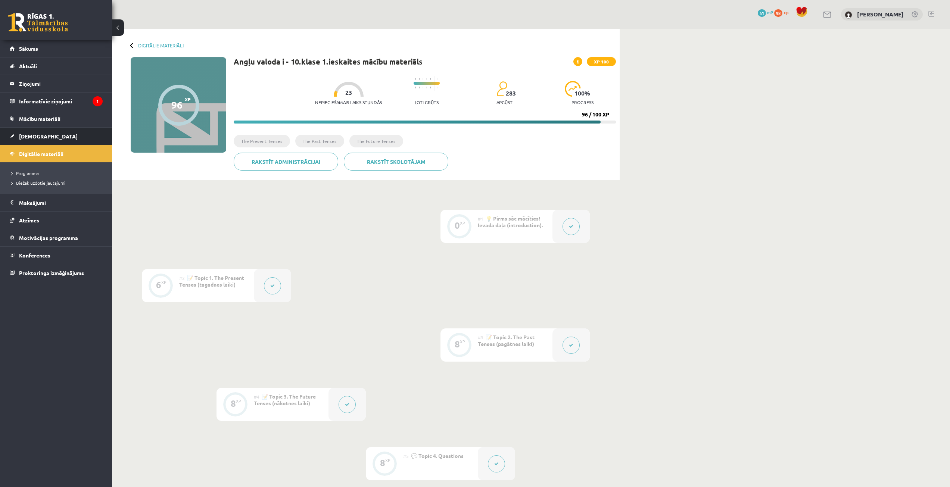
click at [49, 134] on link "[DEMOGRAPHIC_DATA]" at bounding box center [56, 136] width 93 height 17
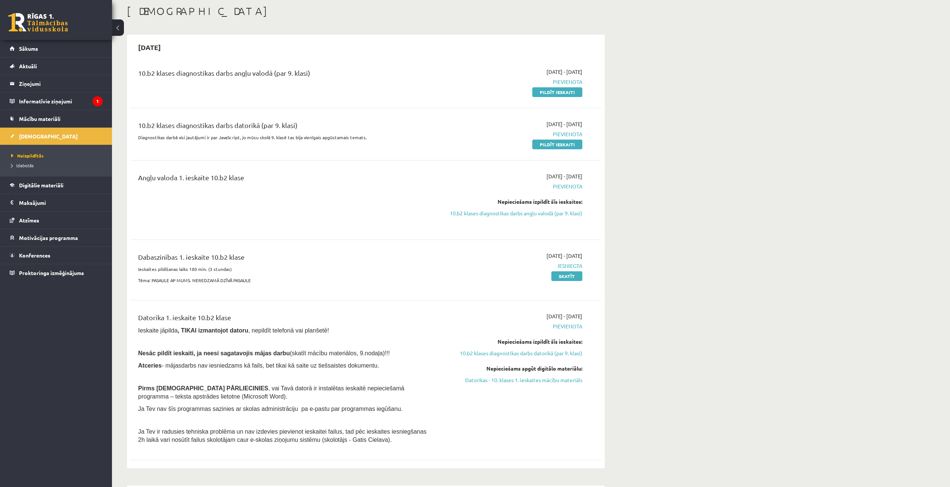
scroll to position [37, 0]
click at [94, 193] on link "Digitālie materiāli" at bounding box center [56, 185] width 93 height 17
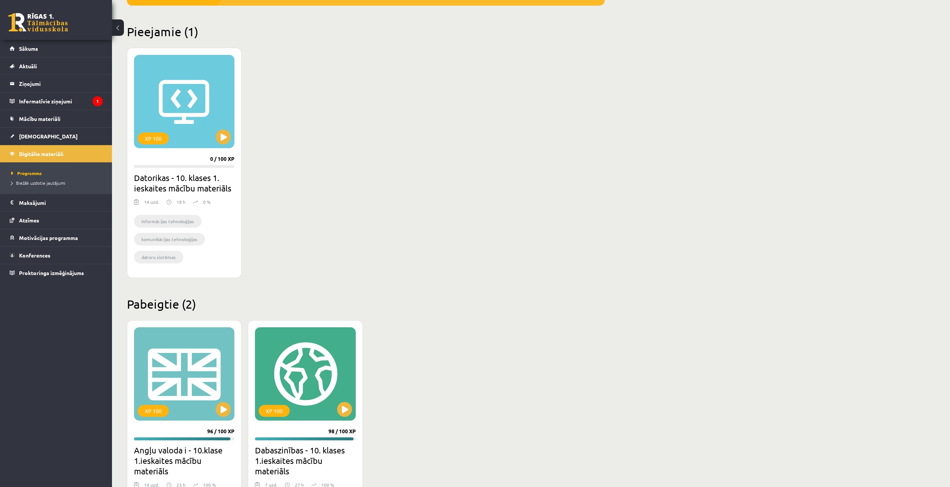
scroll to position [254, 0]
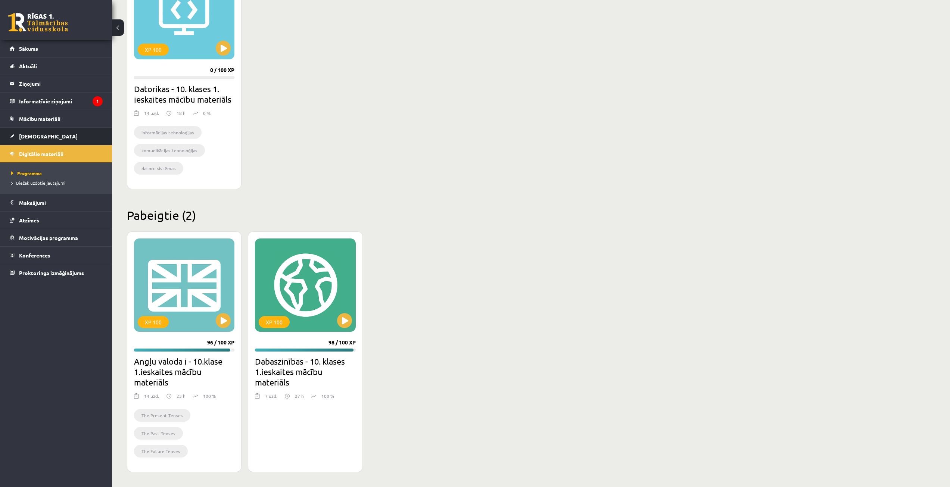
click at [77, 141] on link "[DEMOGRAPHIC_DATA]" at bounding box center [56, 136] width 93 height 17
